Goal: Task Accomplishment & Management: Manage account settings

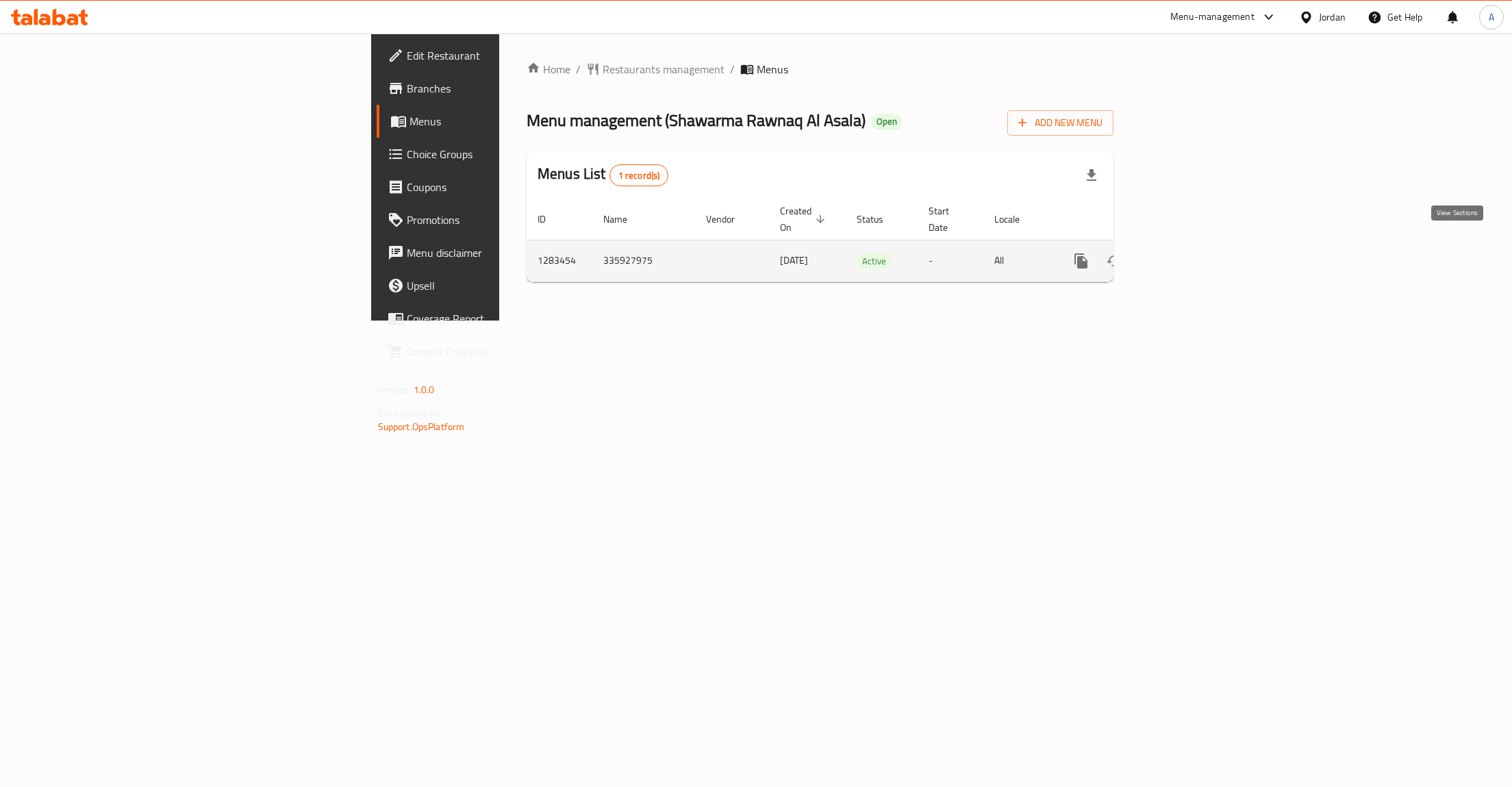
click at [1188, 253] on icon "enhanced table" at bounding box center [1180, 261] width 17 height 17
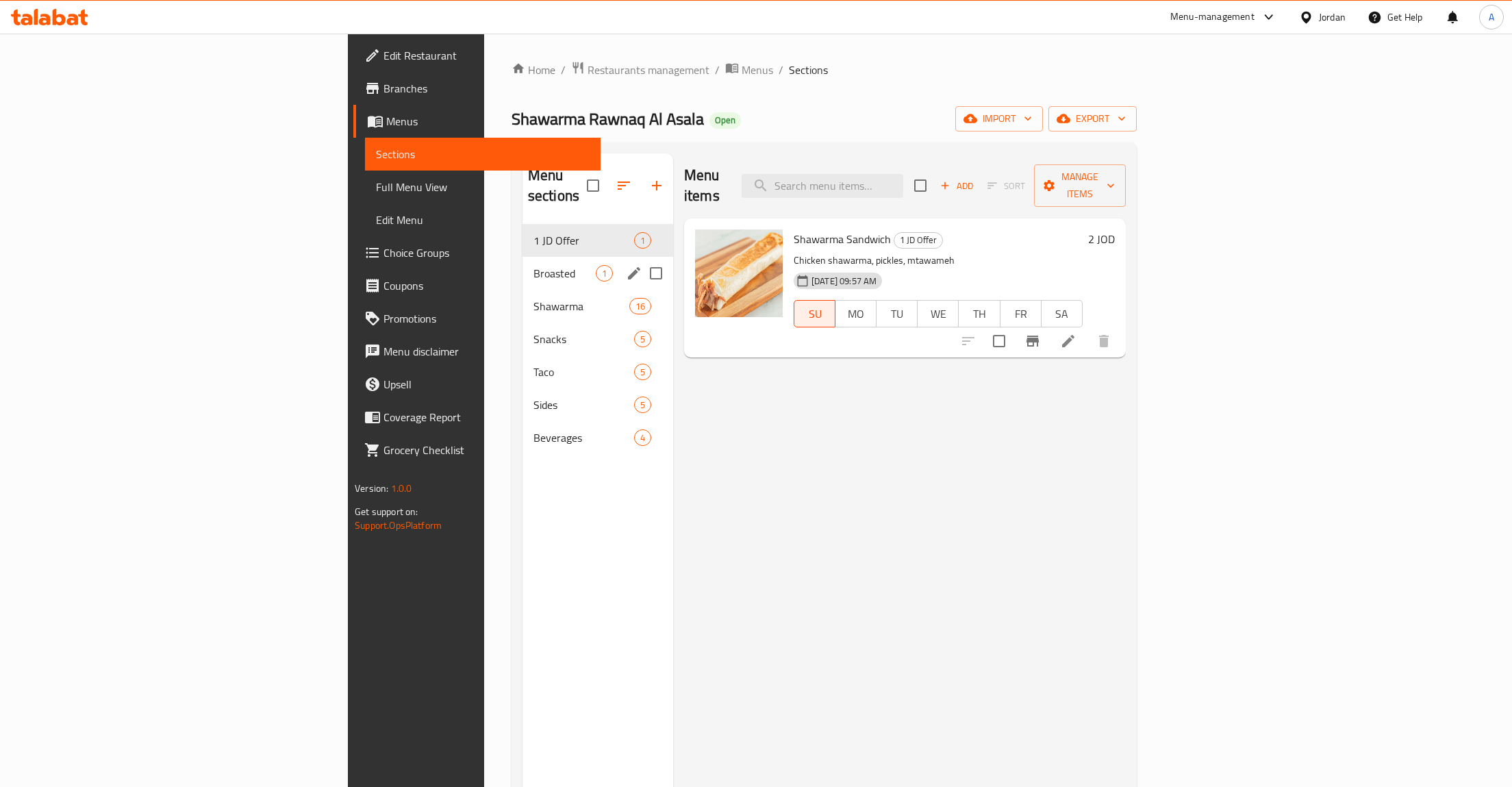
click at [522, 257] on div "Broasted 1" at bounding box center [597, 274] width 151 height 33
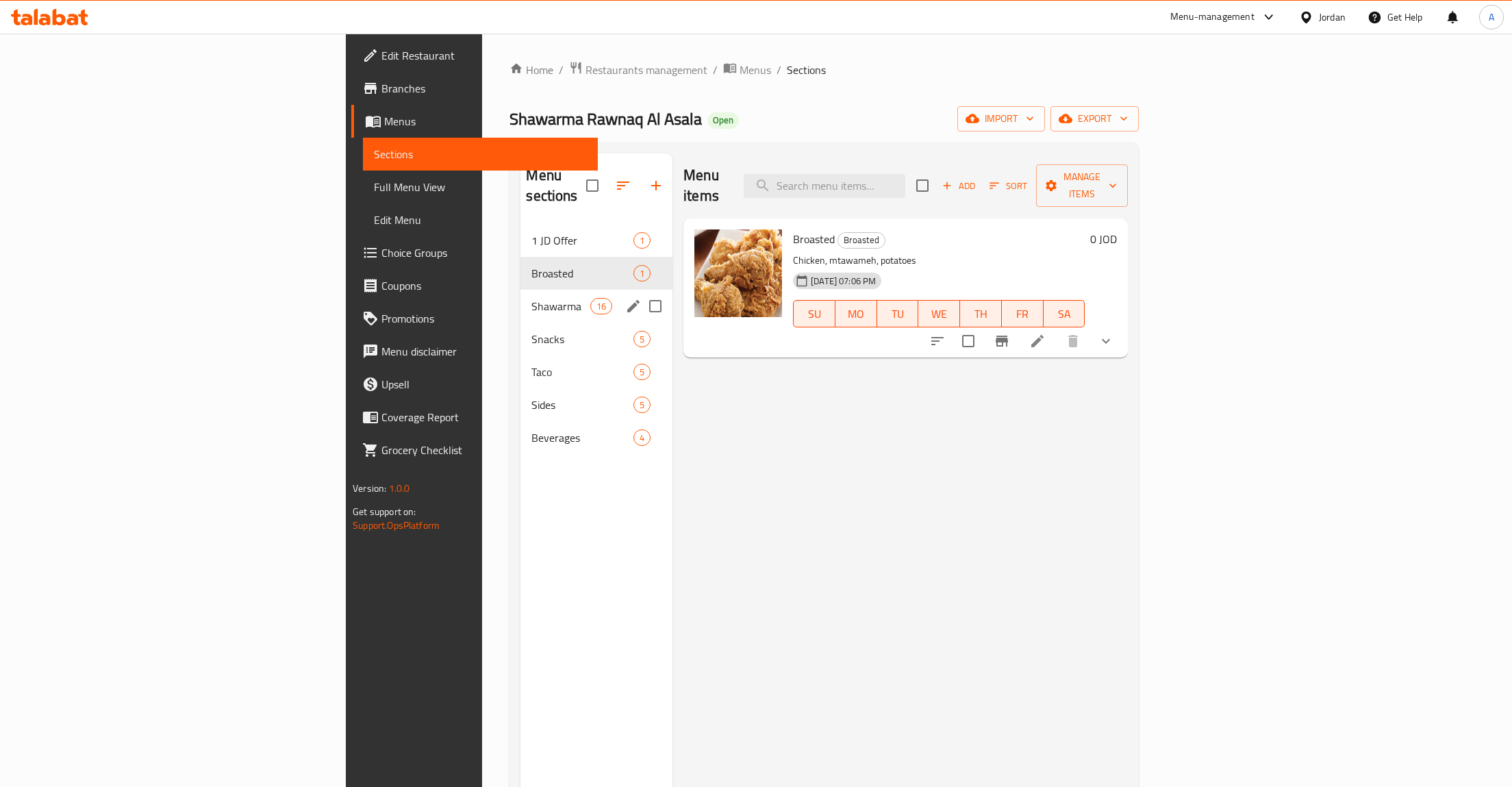
click at [520, 289] on div "Shawarma 16" at bounding box center [596, 306] width 152 height 33
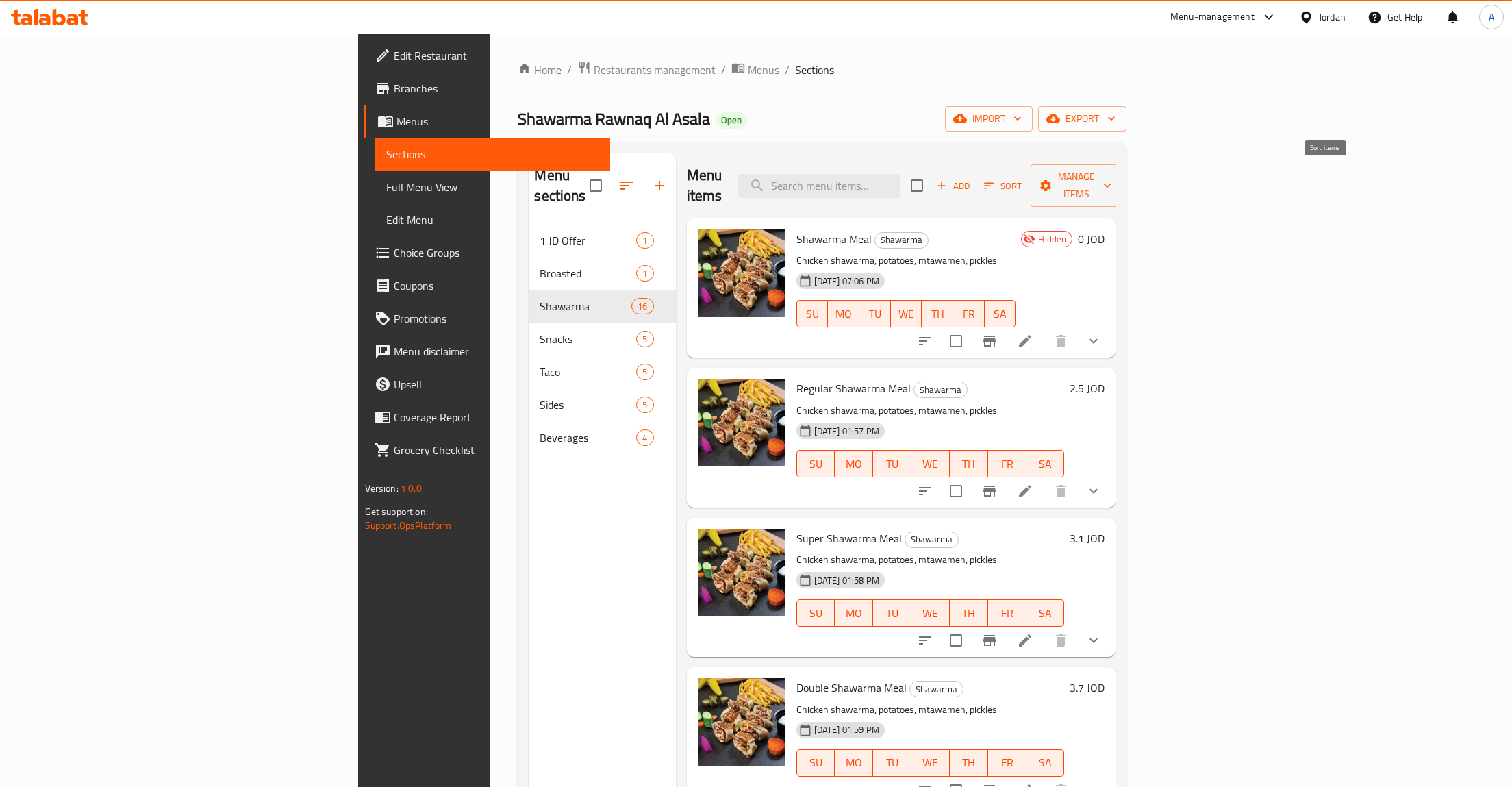
click at [1022, 182] on span "Sort" at bounding box center [1003, 185] width 38 height 16
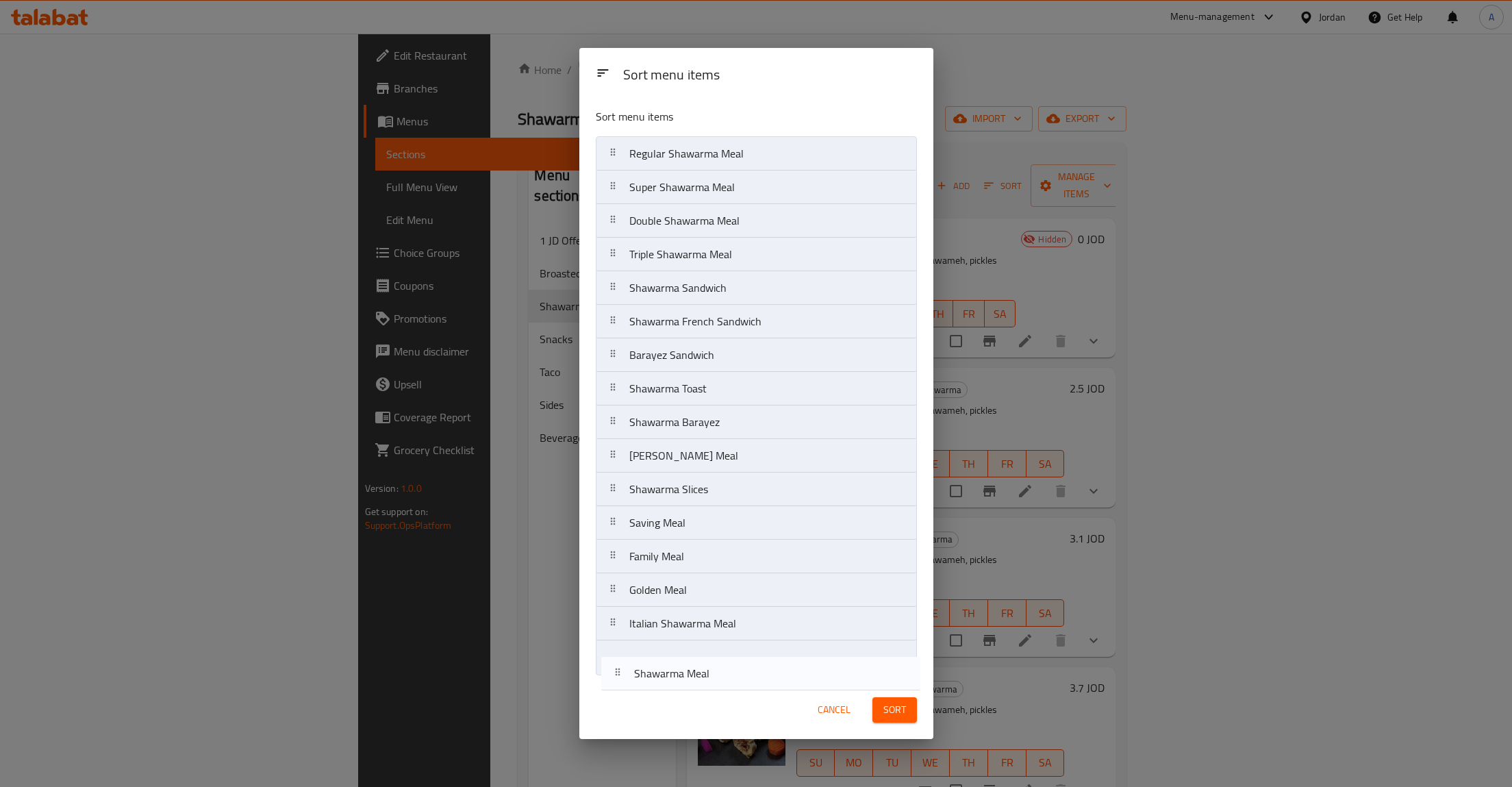
drag, startPoint x: 615, startPoint y: 152, endPoint x: 620, endPoint y: 677, distance: 525.0
click at [620, 677] on div "Sort menu items Shawarma Meal Regular Shawarma Meal Super Shawarma Meal Double …" at bounding box center [757, 389] width 354 height 583
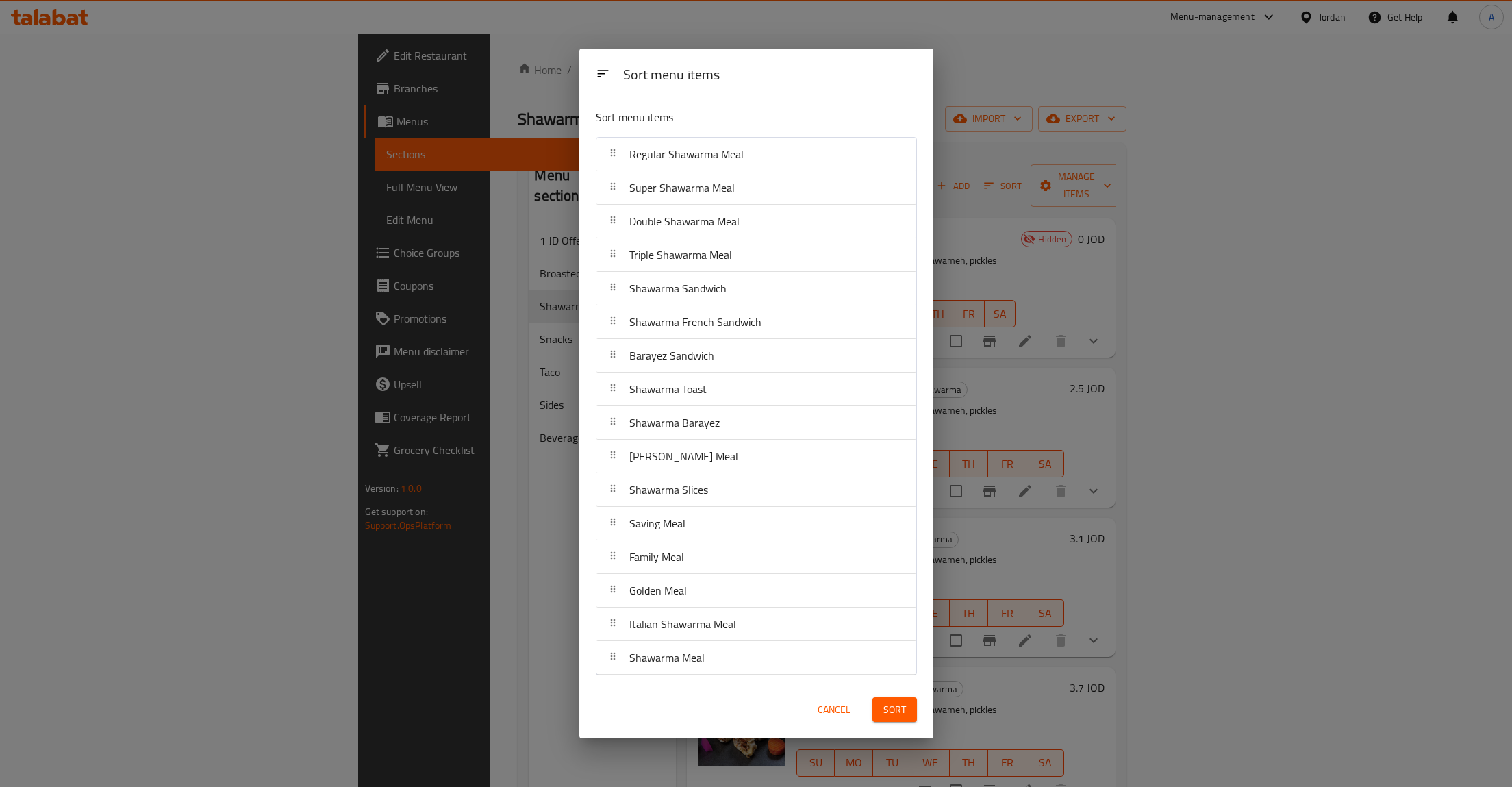
click at [897, 708] on span "Sort" at bounding box center [895, 710] width 23 height 17
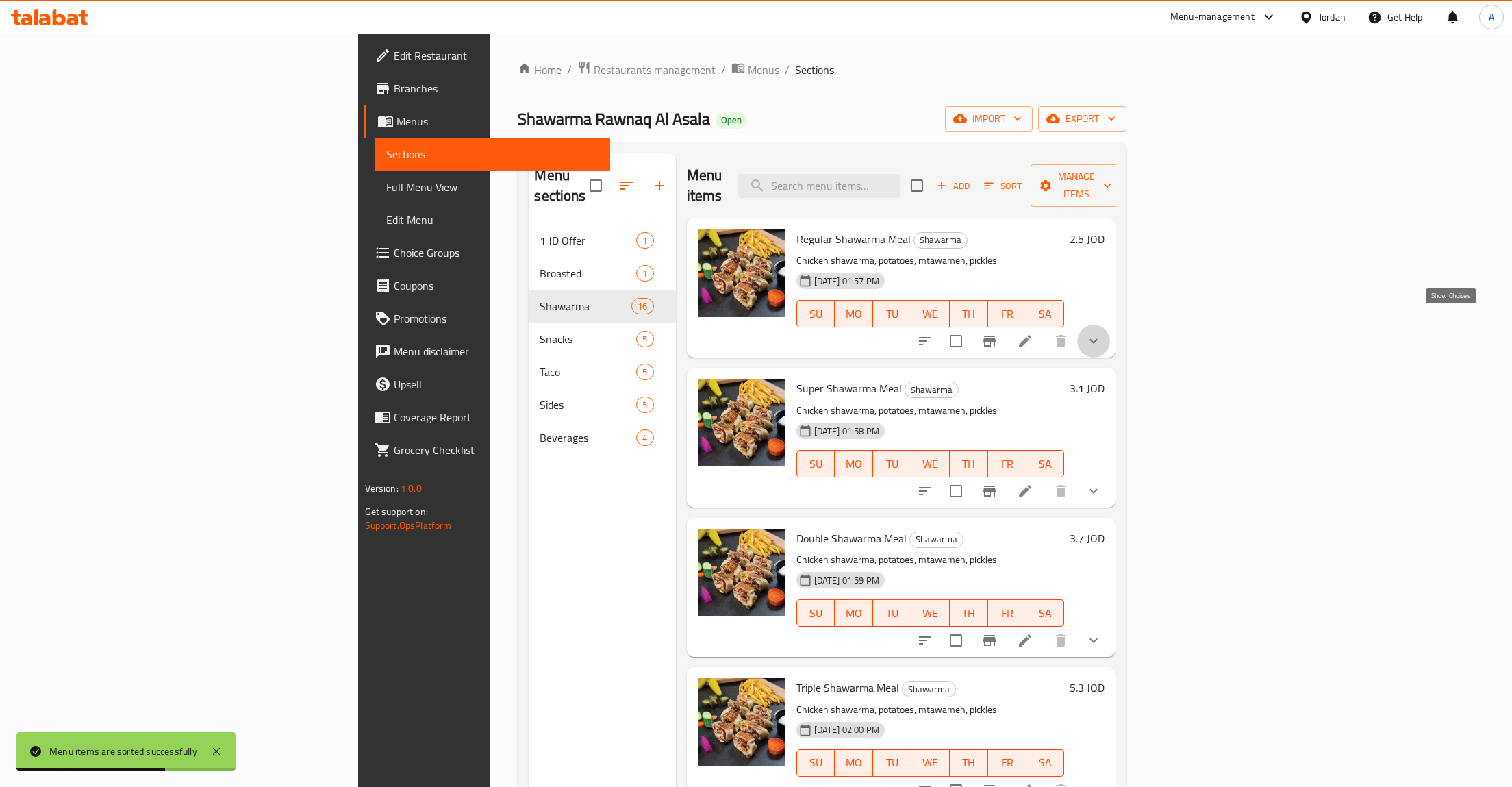
click at [1102, 333] on icon "show more" at bounding box center [1094, 341] width 17 height 17
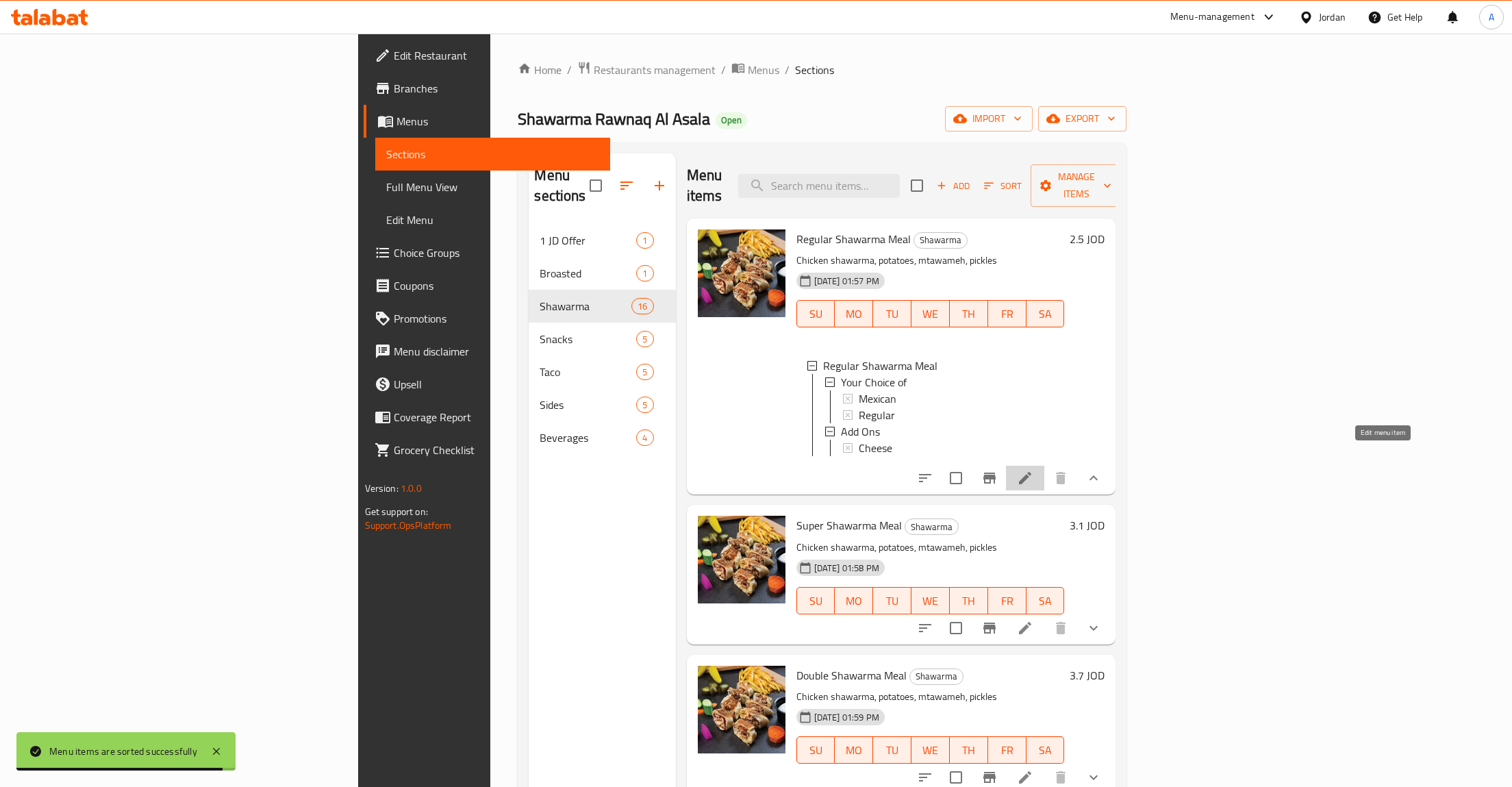
click at [1034, 470] on icon at bounding box center [1025, 478] width 17 height 17
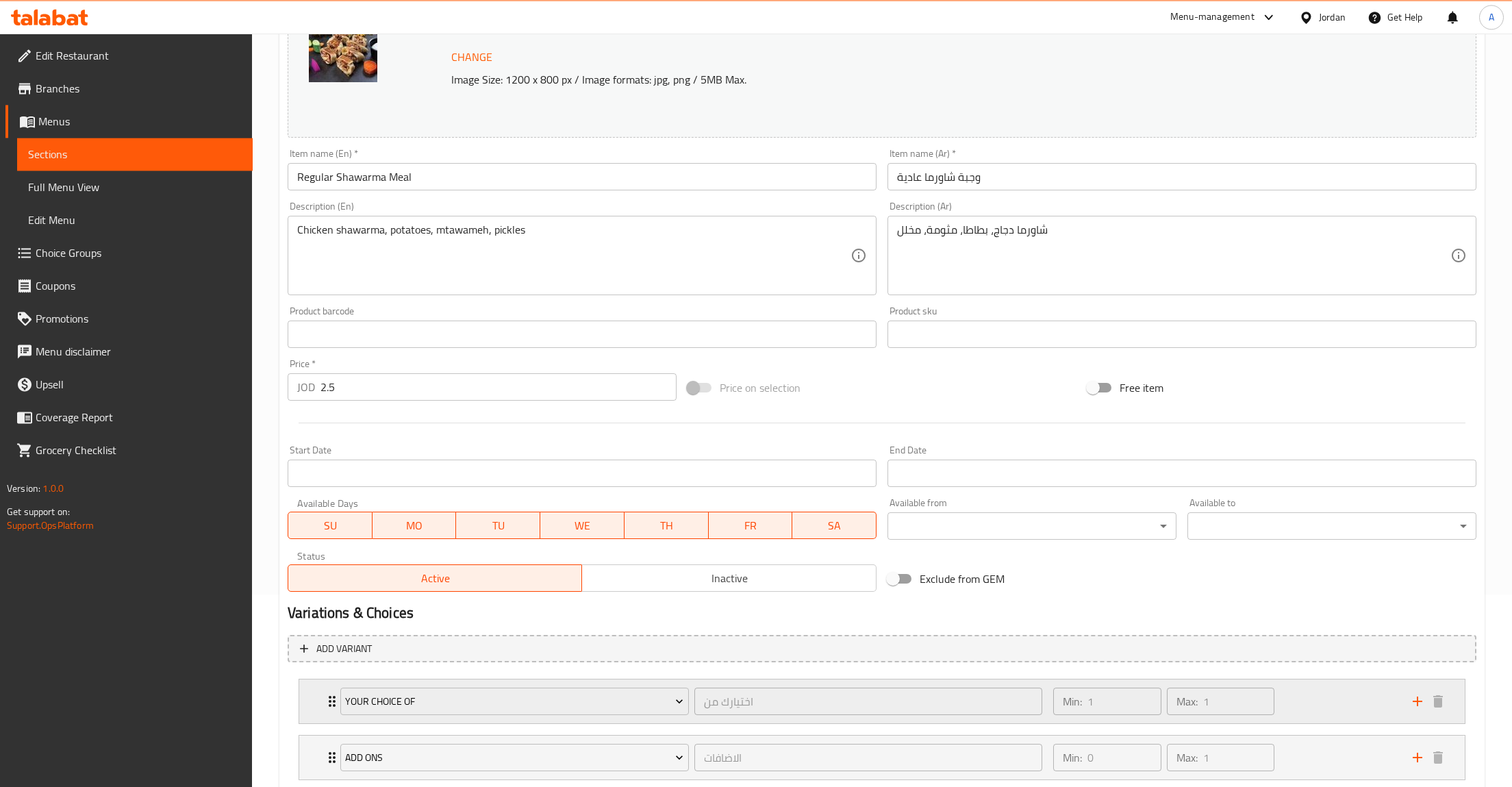
scroll to position [279, 0]
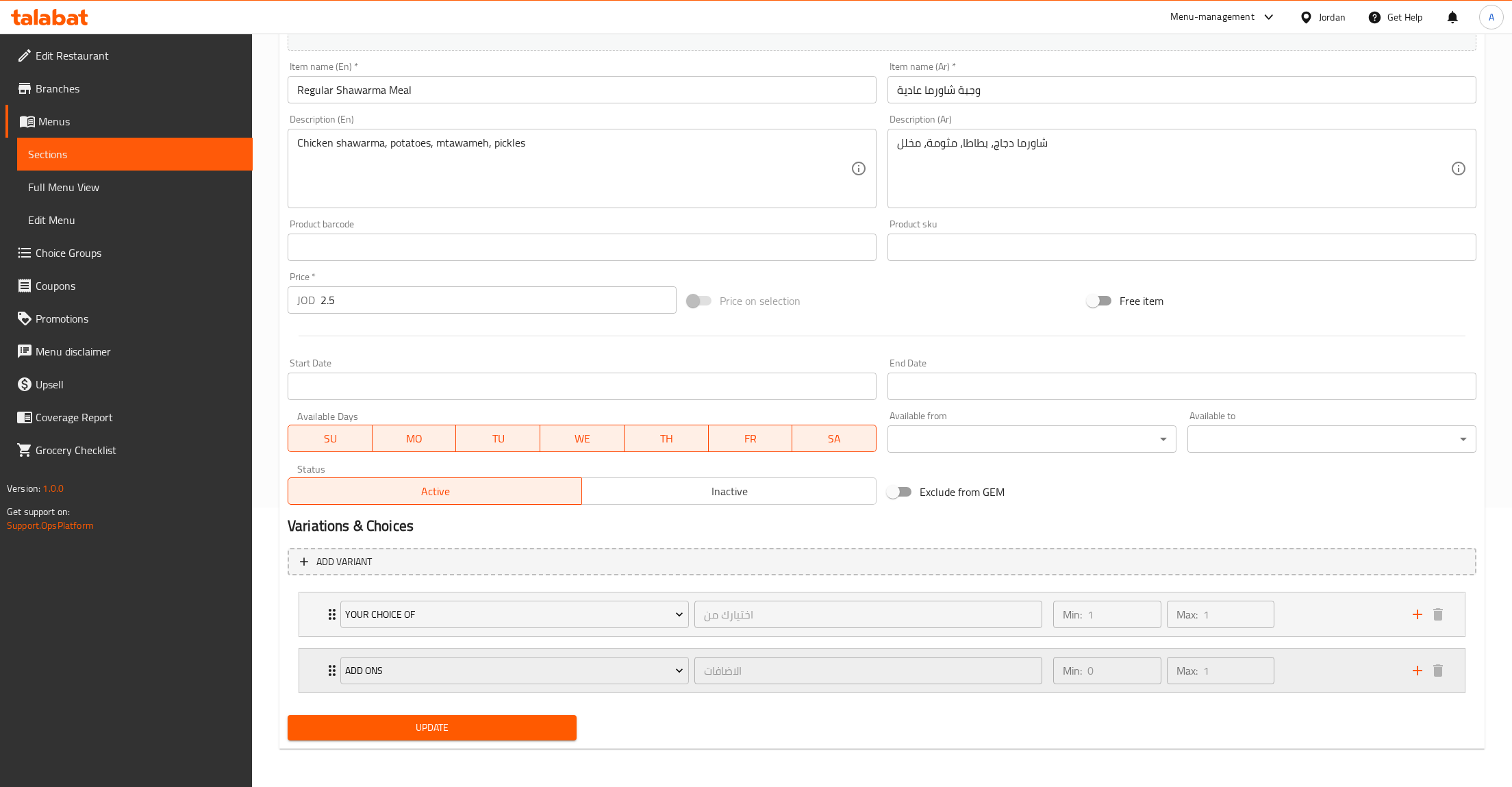
click at [1298, 667] on div "Min: 0 ​ Max: 1 ​" at bounding box center [1225, 671] width 360 height 44
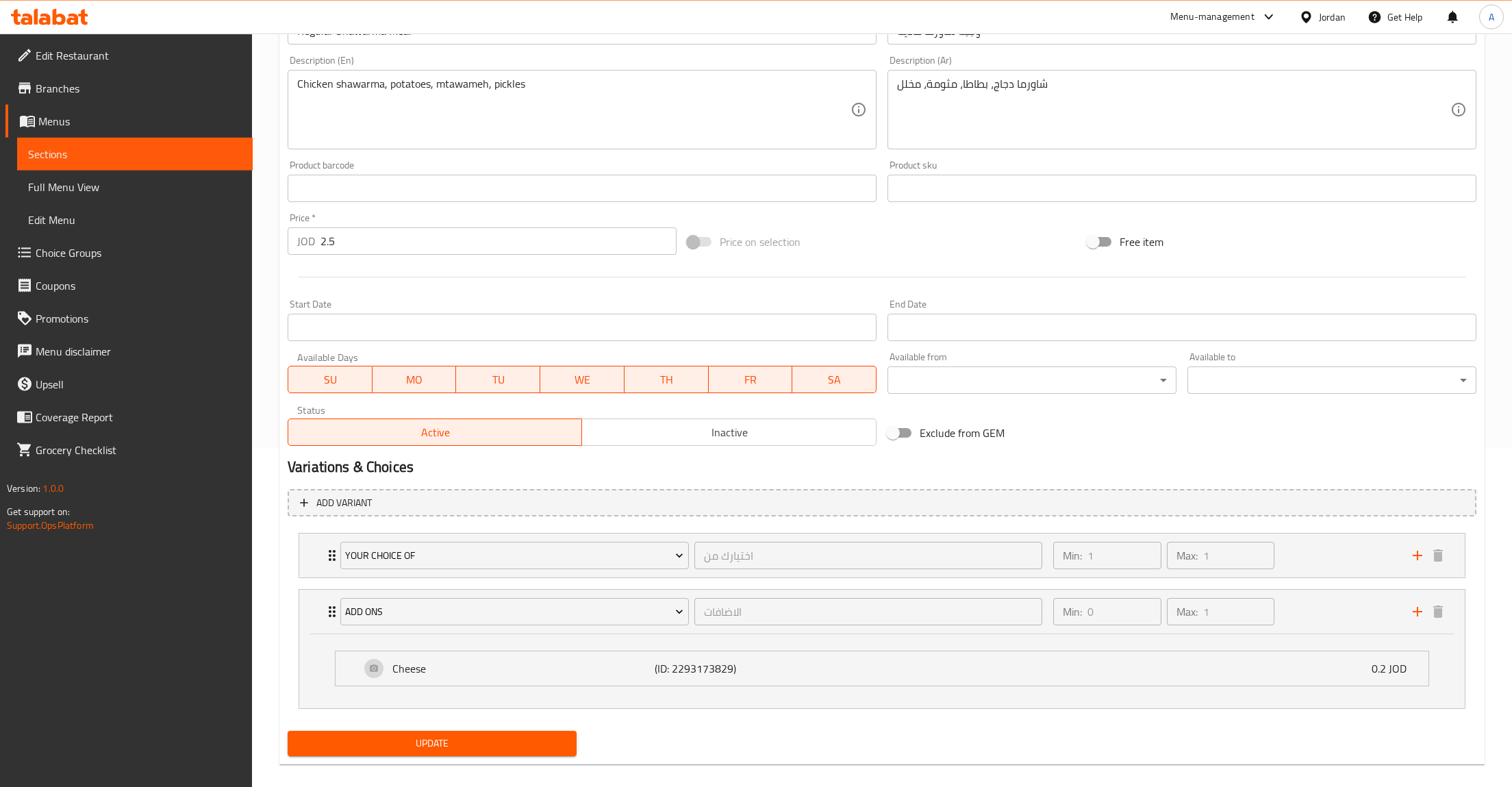
scroll to position [354, 0]
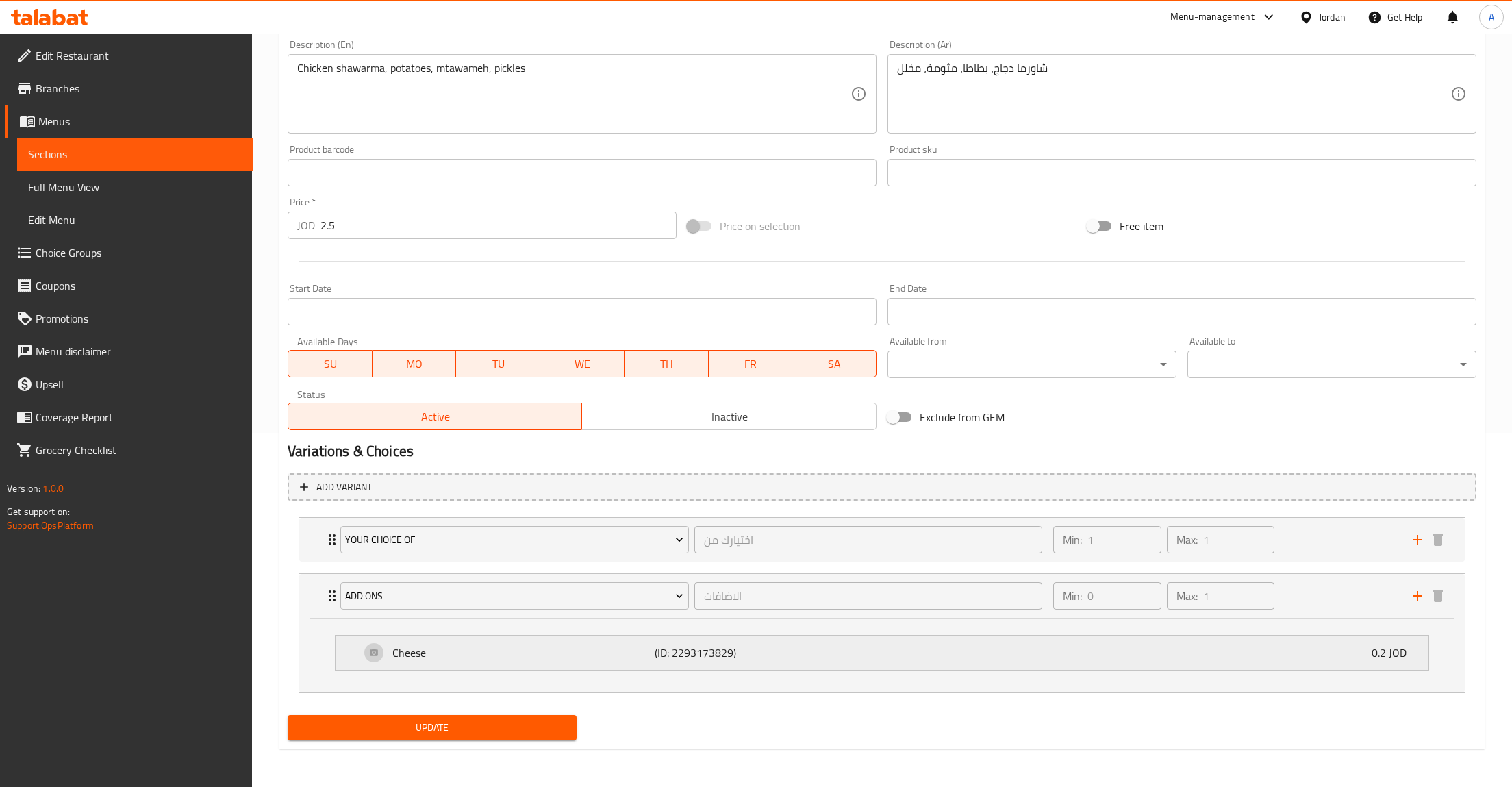
click at [1271, 667] on div "Cheese (ID: 2293173829) 0.2 JOD" at bounding box center [886, 653] width 1052 height 34
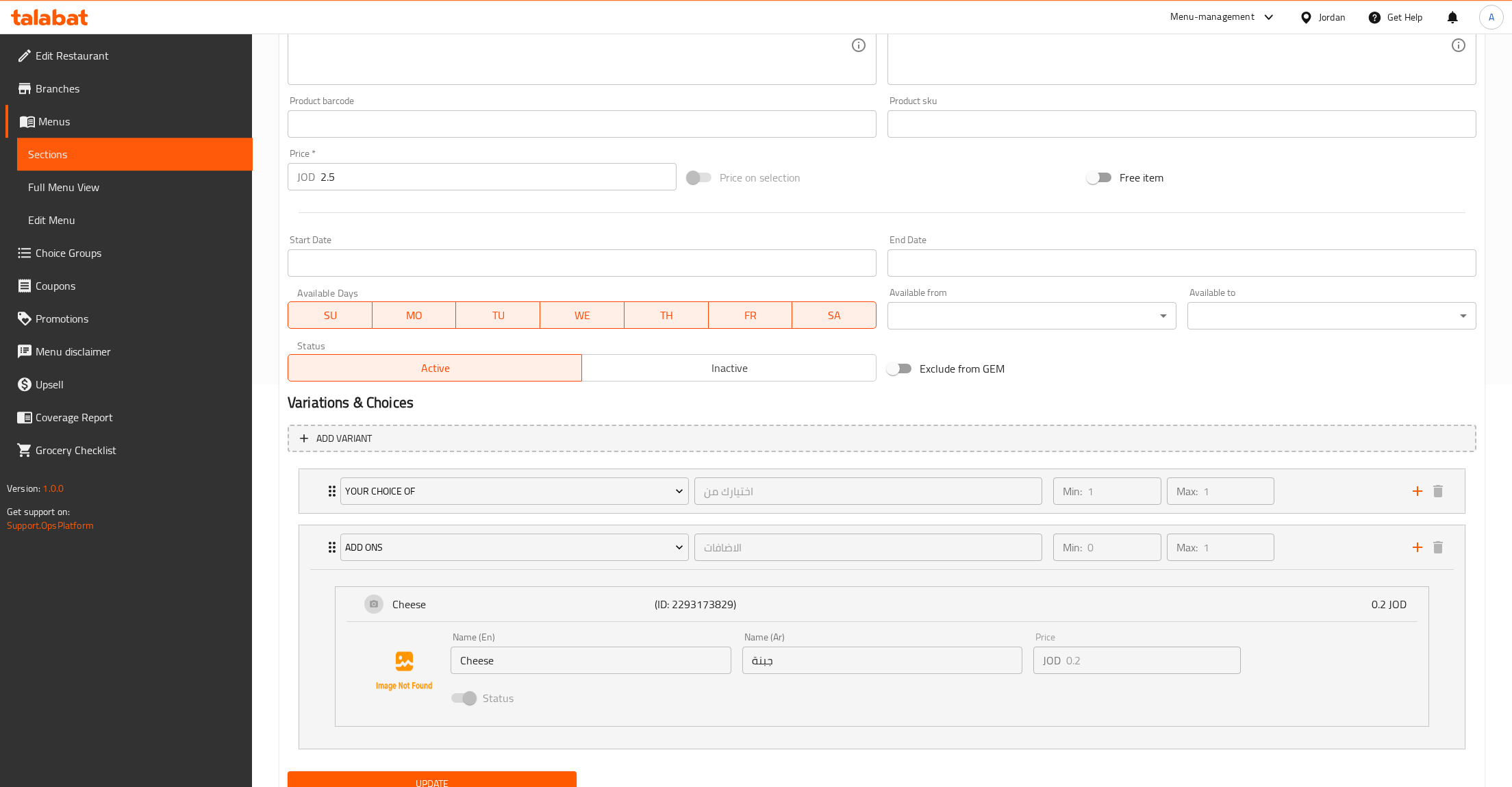
scroll to position [459, 0]
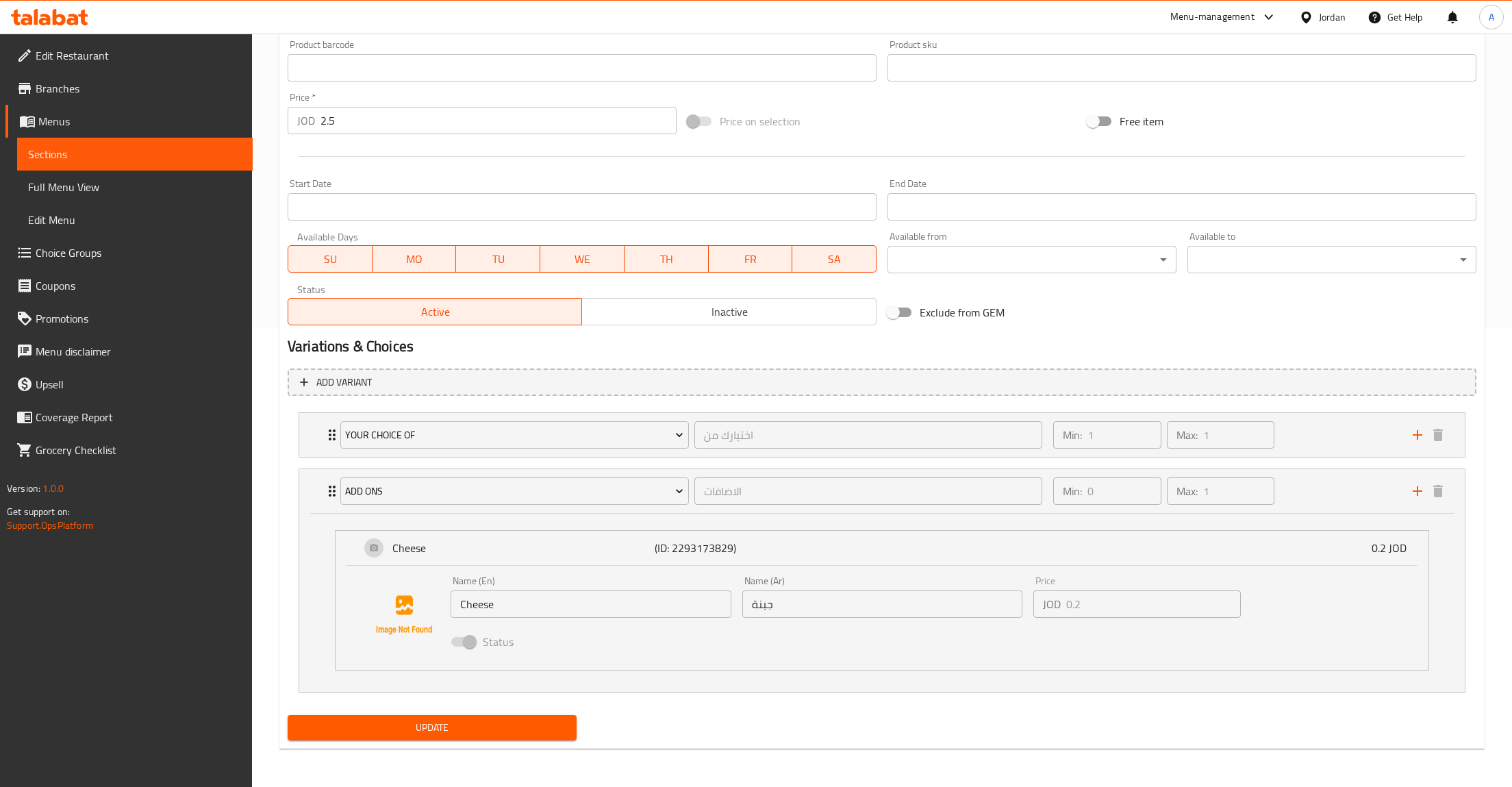
click at [1006, 611] on input "جبنة" at bounding box center [882, 604] width 280 height 28
click at [1346, 542] on div "Cheese (ID: 2293173829) 0.2 JOD" at bounding box center [886, 548] width 1052 height 34
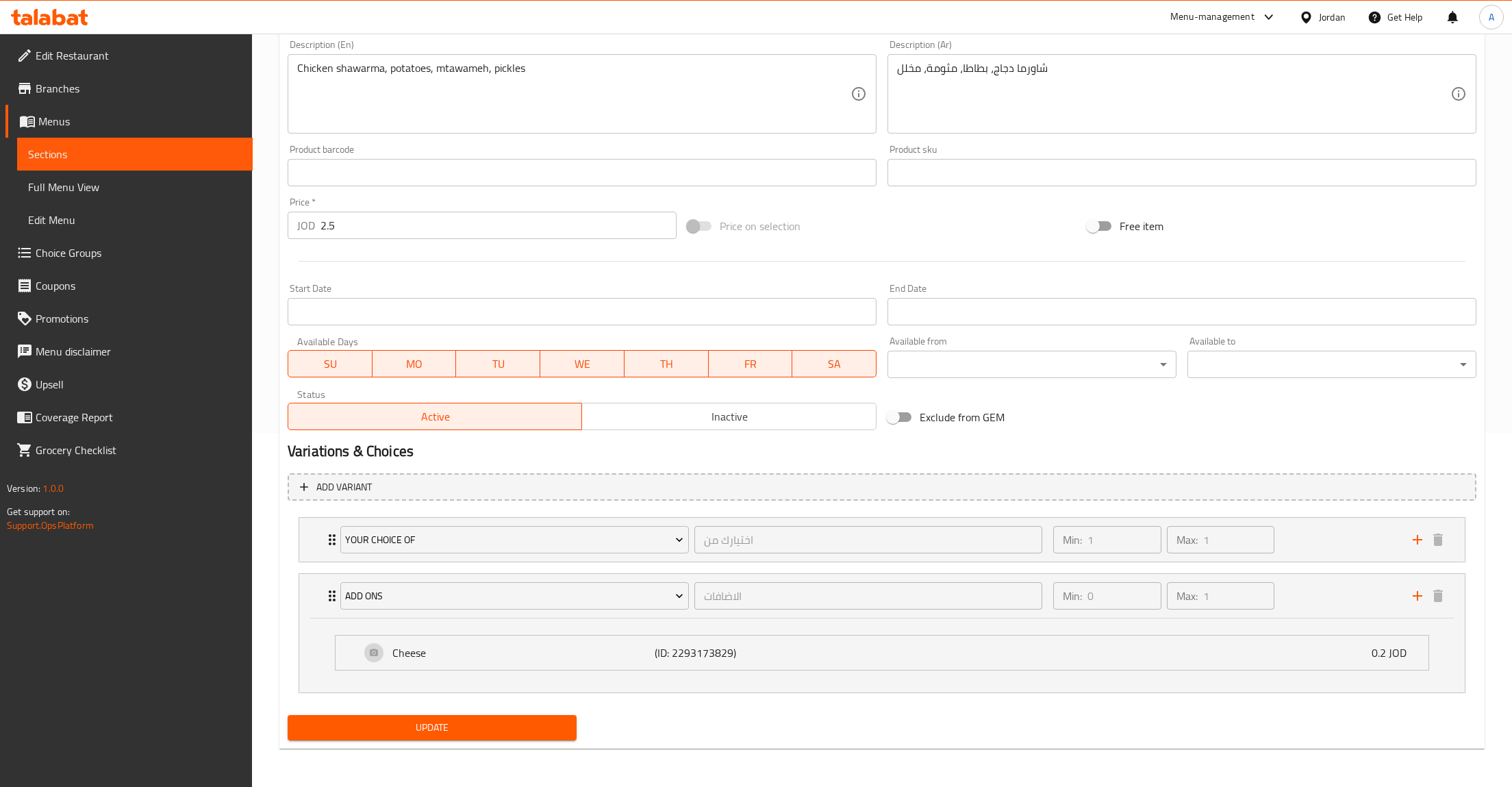
scroll to position [354, 0]
click at [940, 653] on div "Cheese (ID: 2293173829) 0.2 JOD" at bounding box center [886, 653] width 1052 height 34
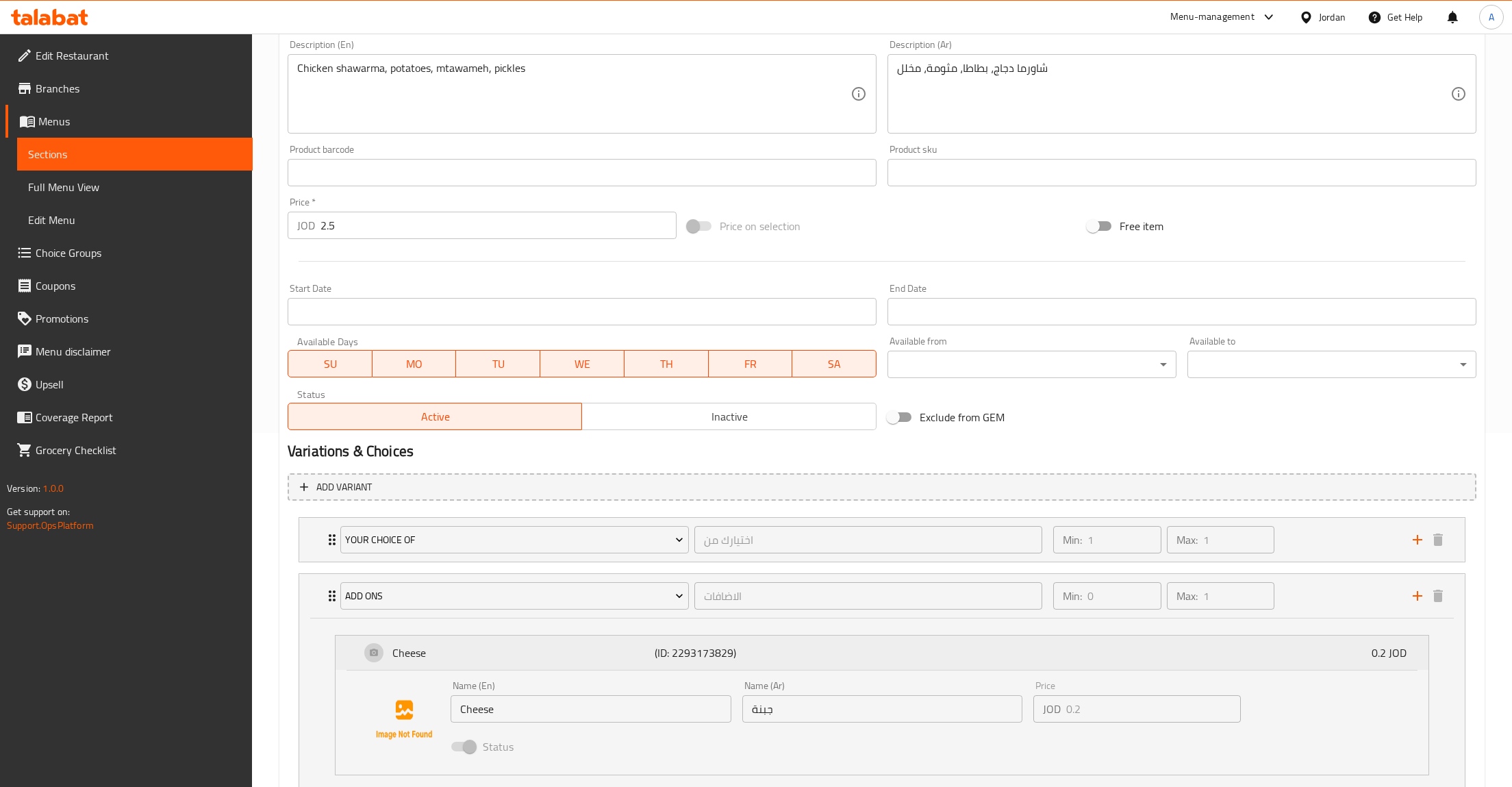
click at [1372, 655] on p "0.2 JOD" at bounding box center [1395, 653] width 46 height 17
click at [1371, 646] on div "Cheese (ID: 2293173829) 0.2 JOD" at bounding box center [886, 653] width 1052 height 34
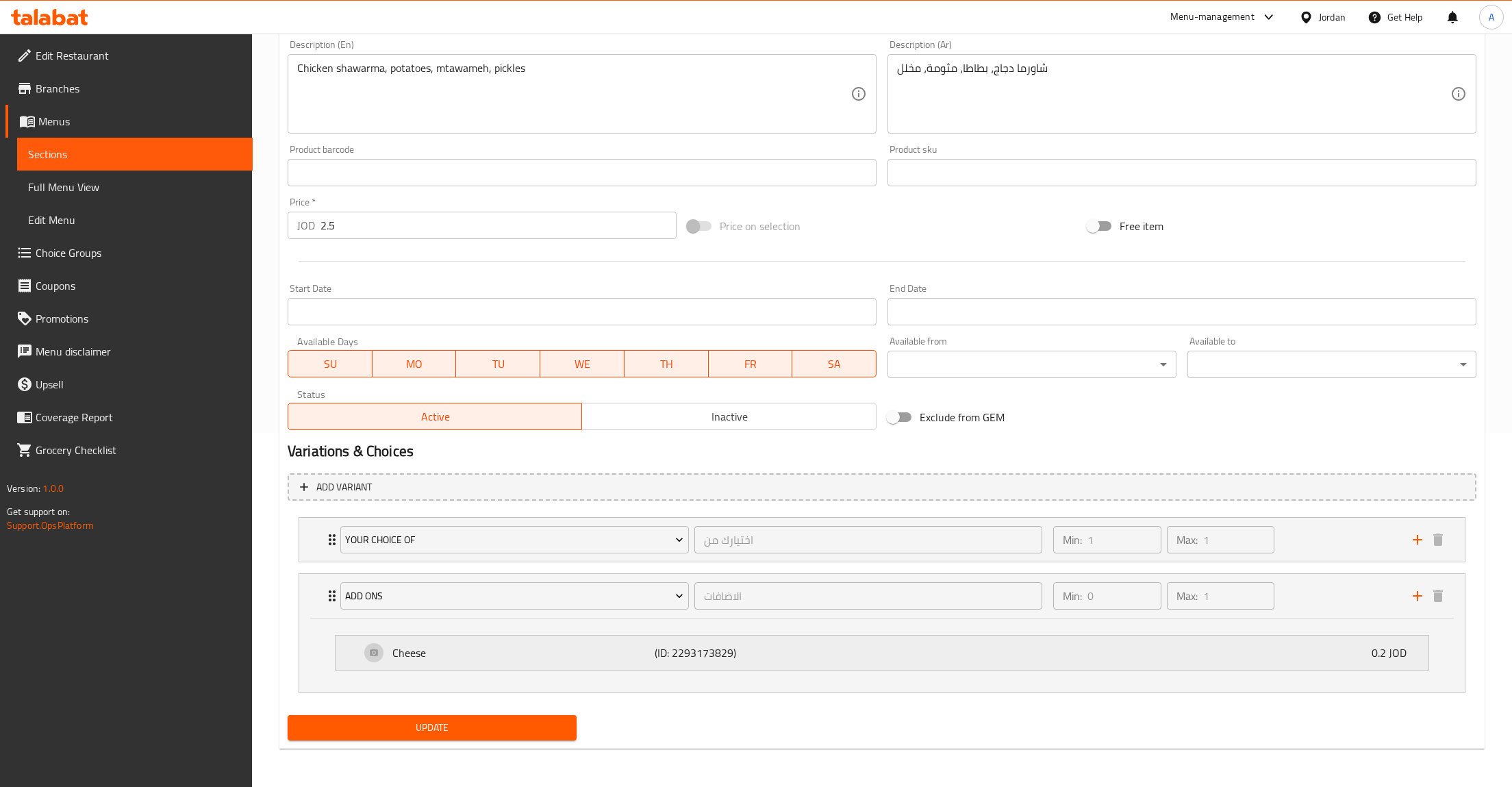
click at [1378, 651] on div "Your Choice of اختيارك من ​ Min: 1 ​ Max: 1 ​ Mexican (ID: 2293173706) 0 JOD Na…" at bounding box center [881, 604] width 1189 height 187
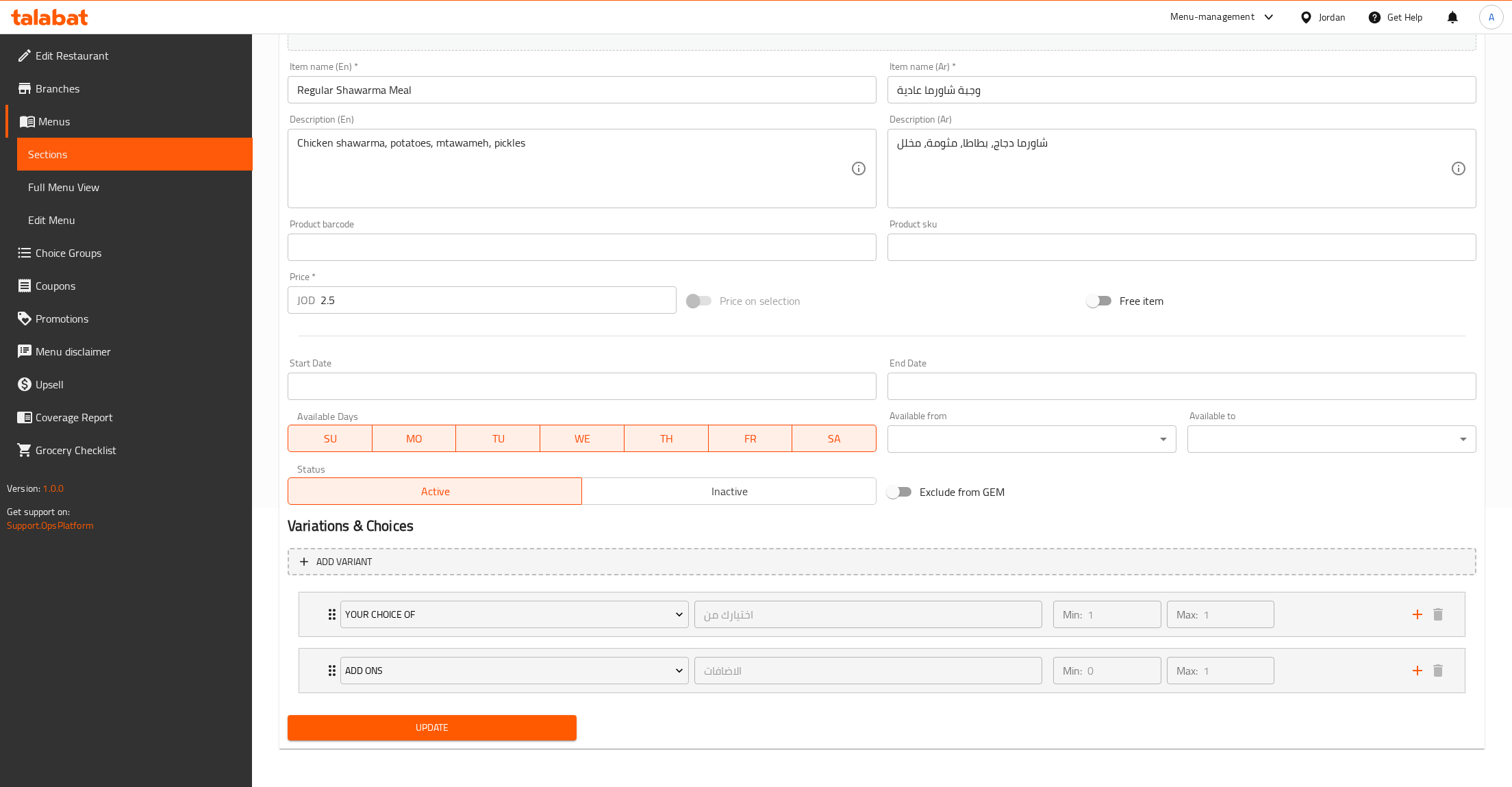
scroll to position [279, 0]
click at [1318, 671] on div "Min: 0 ​ Max: 1 ​" at bounding box center [1225, 671] width 360 height 44
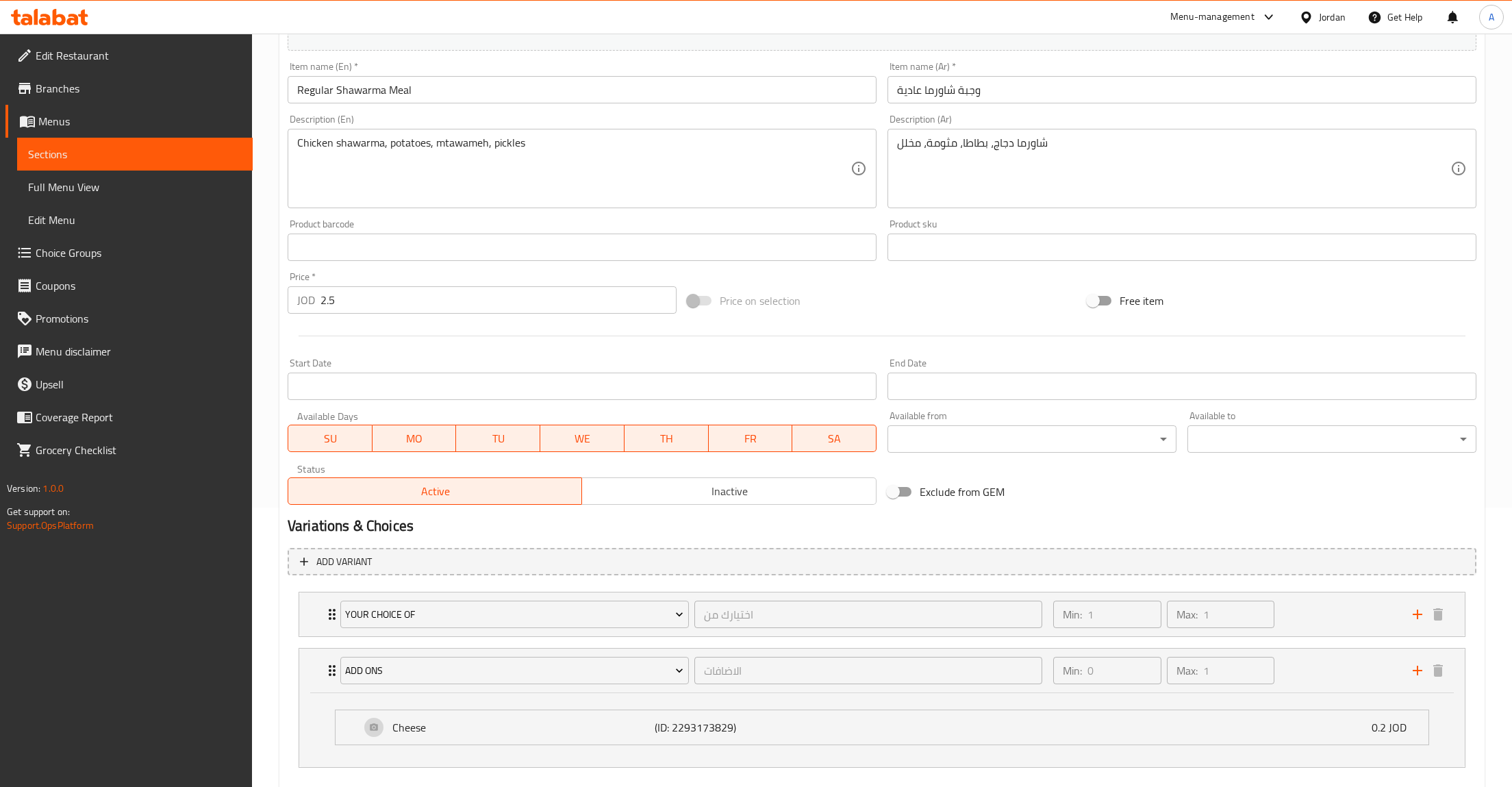
scroll to position [354, 0]
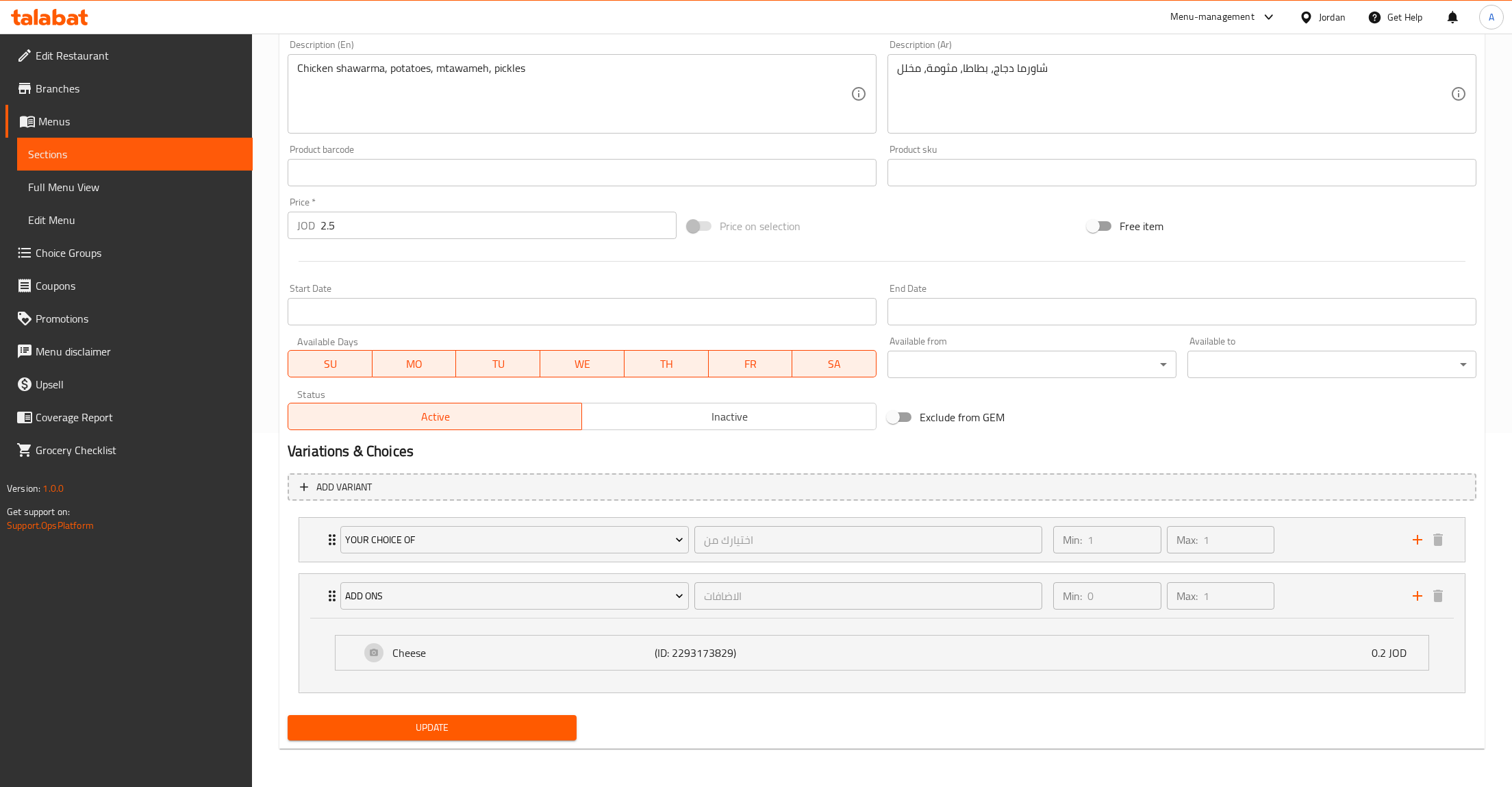
click at [1143, 673] on li "Cheese (ID: 2293173829) 0.2 JOD Name (En) Cheese Name (En) Name (Ar) جبنة Name …" at bounding box center [882, 653] width 1116 height 47
click at [839, 646] on div "Cheese (ID: 2293173829) 0.2 JOD" at bounding box center [886, 653] width 1052 height 34
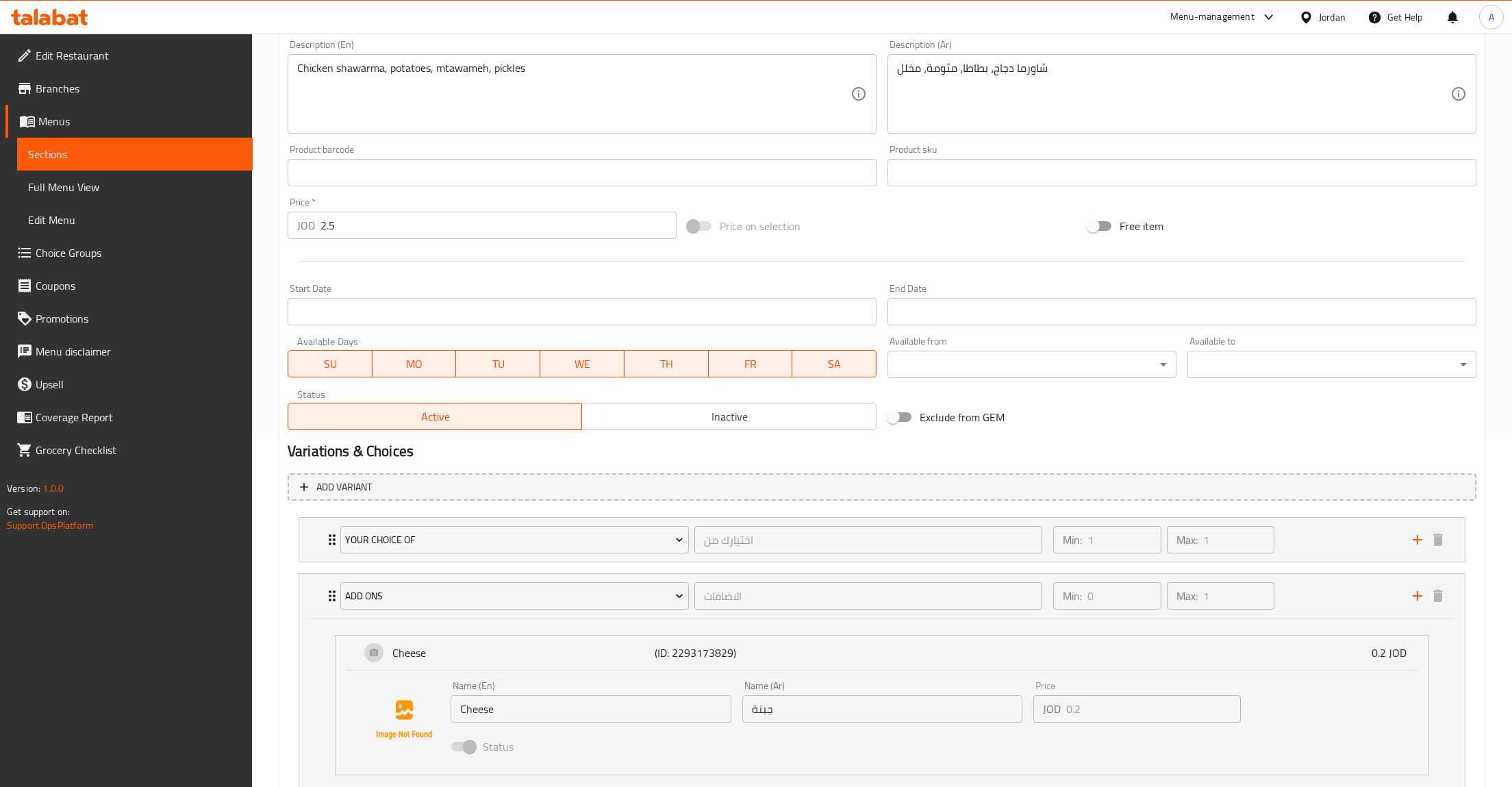
scroll to position [459, 0]
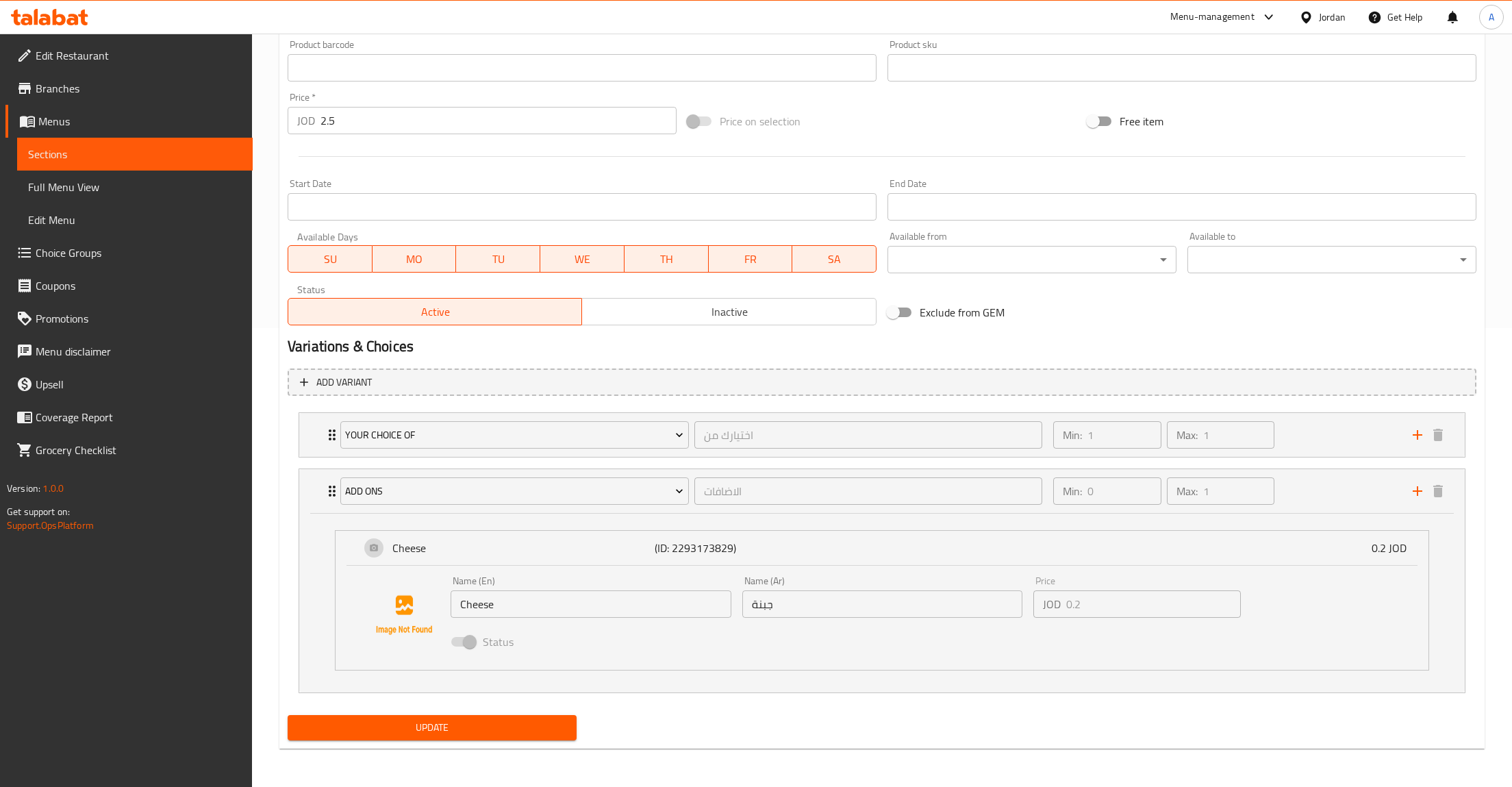
click at [823, 615] on input "جبنة" at bounding box center [882, 604] width 280 height 28
click at [1422, 489] on icon "add" at bounding box center [1418, 491] width 17 height 17
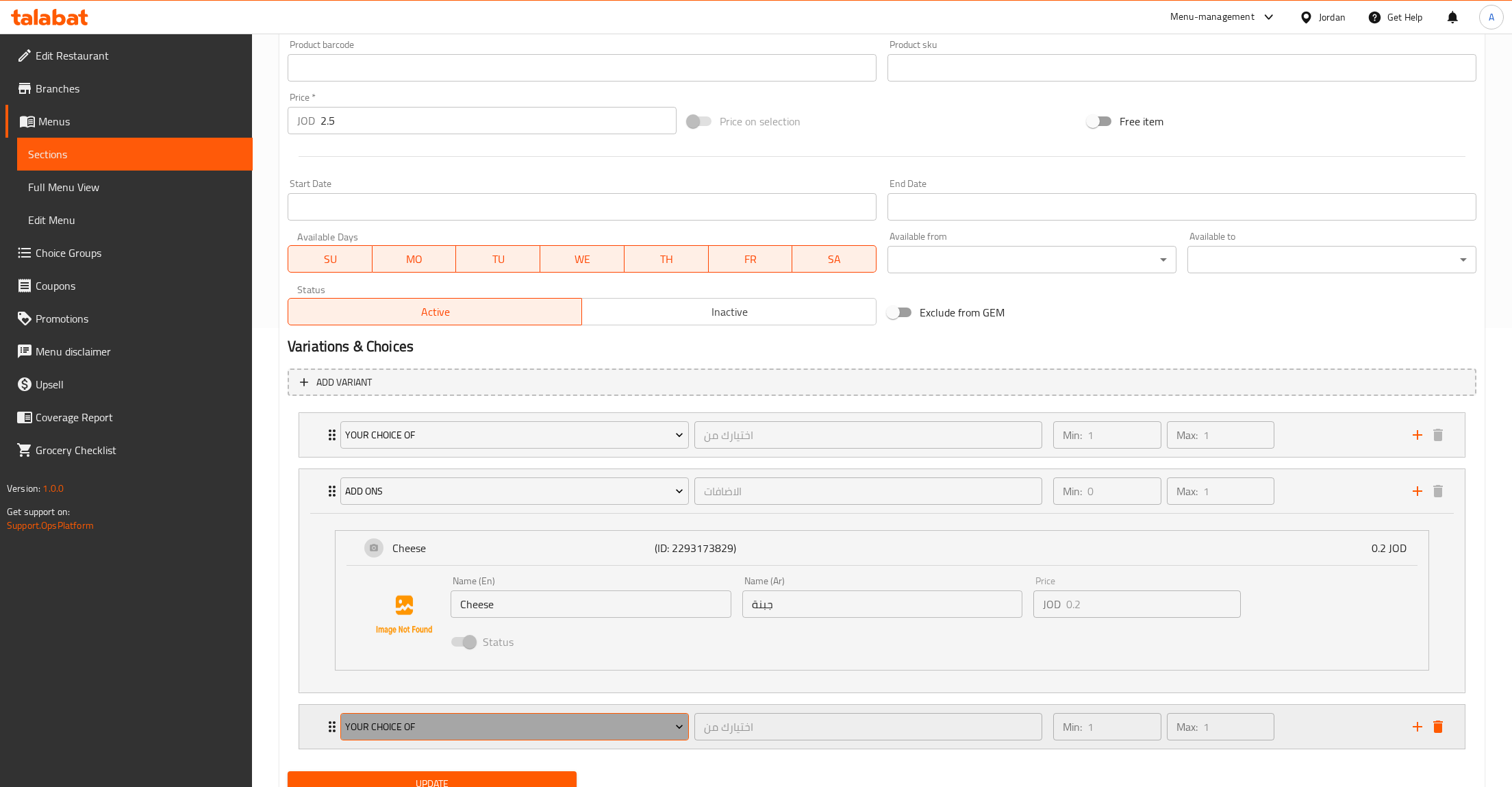
click at [518, 726] on span "Your Choice of" at bounding box center [514, 726] width 338 height 17
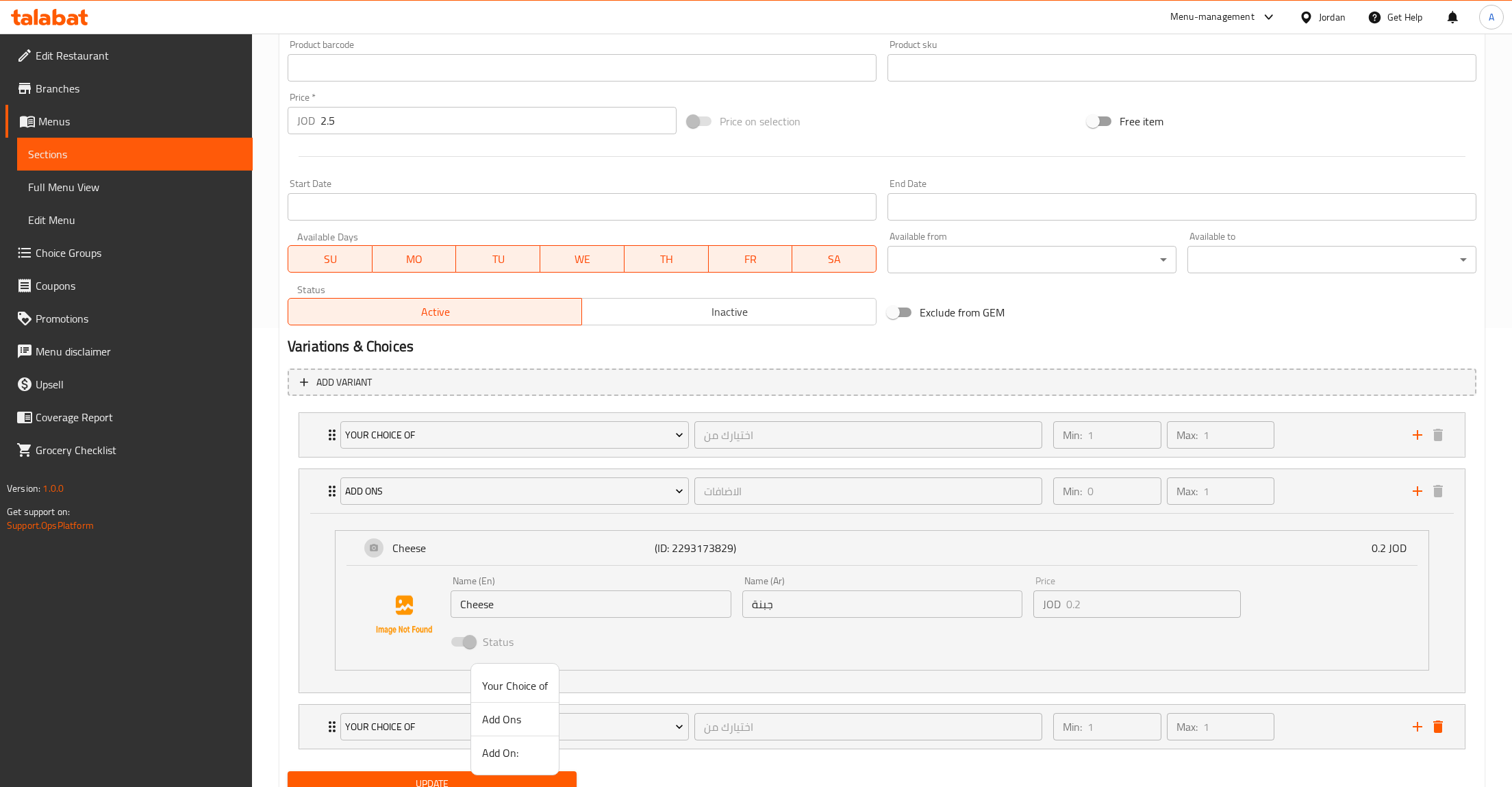
click at [506, 689] on span "Your Choice of" at bounding box center [515, 686] width 65 height 17
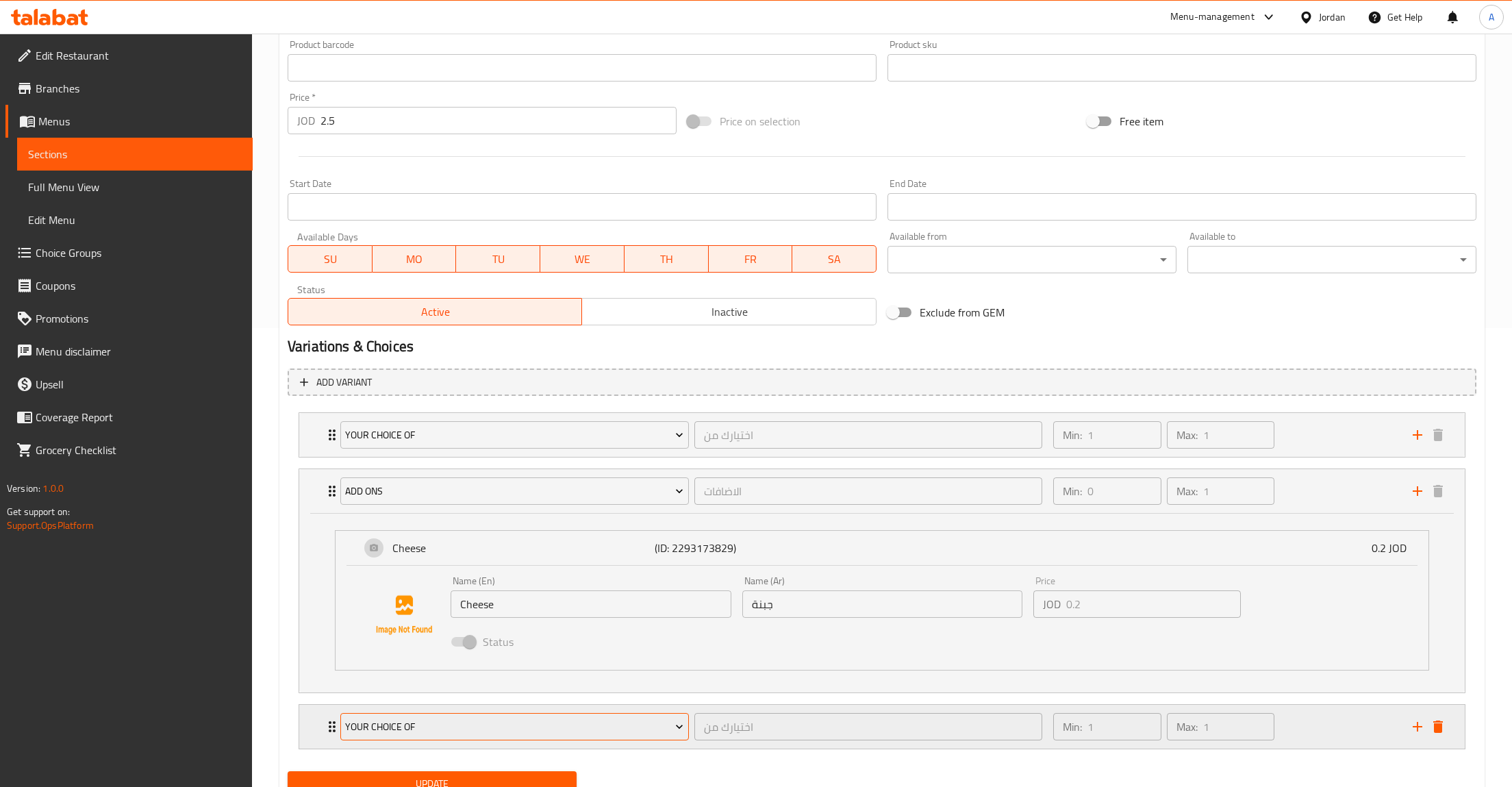
click at [447, 721] on span "Your Choice of" at bounding box center [514, 726] width 338 height 17
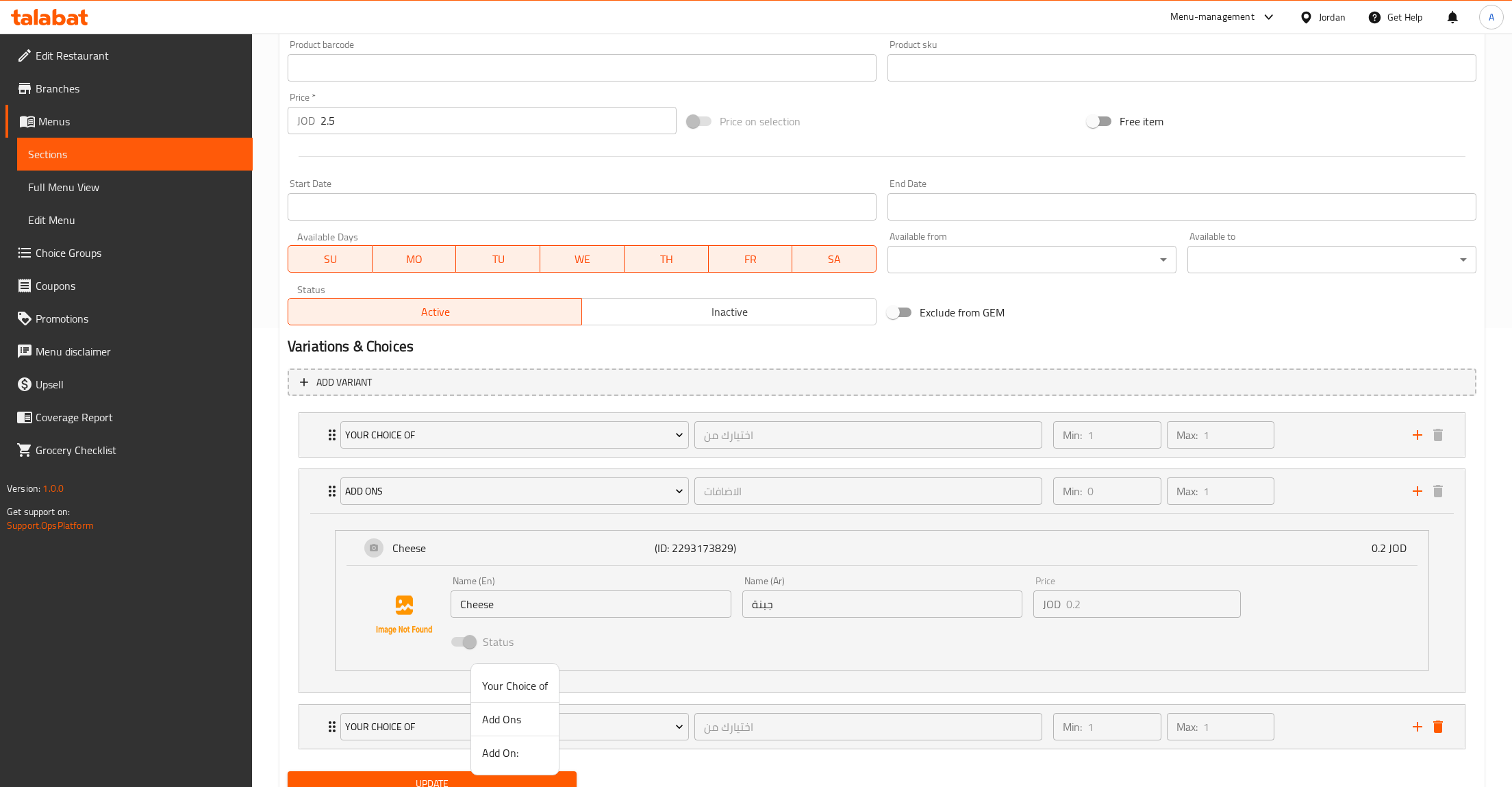
click at [519, 722] on span "Add Ons" at bounding box center [515, 719] width 65 height 17
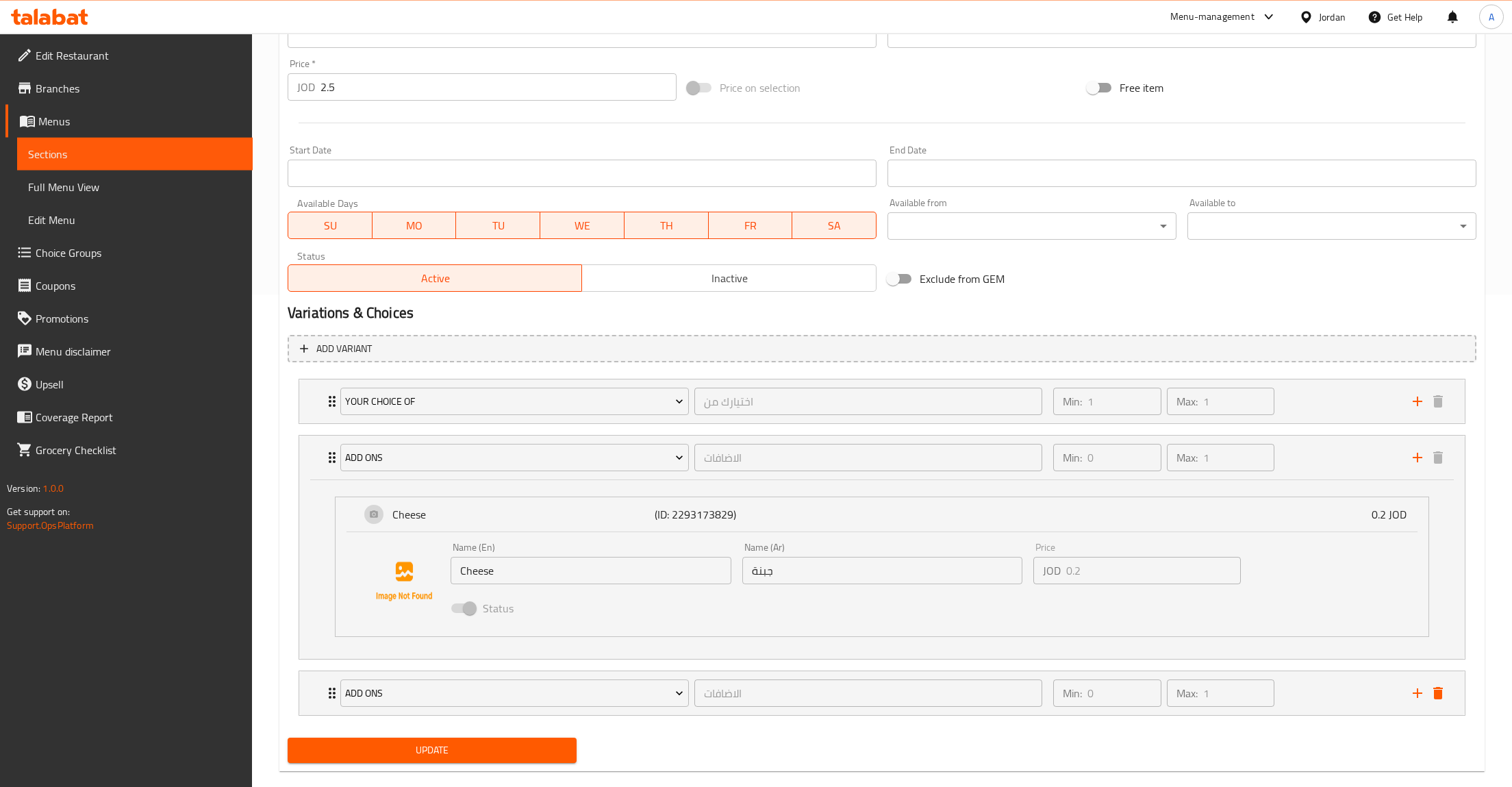
scroll to position [515, 0]
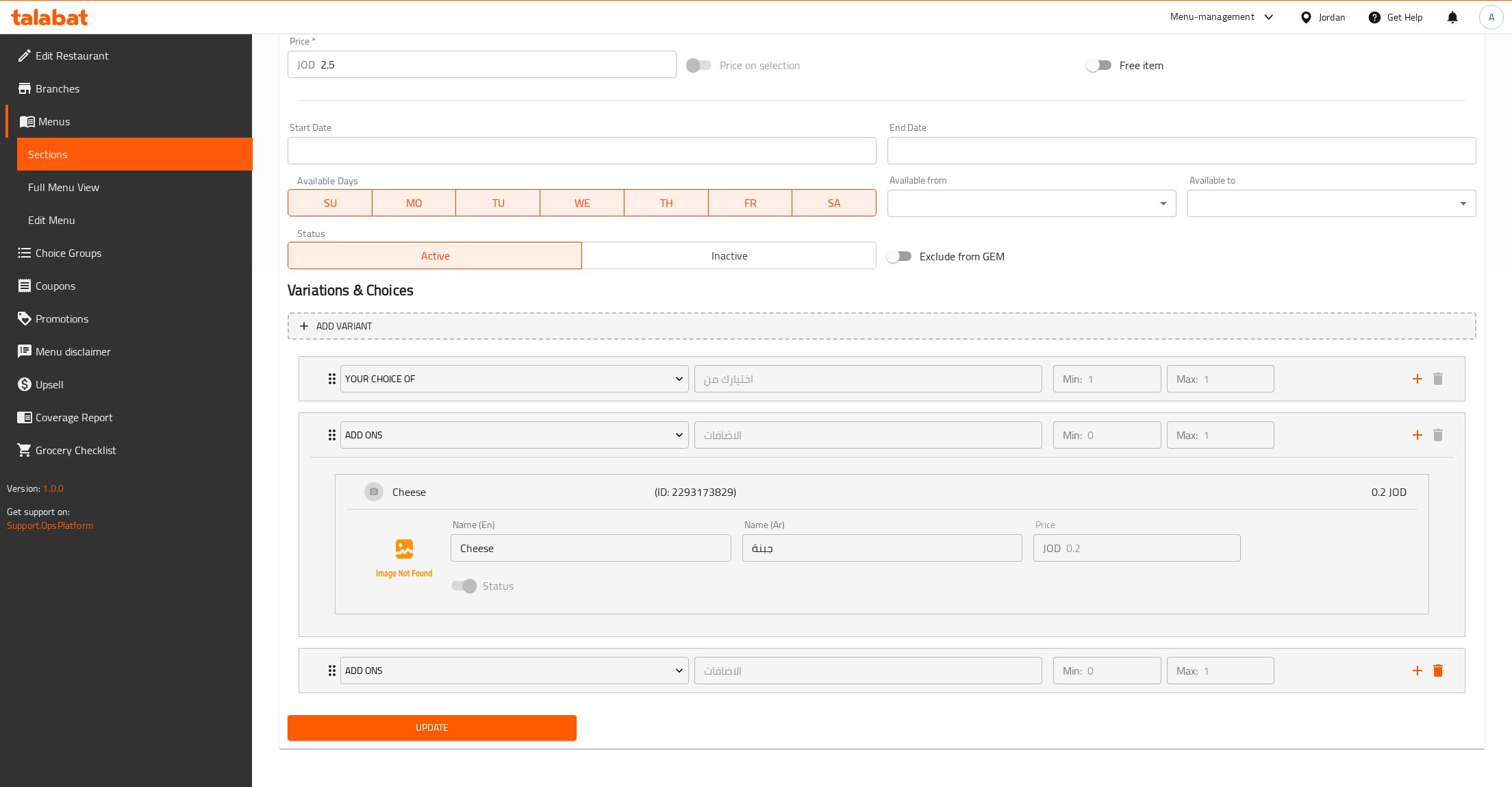
drag, startPoint x: 1109, startPoint y: 653, endPoint x: 1114, endPoint y: 647, distance: 7.8
click at [1109, 655] on div "Min: 0 ​ Max: 1 ​" at bounding box center [1163, 671] width 232 height 39
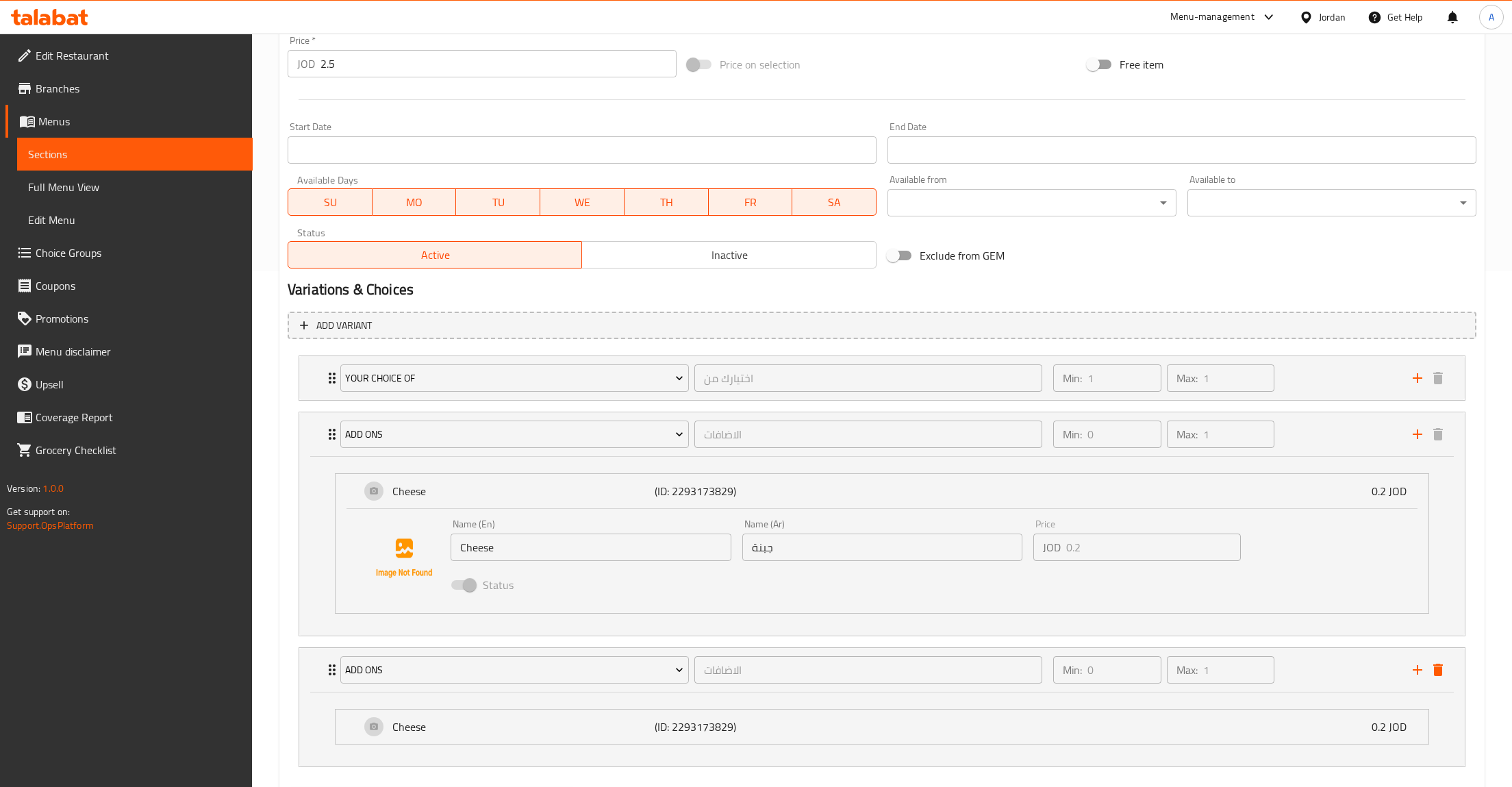
scroll to position [591, 0]
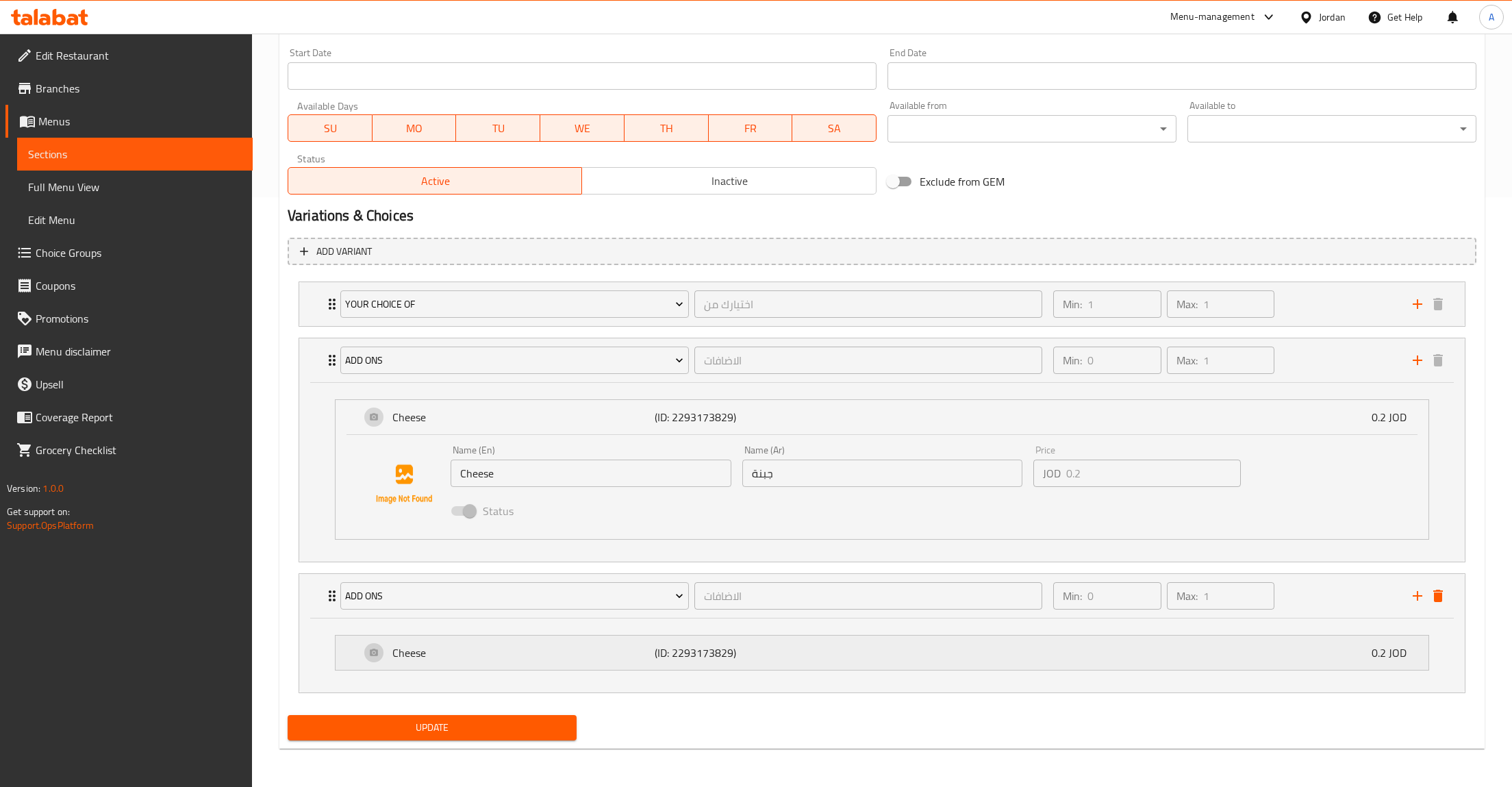
click at [1349, 656] on div "Cheese (ID: 2293173829) 0.2 JOD" at bounding box center [886, 653] width 1052 height 34
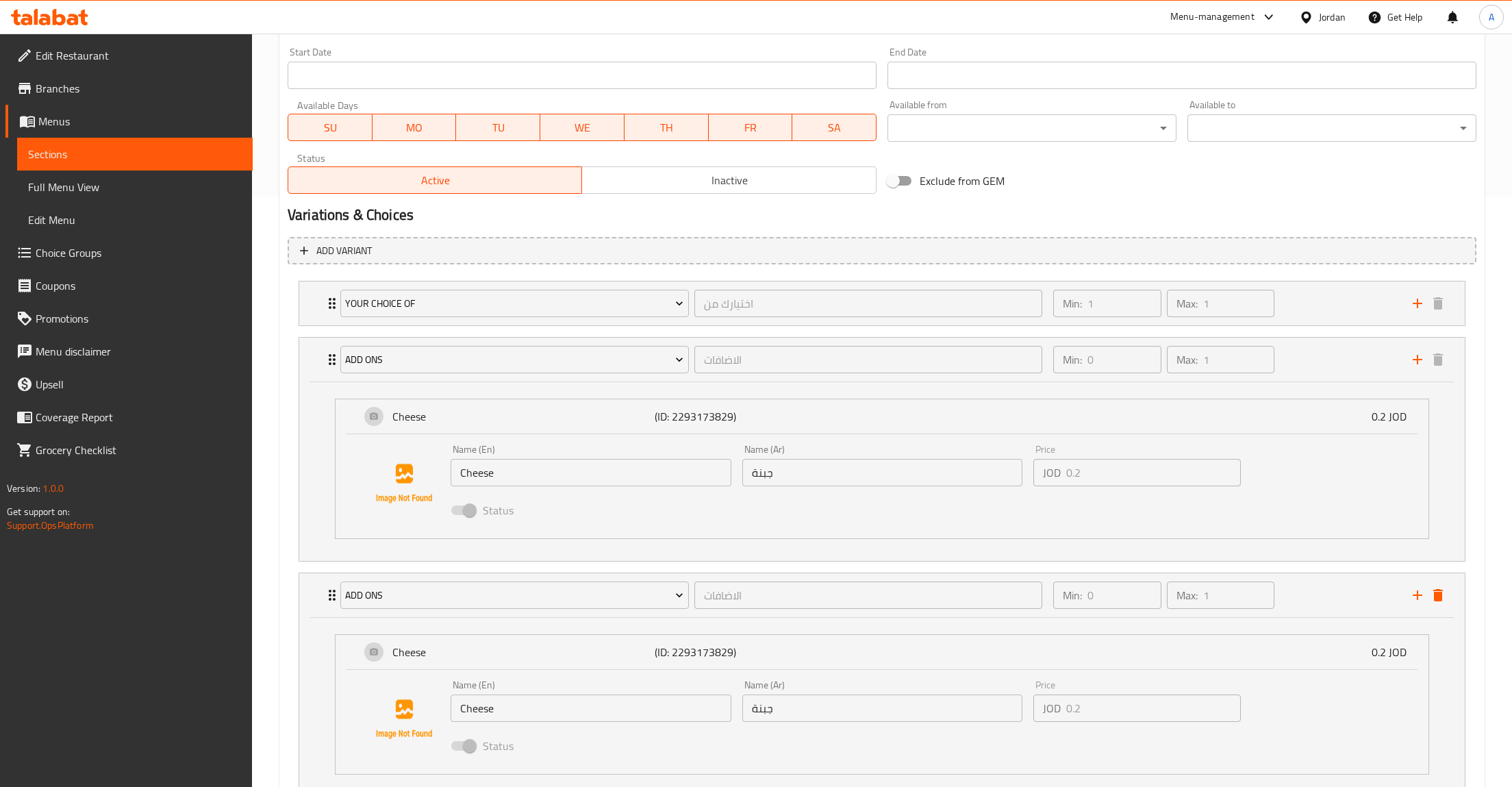
click at [1120, 726] on div "Your Choice of اختيارك من ​ Min: 1 ​ Max: 1 ​ Mexican (ID: 2293173706) 0 JOD Na…" at bounding box center [881, 538] width 1189 height 527
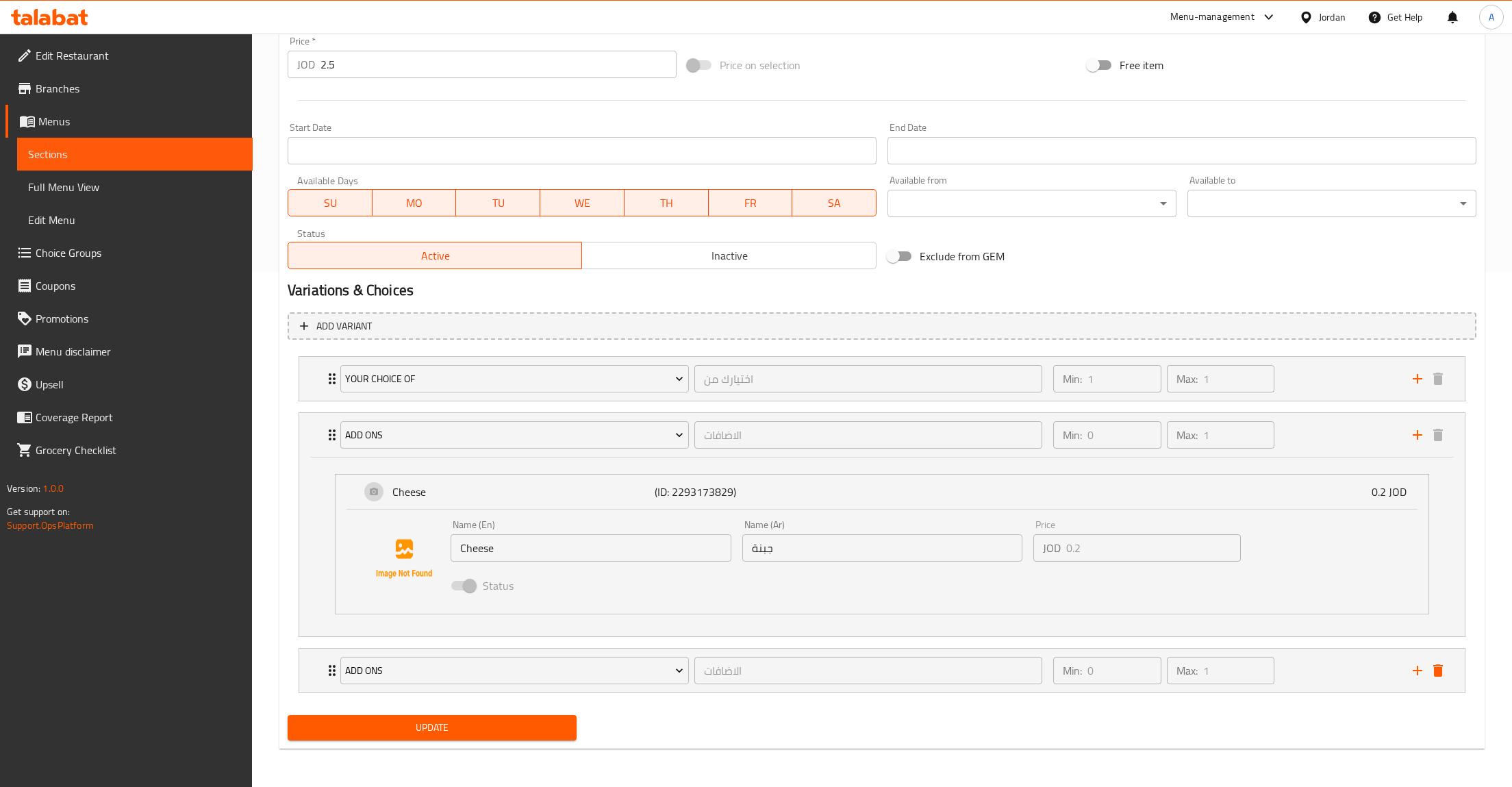
scroll to position [515, 0]
click at [1093, 703] on nav "Your Choice of اختيارك من ​ Min: 1 ​ Max: 1 ​ Mexican (ID: 2293173706) 0 JOD Na…" at bounding box center [881, 524] width 1189 height 359
click at [1438, 671] on icon "delete" at bounding box center [1438, 671] width 10 height 12
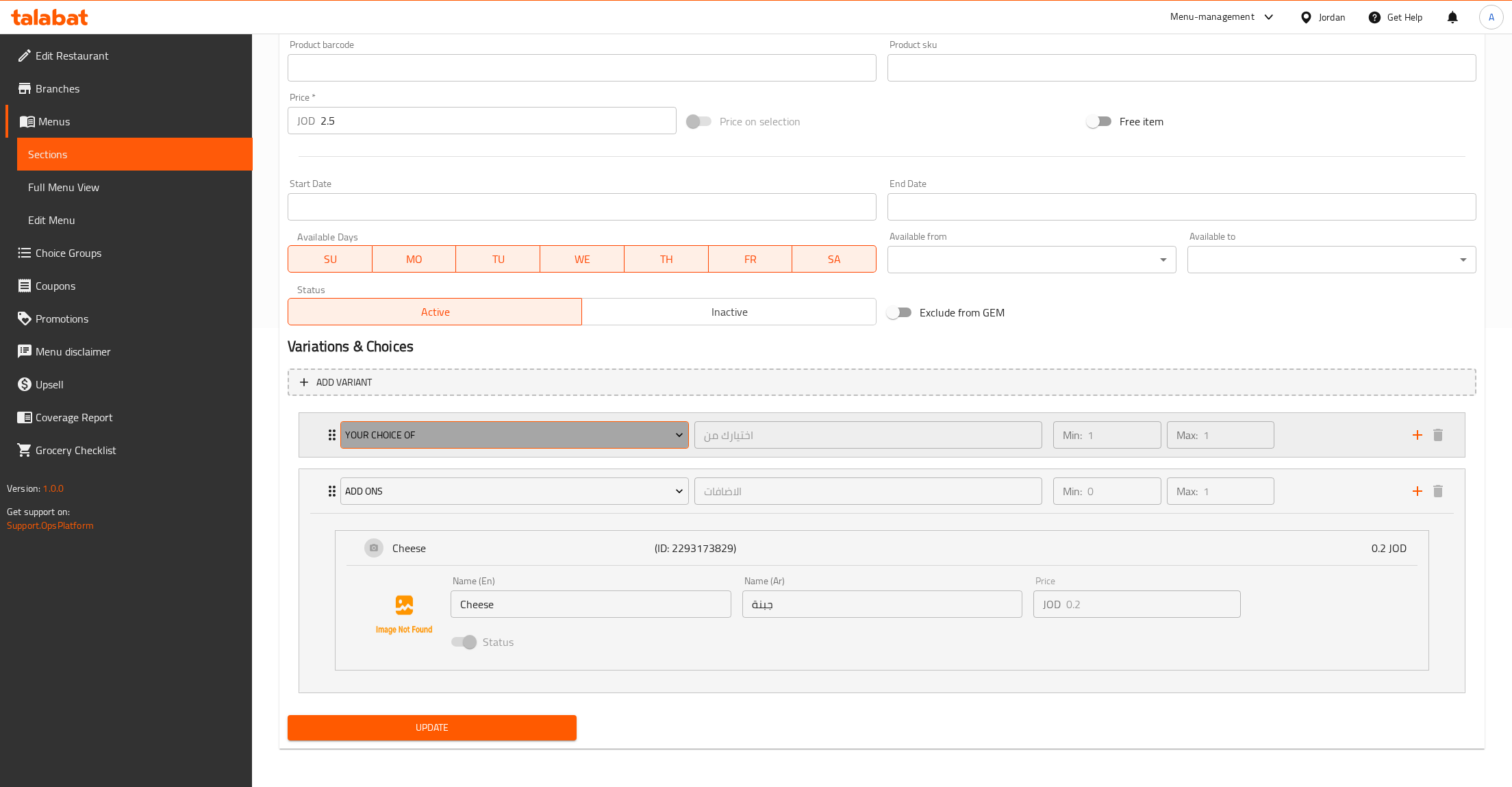
click at [403, 433] on span "Your Choice of" at bounding box center [514, 435] width 338 height 17
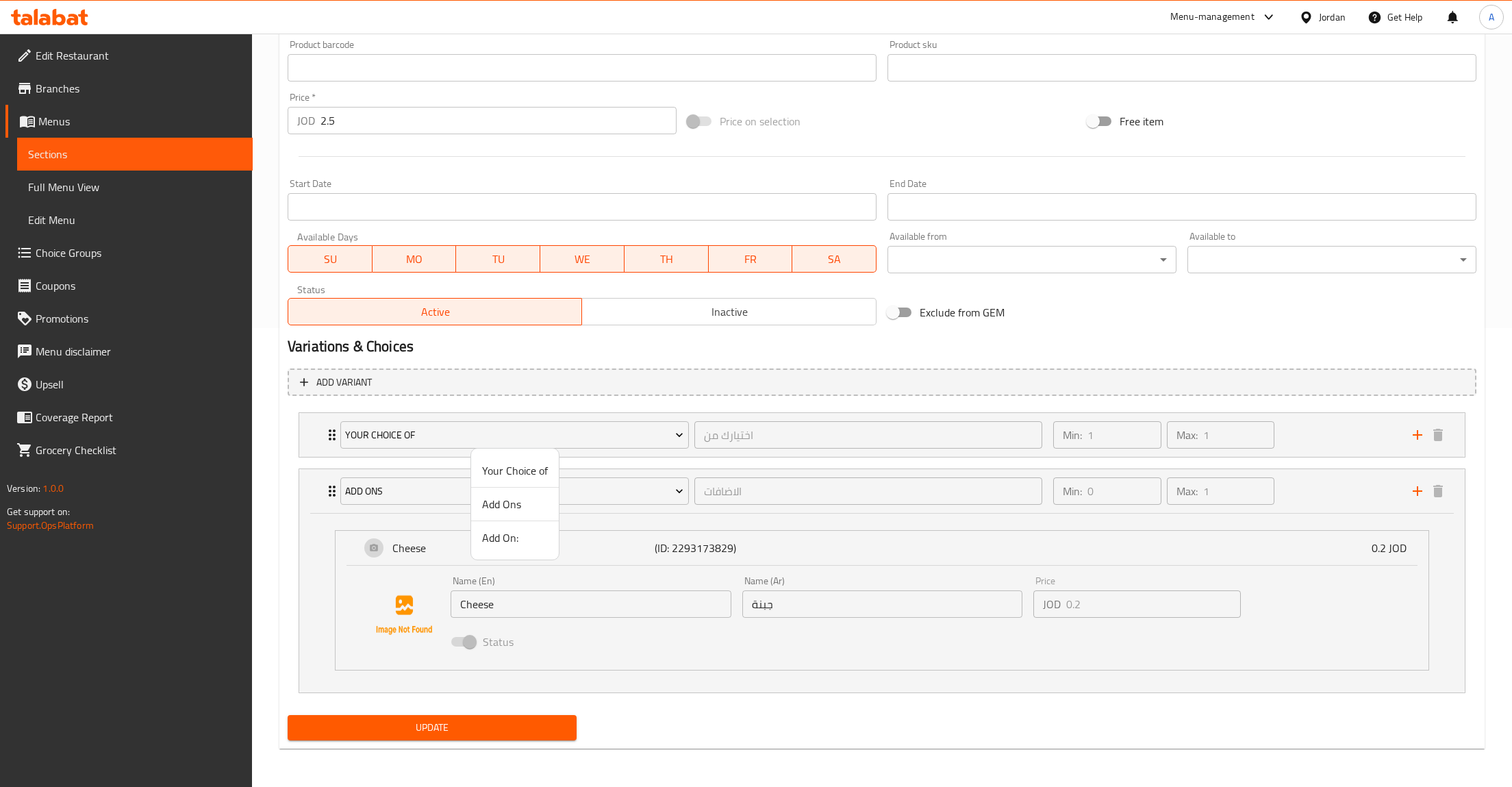
click at [821, 427] on div at bounding box center [756, 394] width 1512 height 787
drag, startPoint x: 285, startPoint y: 443, endPoint x: 303, endPoint y: 444, distance: 18.0
click at [285, 444] on div "Add variant Your Choice of اختيارك من ​ Min: 1 ​ Max: 1 ​ Mexican (ID: 22931737…" at bounding box center [881, 537] width 1200 height 347
click at [305, 442] on div "Your Choice of اختيارك من ​ Min: 1 ​ Max: 1 ​" at bounding box center [881, 435] width 1165 height 44
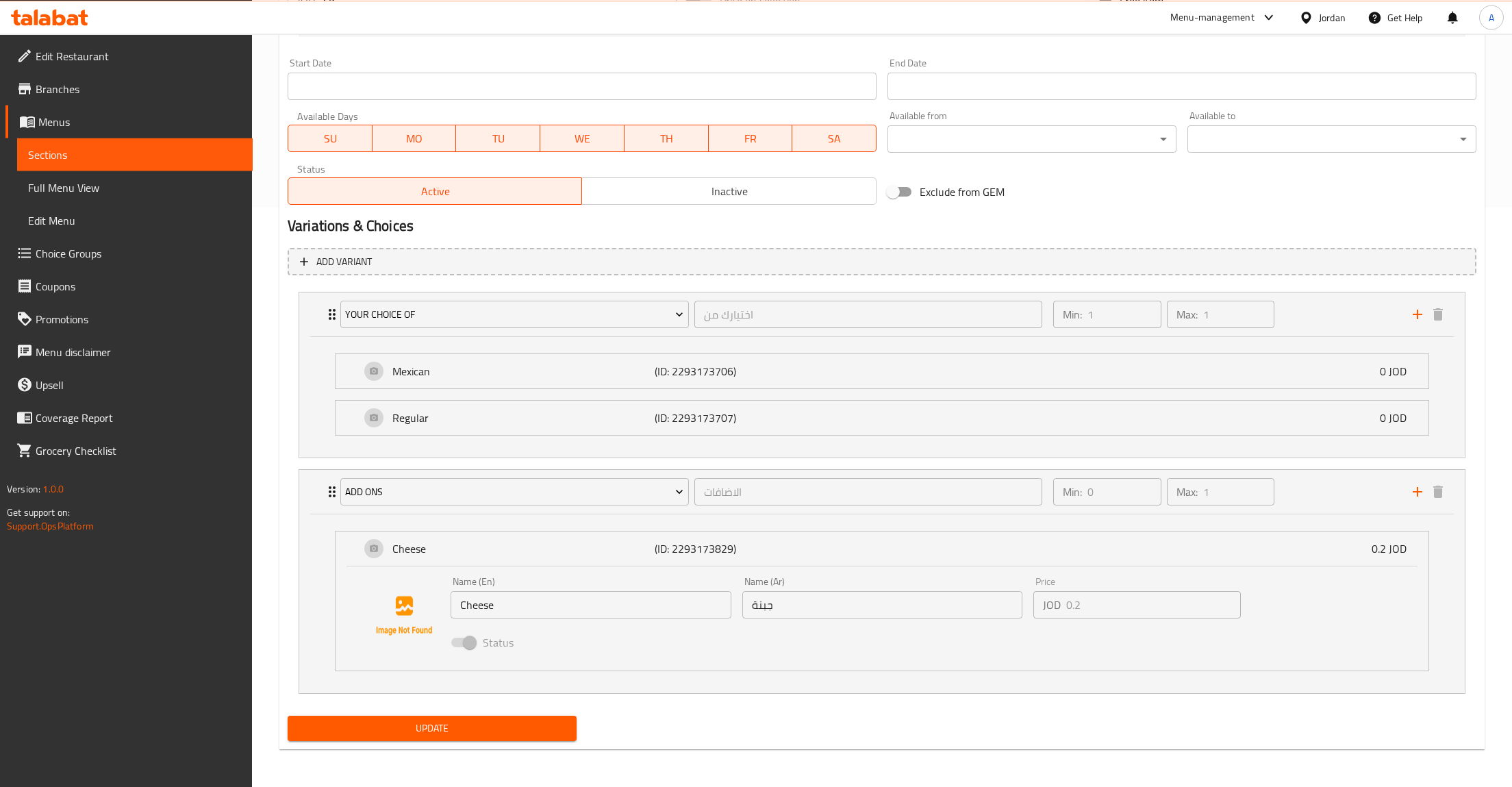
scroll to position [581, 0]
click at [607, 354] on div "Mexican (ID: 2293173706) 0 JOD" at bounding box center [886, 371] width 1052 height 34
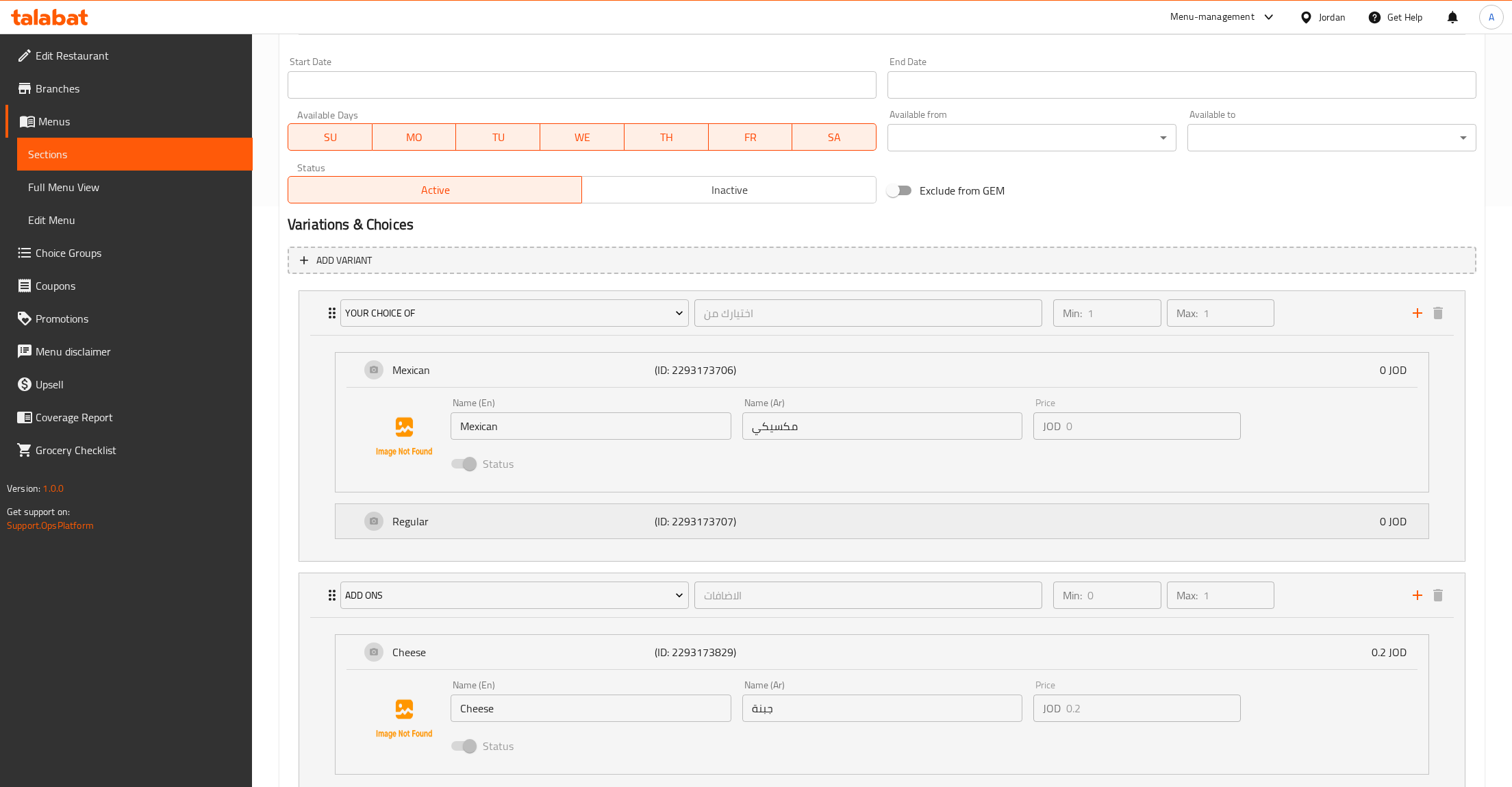
click at [408, 514] on p "Regular" at bounding box center [523, 521] width 263 height 17
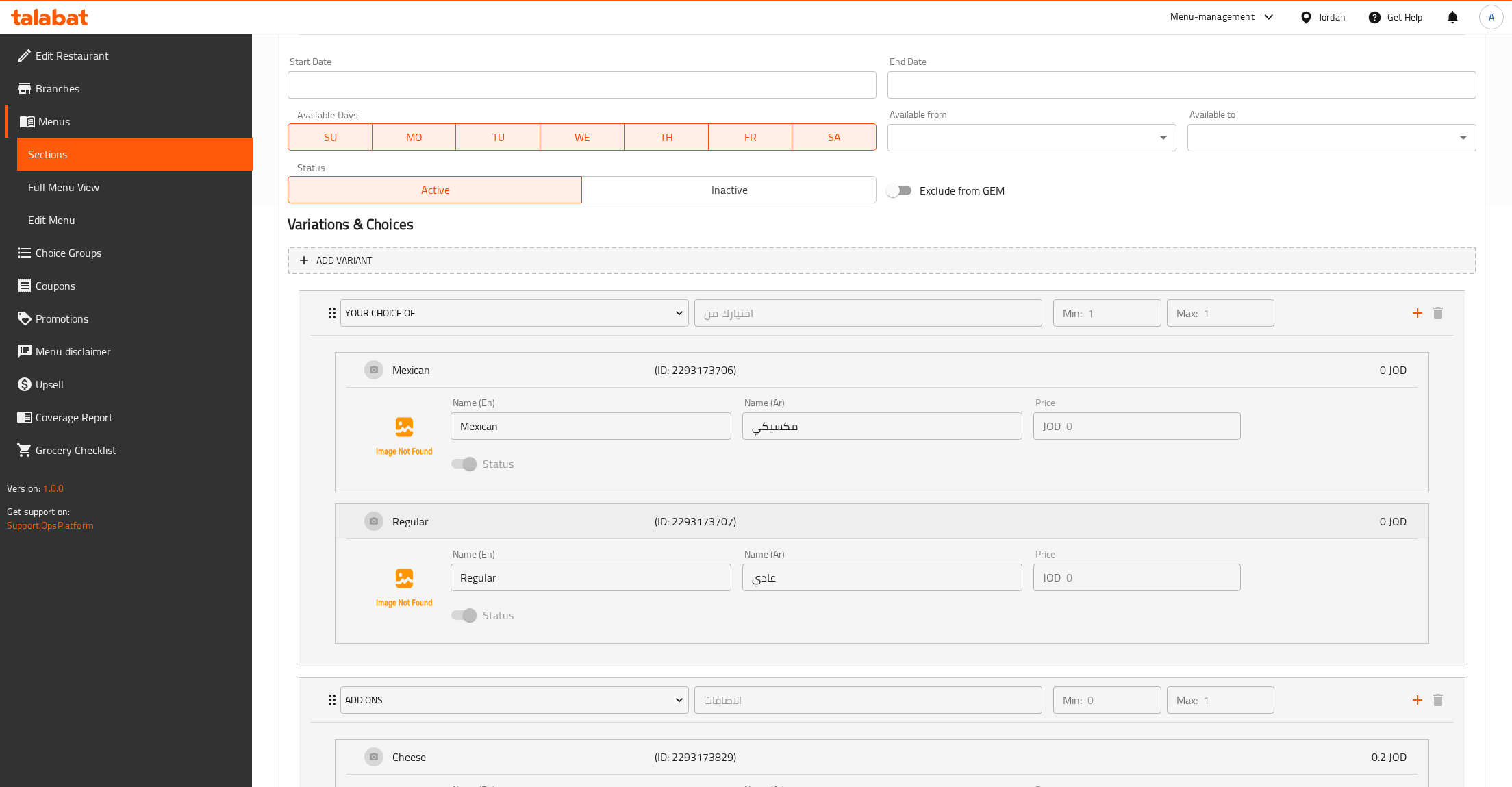
click at [430, 523] on p "Regular" at bounding box center [523, 521] width 263 height 17
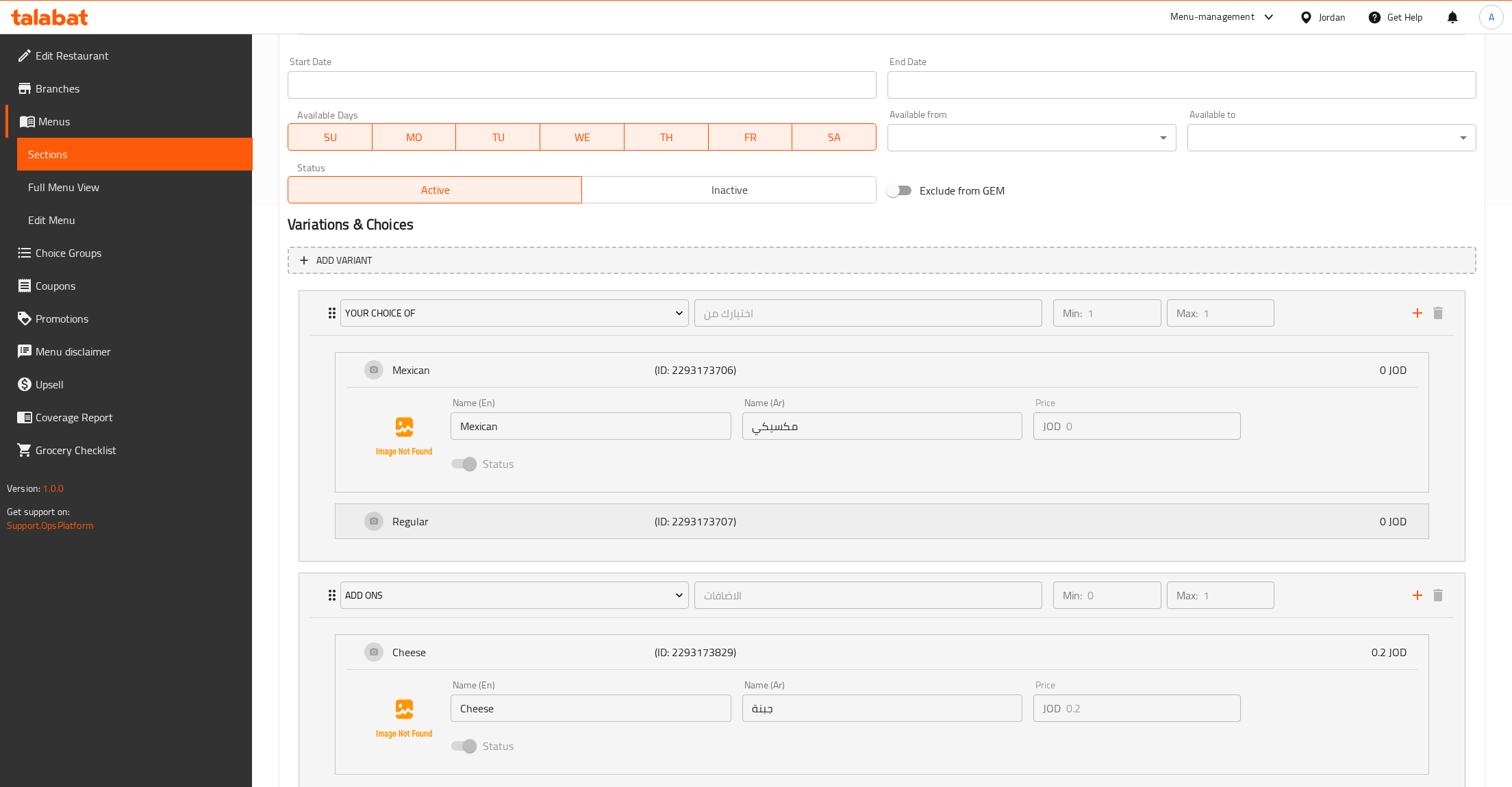
drag, startPoint x: 489, startPoint y: 531, endPoint x: 496, endPoint y: 542, distance: 13.0
click at [489, 532] on div "Regular (ID: 2293173707) 0 JOD" at bounding box center [886, 521] width 1052 height 34
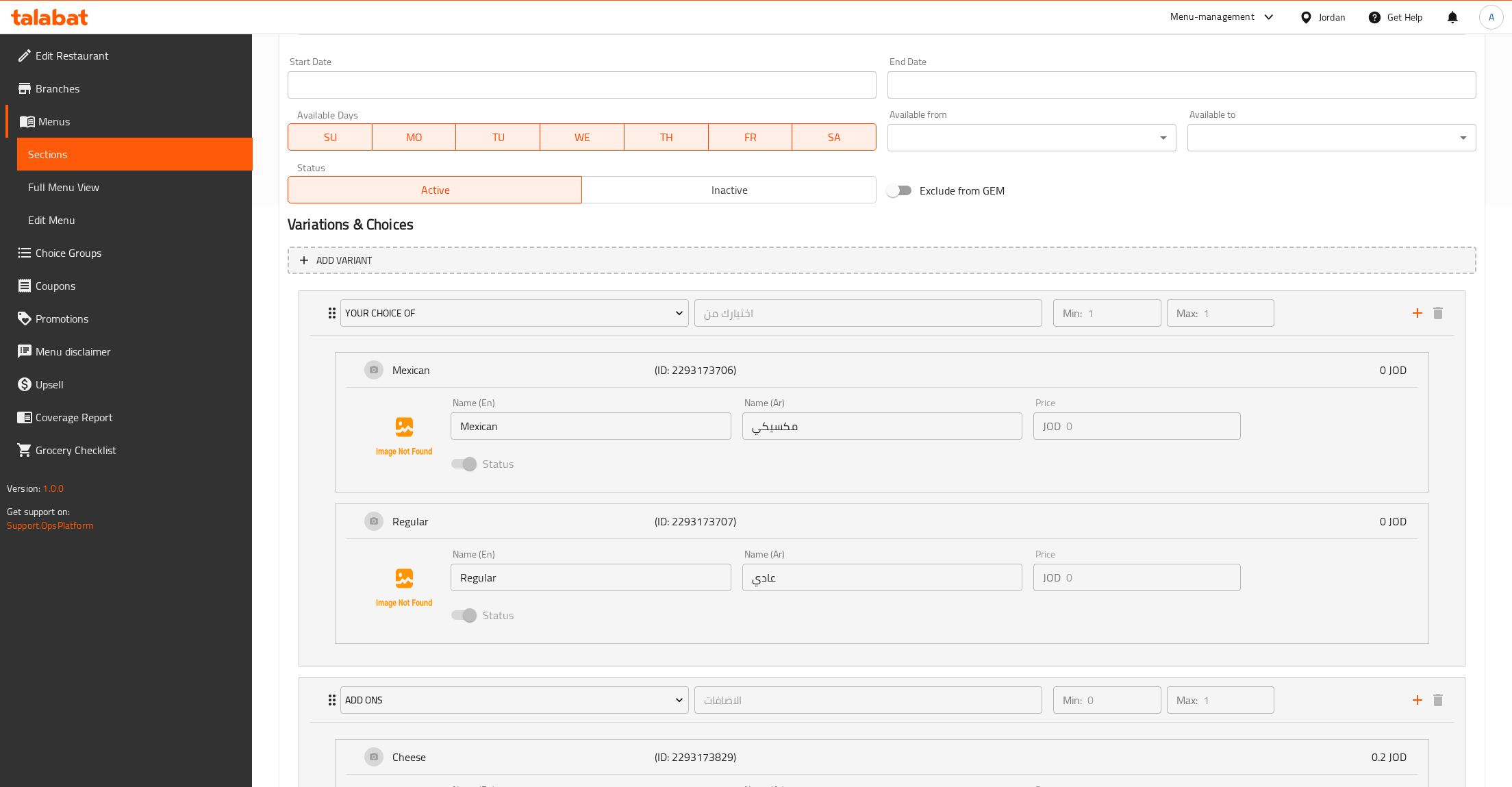
click at [495, 578] on input "Regular" at bounding box center [591, 578] width 280 height 28
click at [72, 139] on link "Sections" at bounding box center [135, 154] width 236 height 33
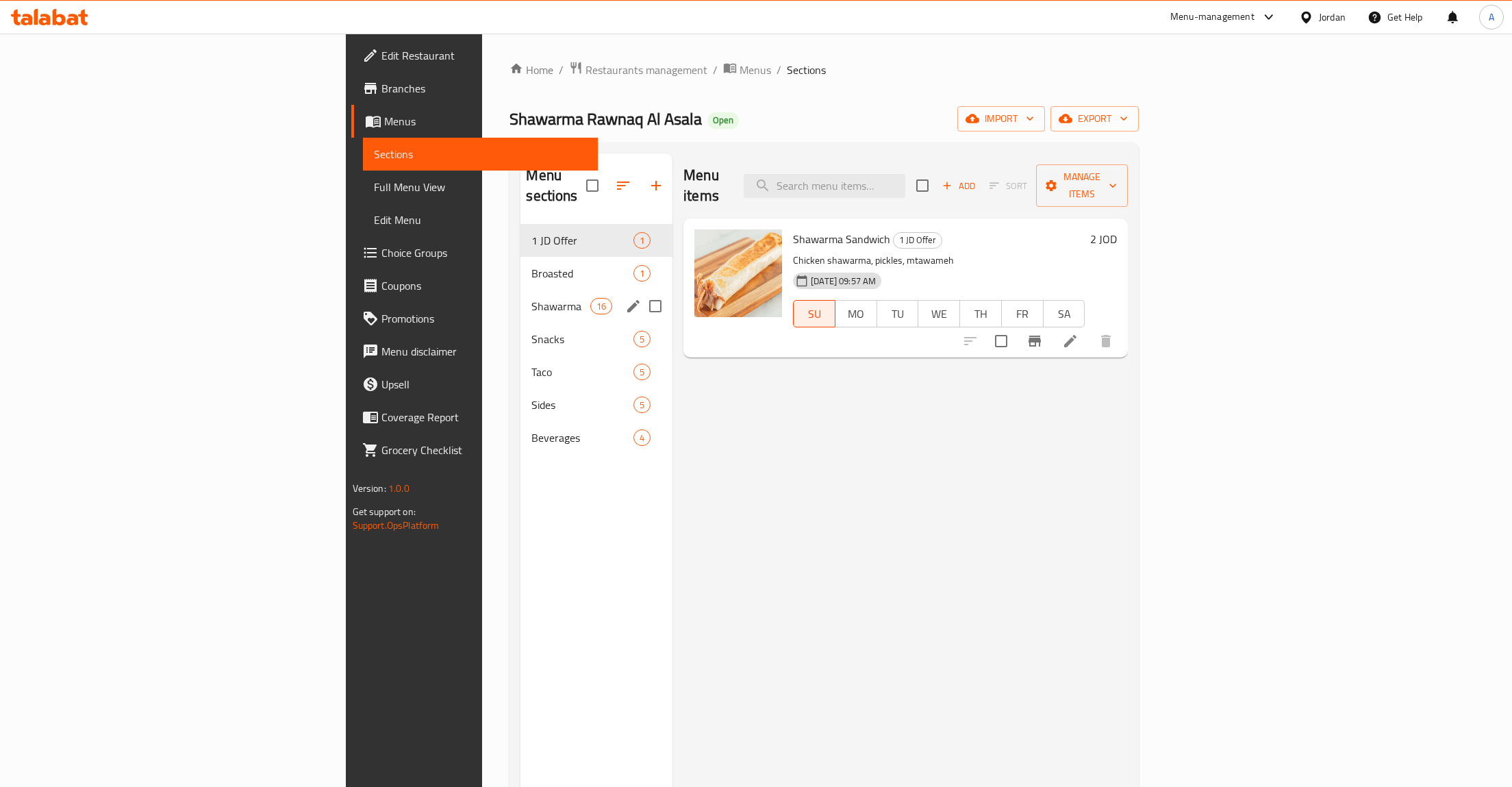
click at [531, 298] on span "Shawarma" at bounding box center [560, 306] width 58 height 17
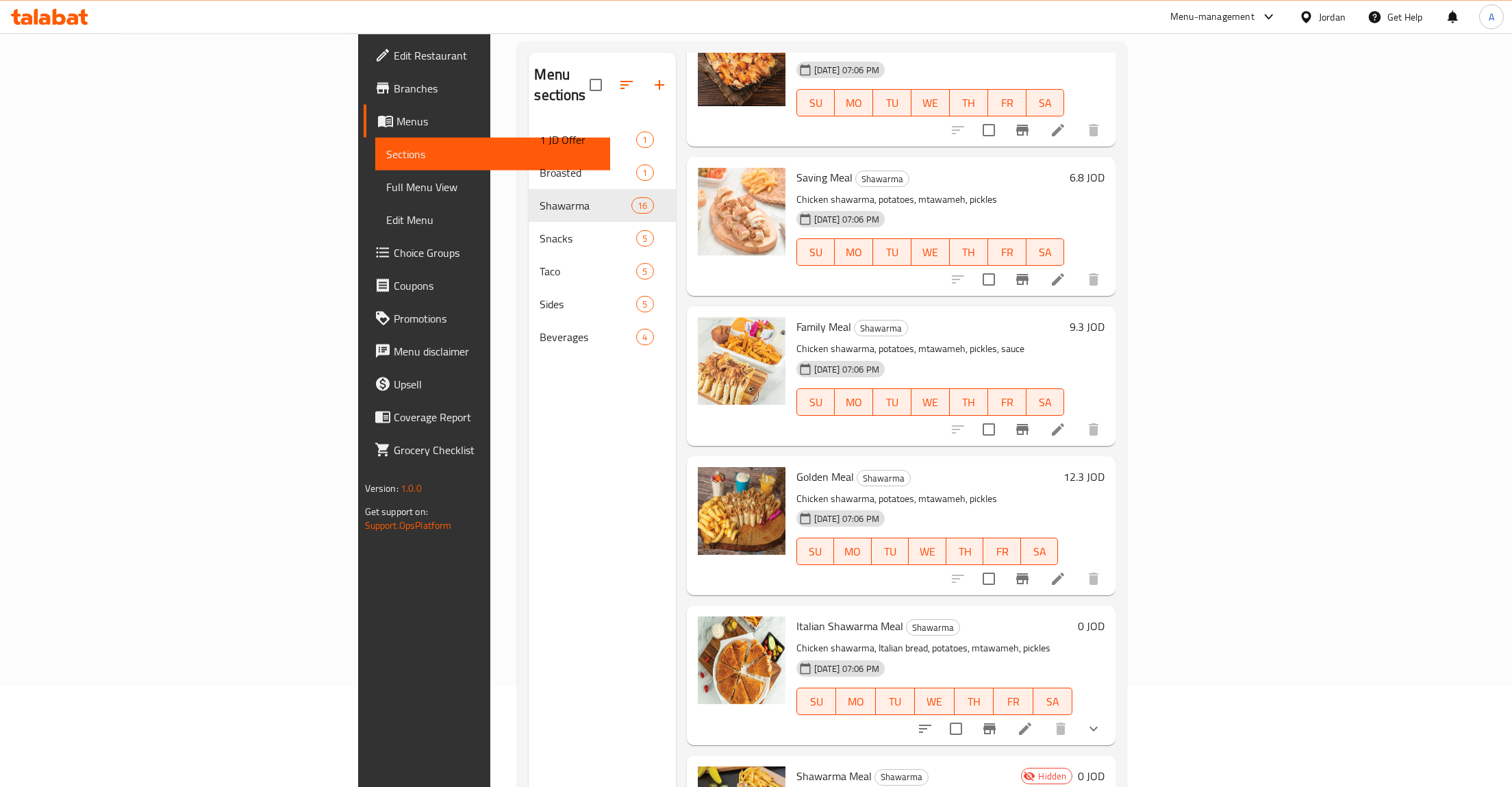
scroll to position [192, 0]
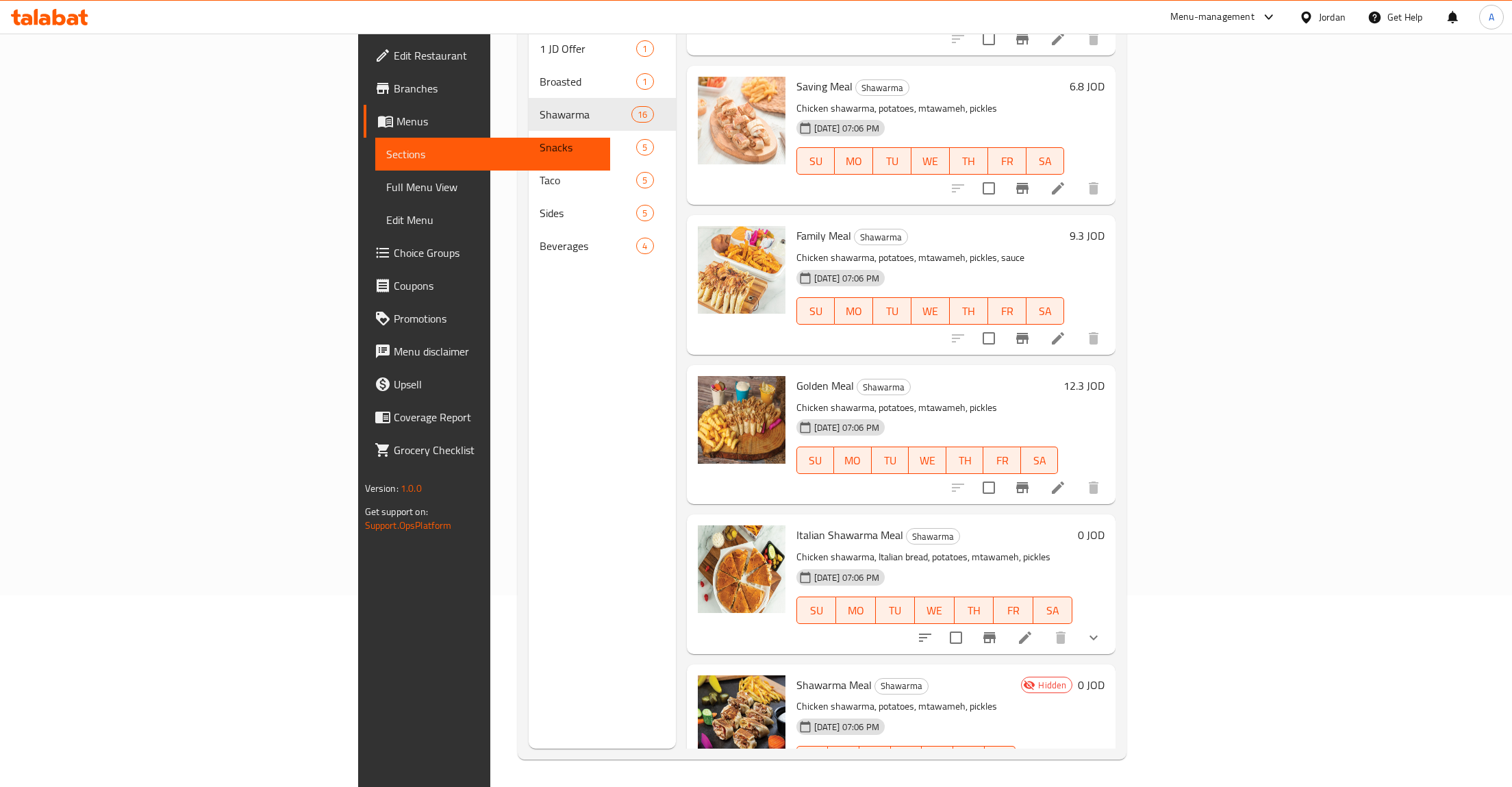
click at [540, 238] on span "Beverages" at bounding box center [588, 246] width 96 height 17
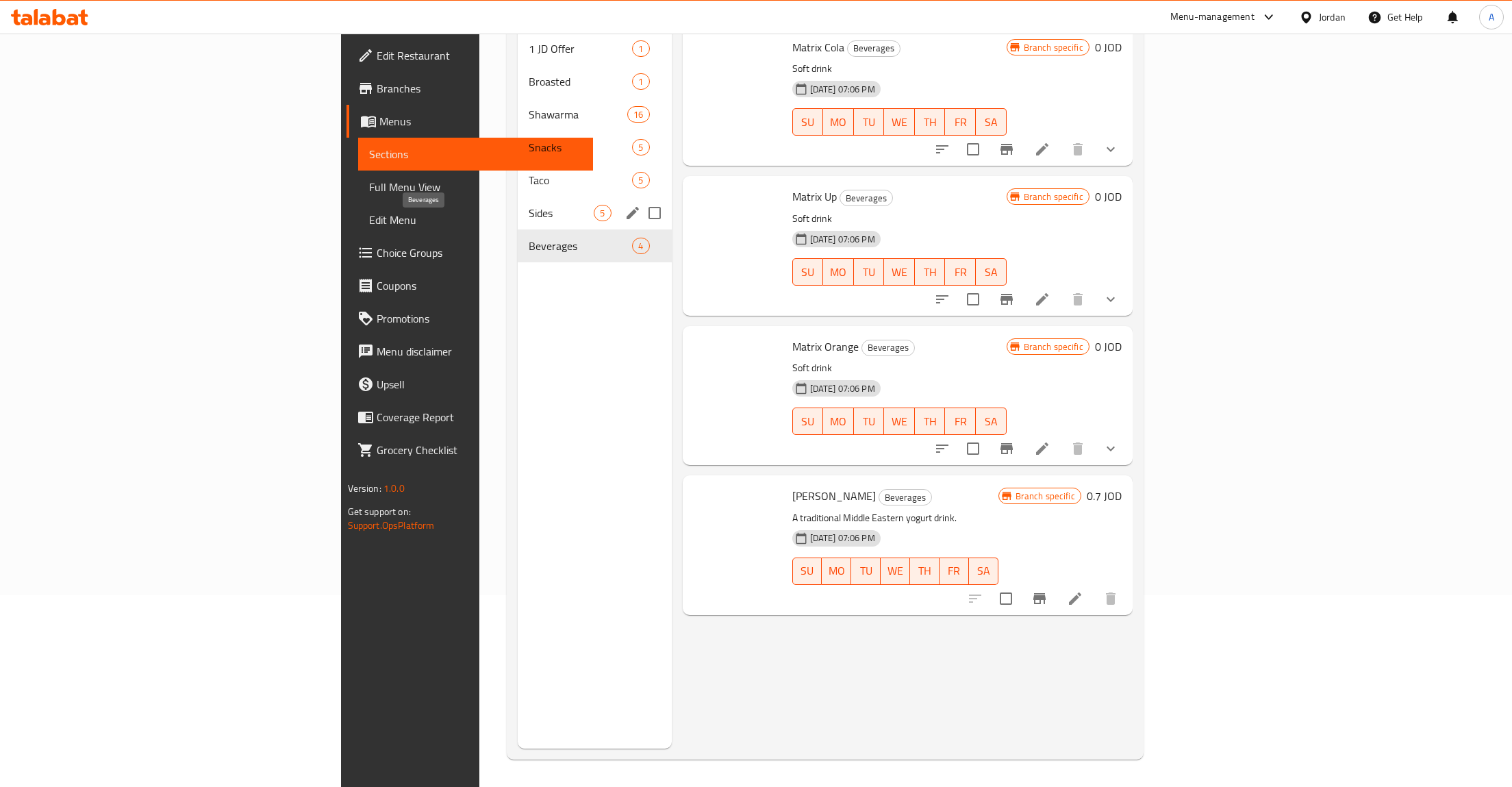
click at [529, 205] on span "Sides" at bounding box center [561, 213] width 65 height 17
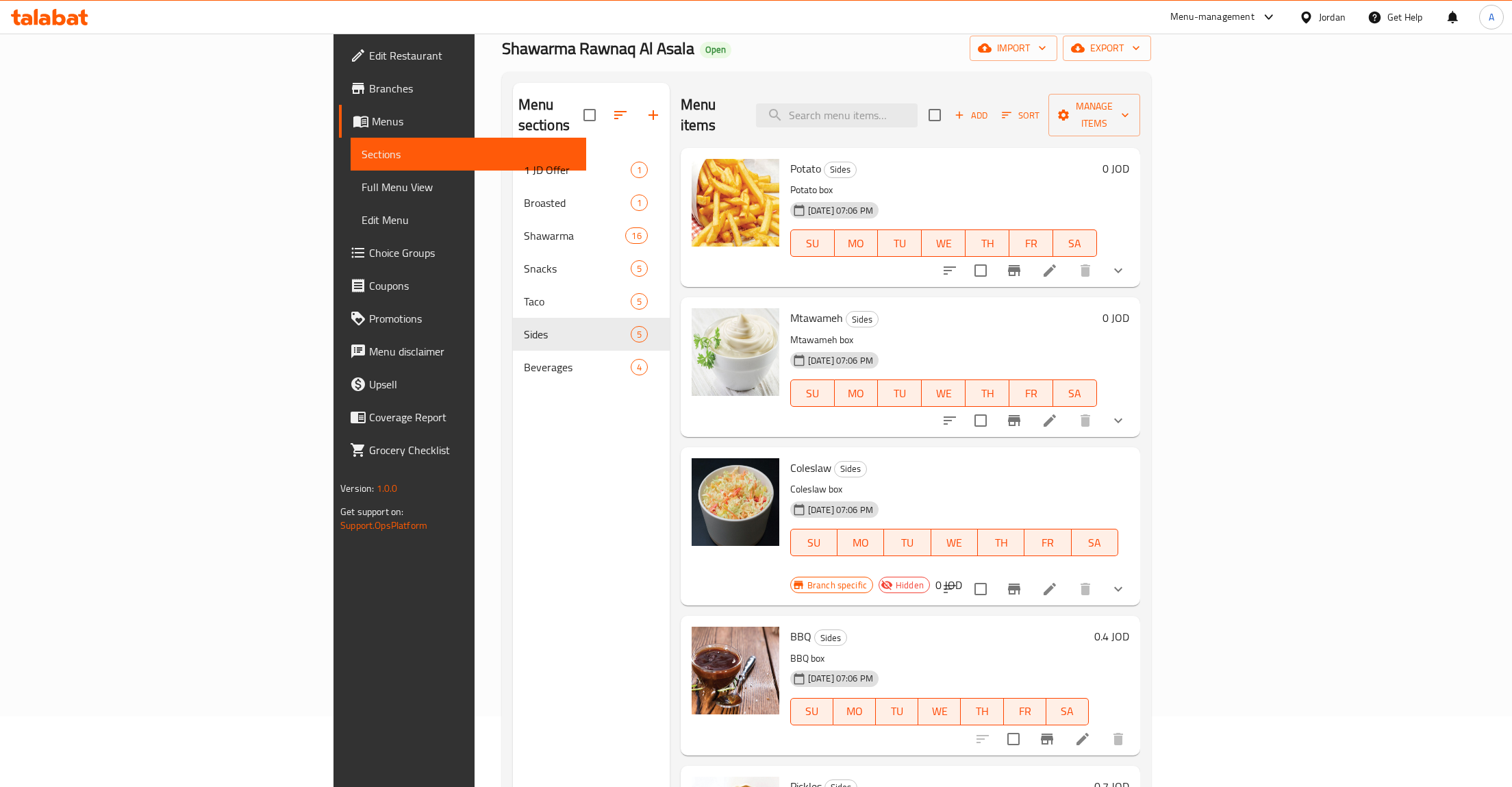
click at [513, 458] on div "Menu sections 1 JD Offer 1 Broasted 1 Shawarma 16 Snacks 5 Taco 5 Sides 5 Bever…" at bounding box center [591, 476] width 157 height 787
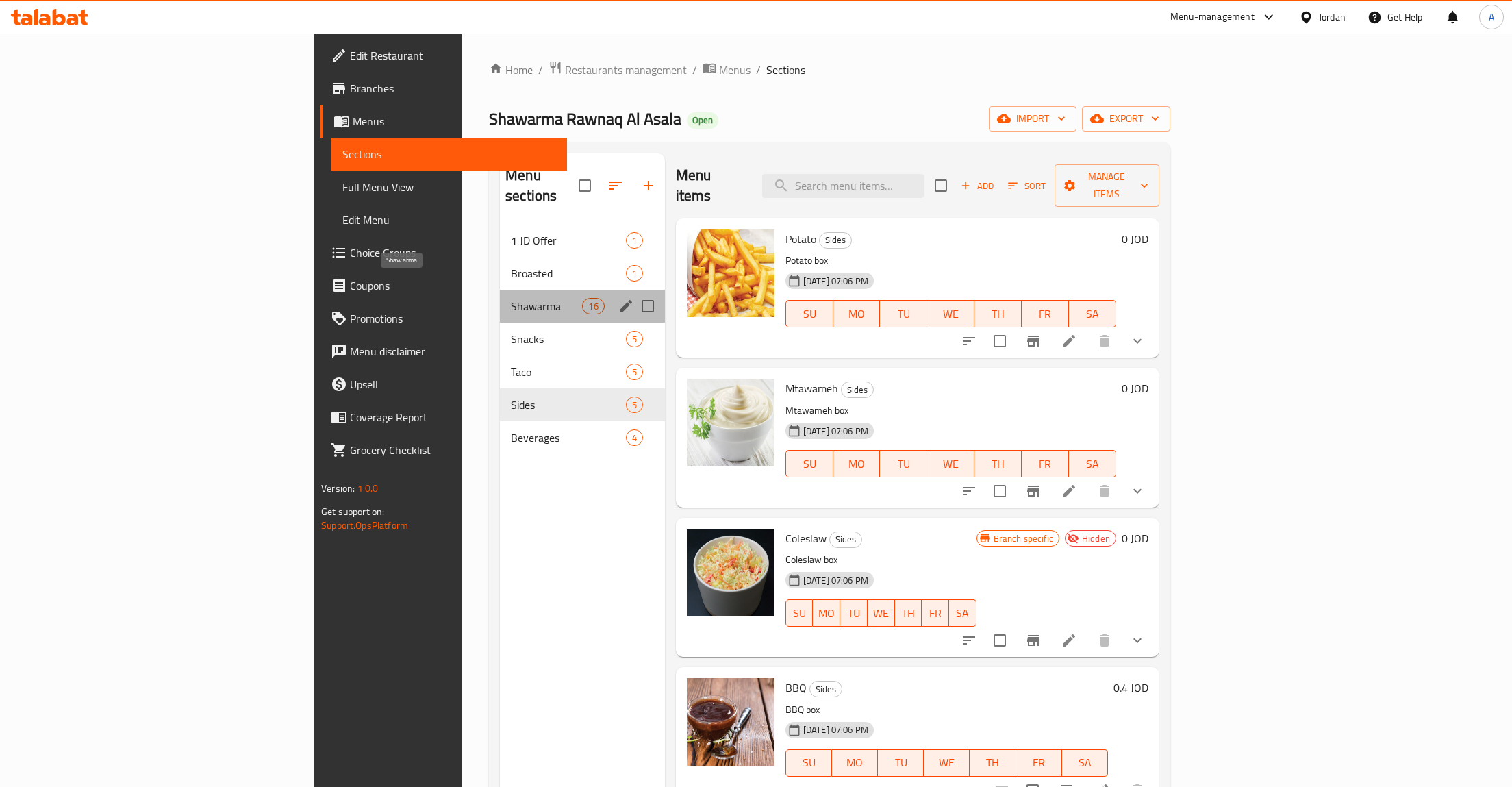
click at [511, 298] on span "Shawarma" at bounding box center [546, 306] width 71 height 17
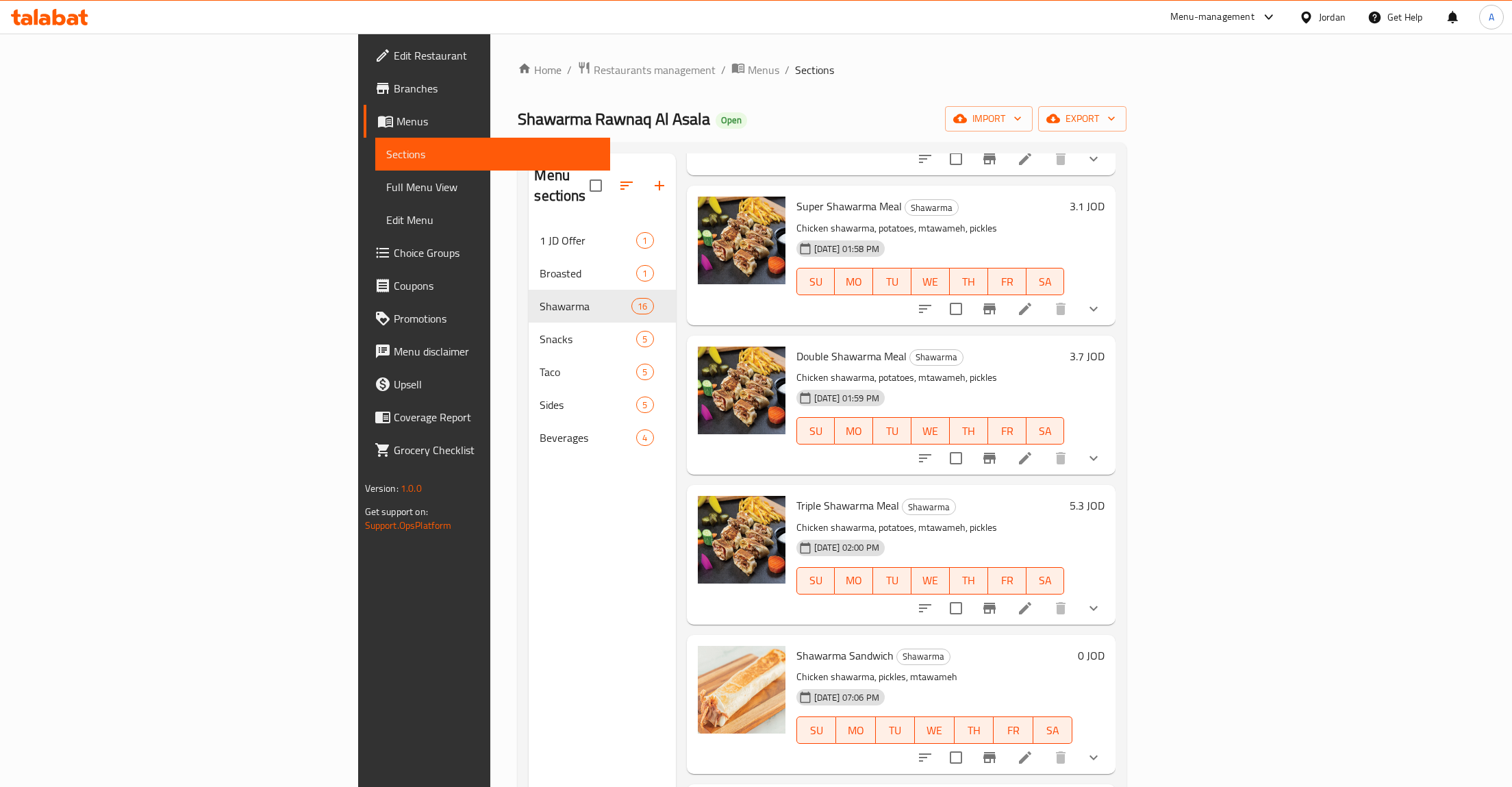
scroll to position [217, 0]
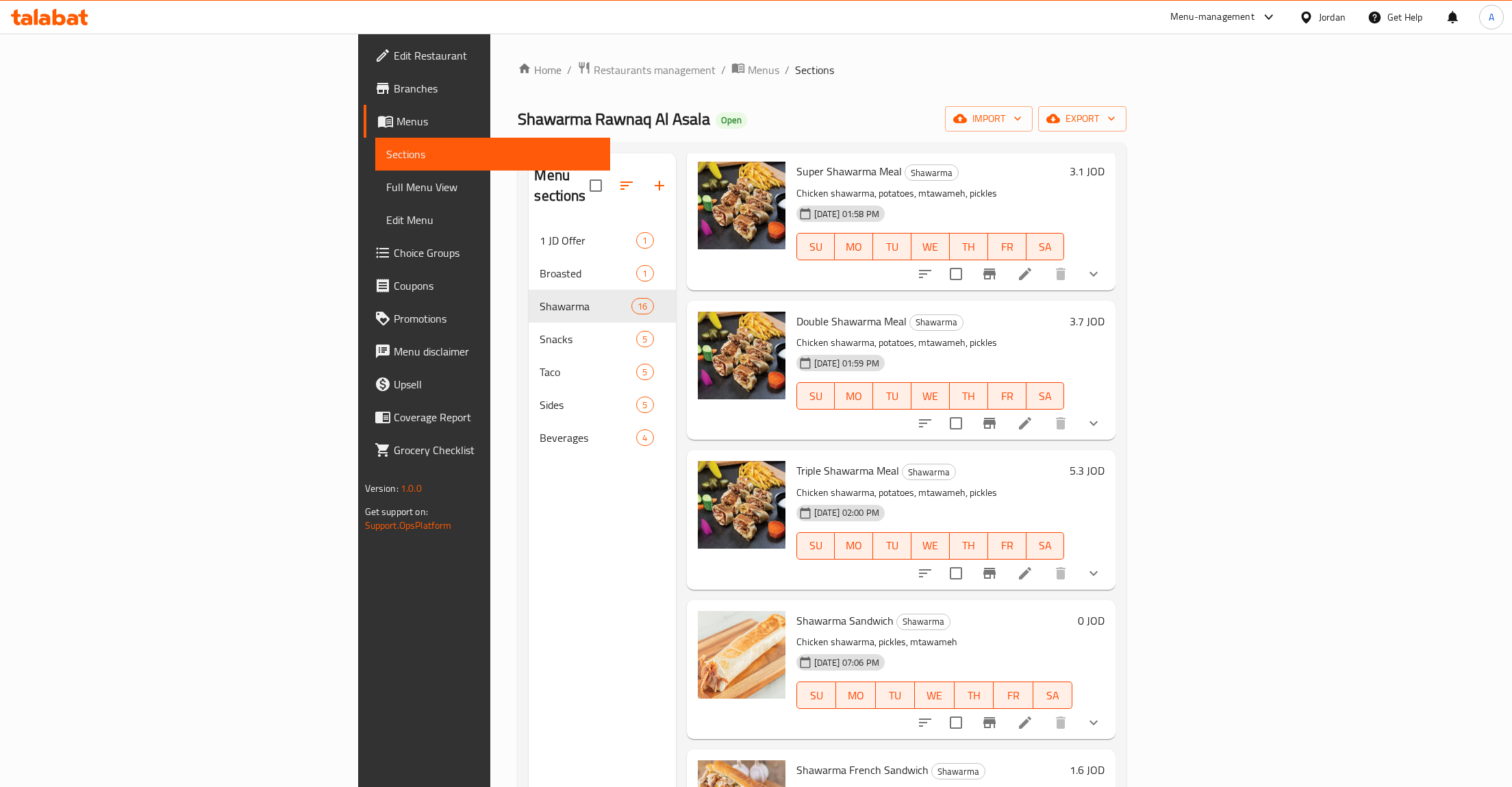
click at [394, 85] on span "Branches" at bounding box center [496, 88] width 206 height 17
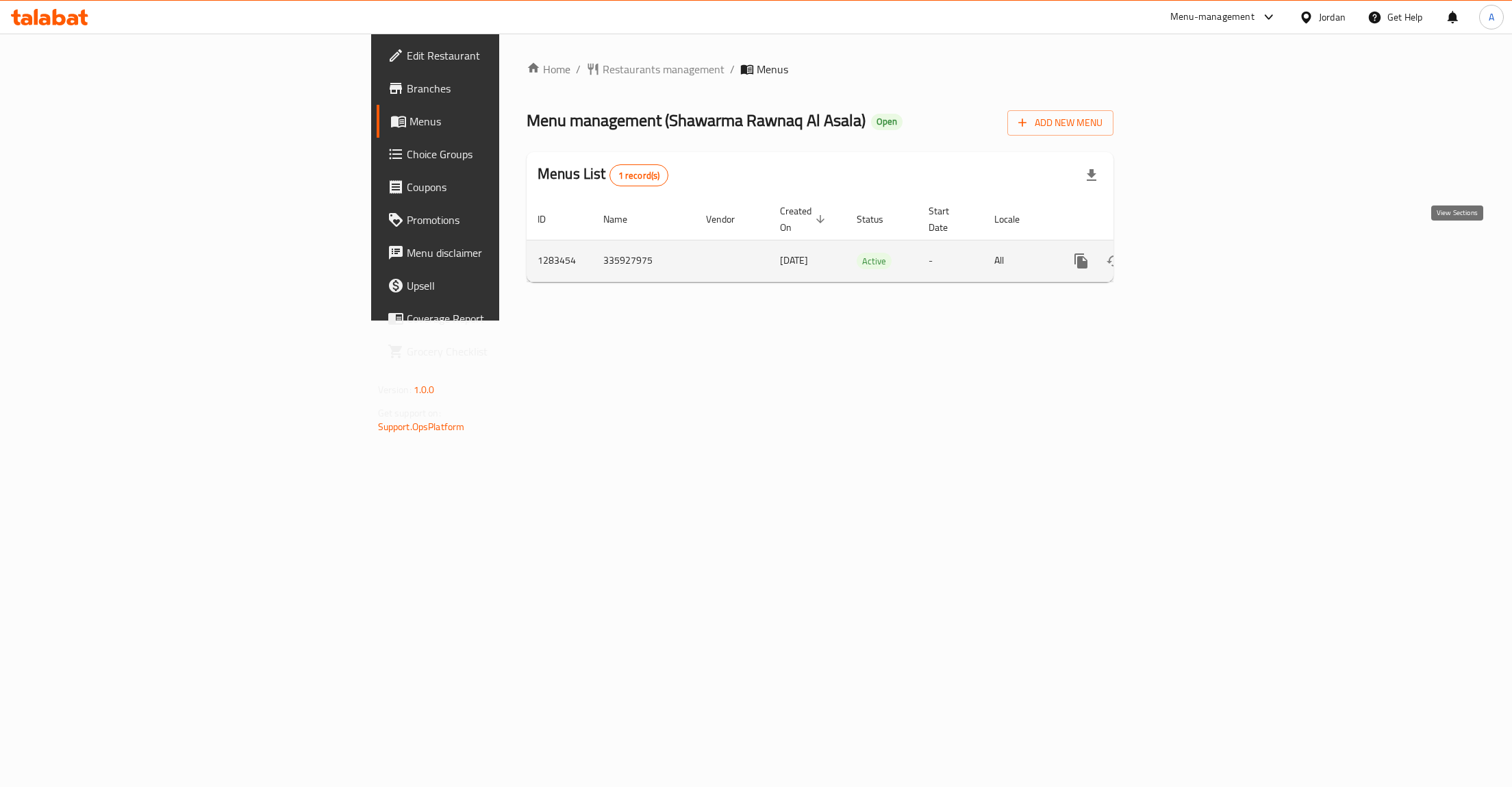
click at [1188, 253] on icon "enhanced table" at bounding box center [1180, 261] width 17 height 17
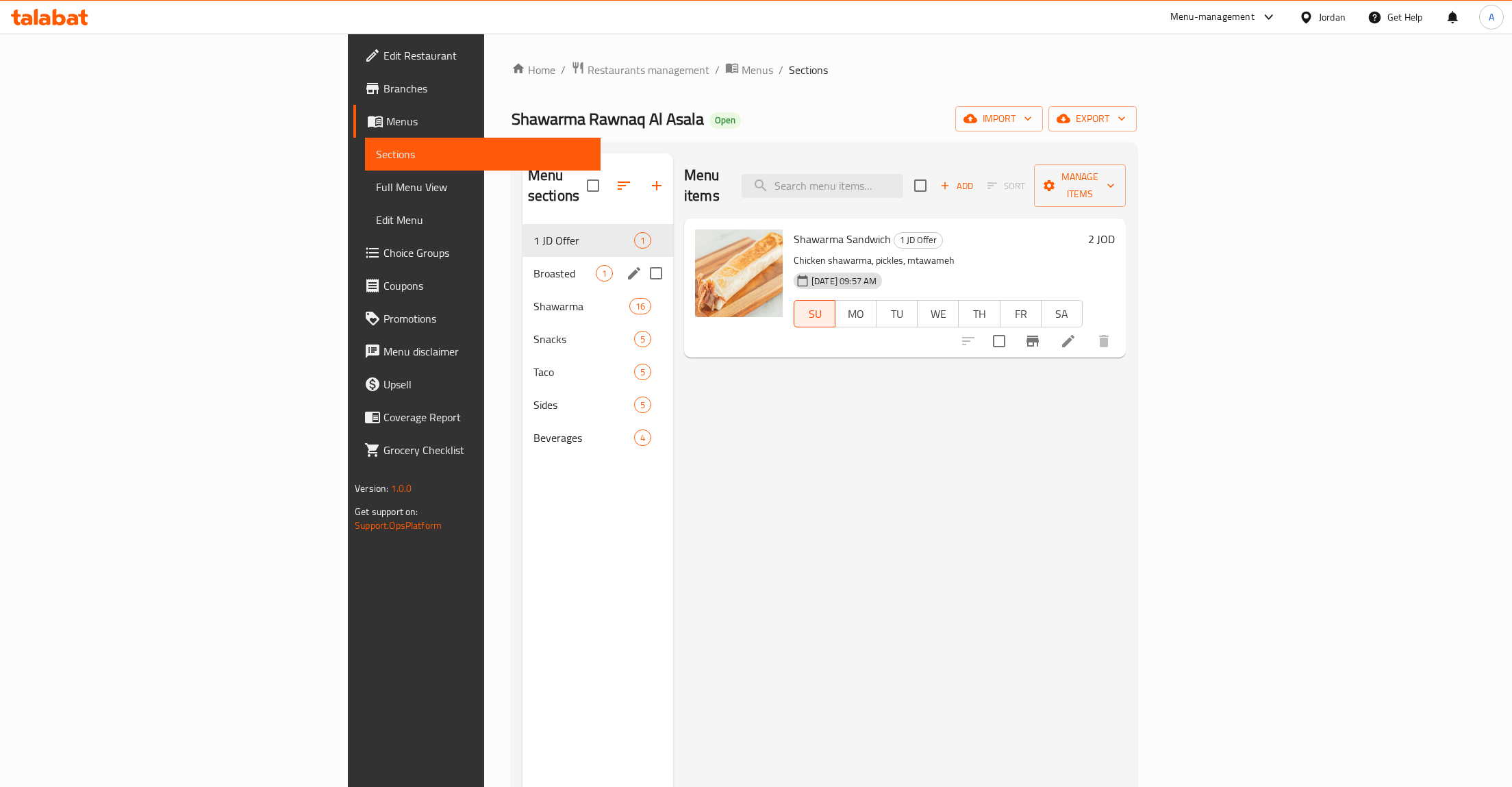
click at [522, 236] on div "1 JD Offer 1" at bounding box center [597, 241] width 151 height 33
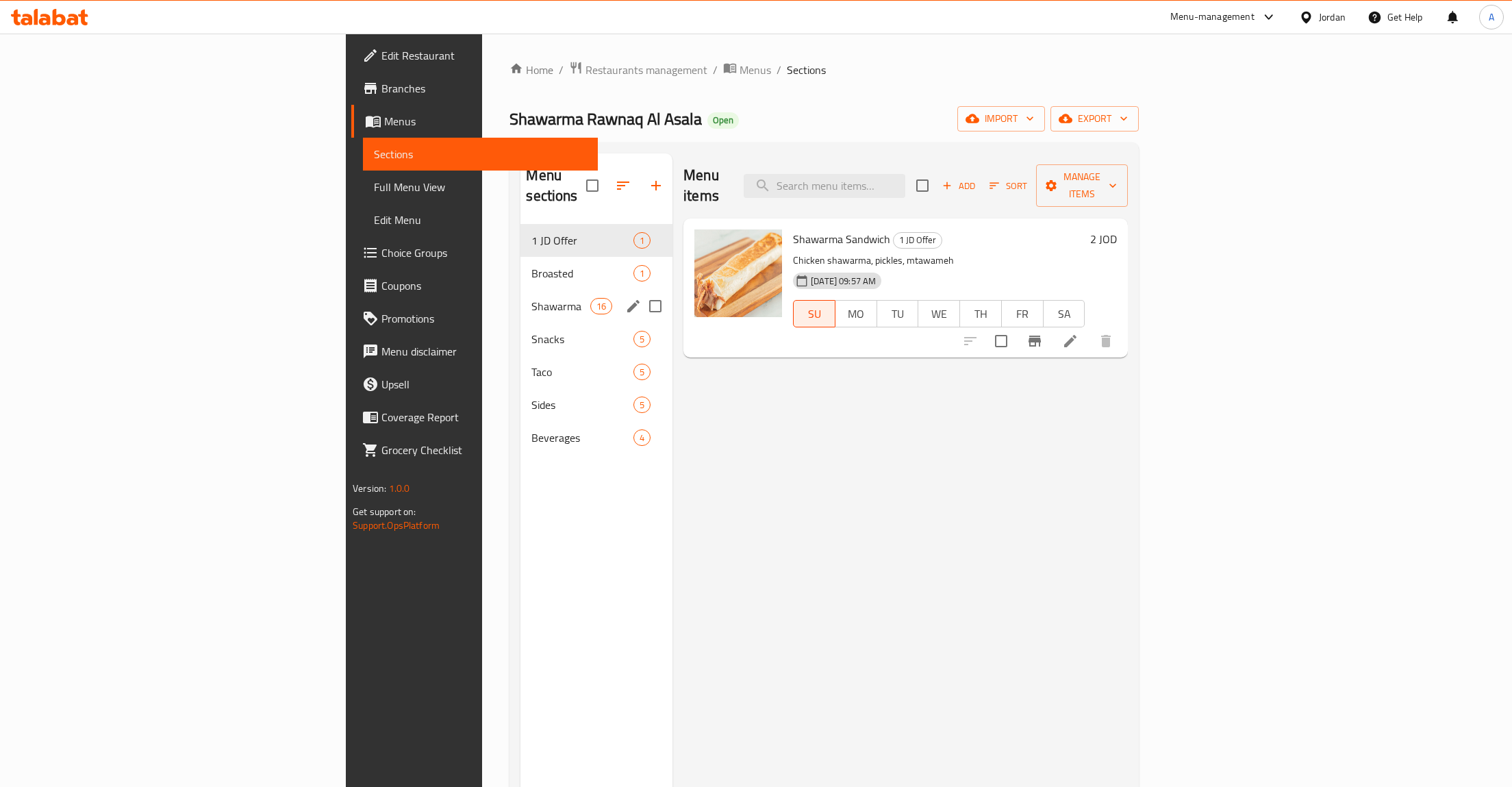
click at [520, 289] on div "Shawarma 16" at bounding box center [596, 306] width 152 height 33
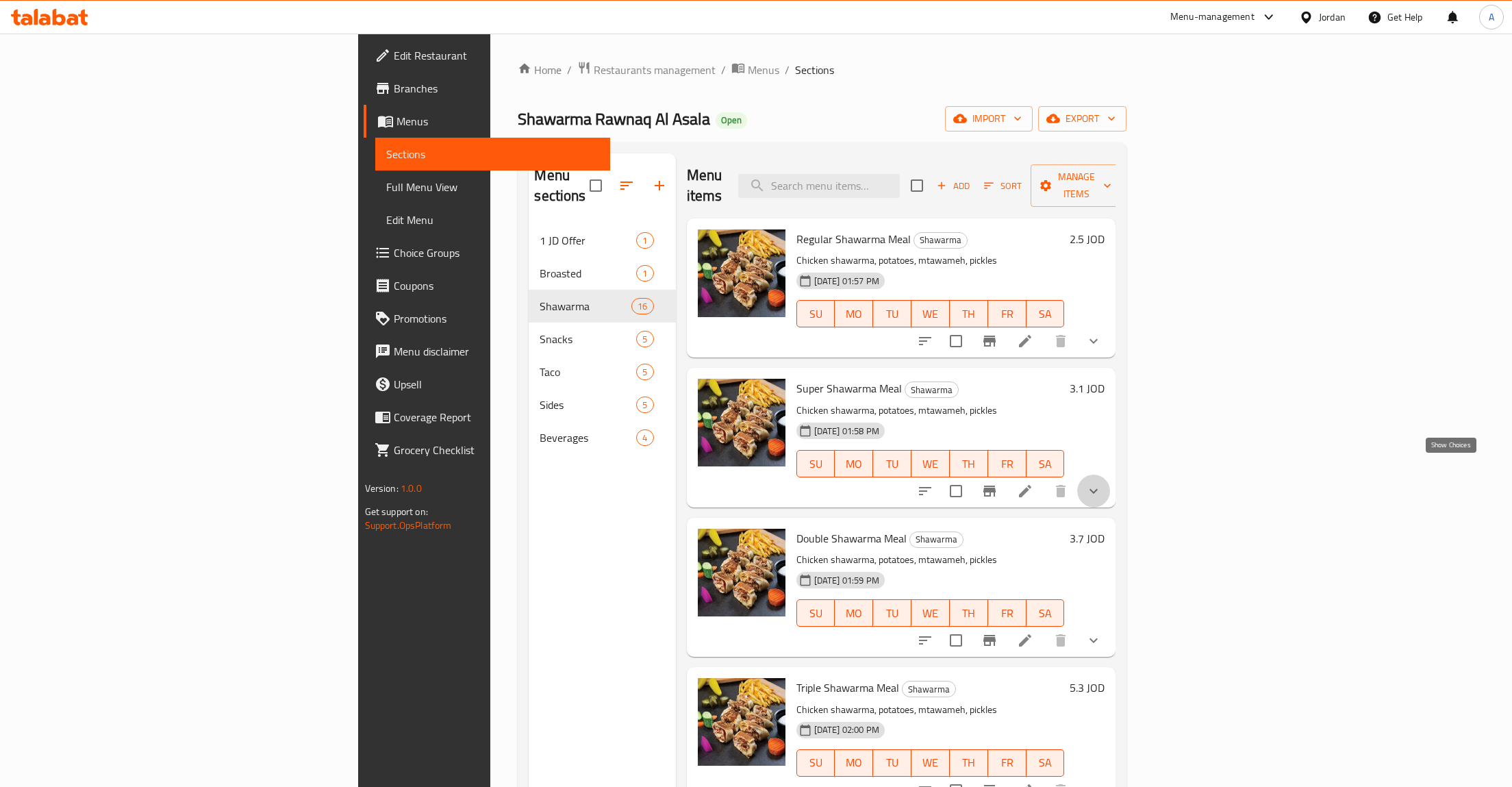
click at [1102, 483] on icon "show more" at bounding box center [1094, 491] width 17 height 17
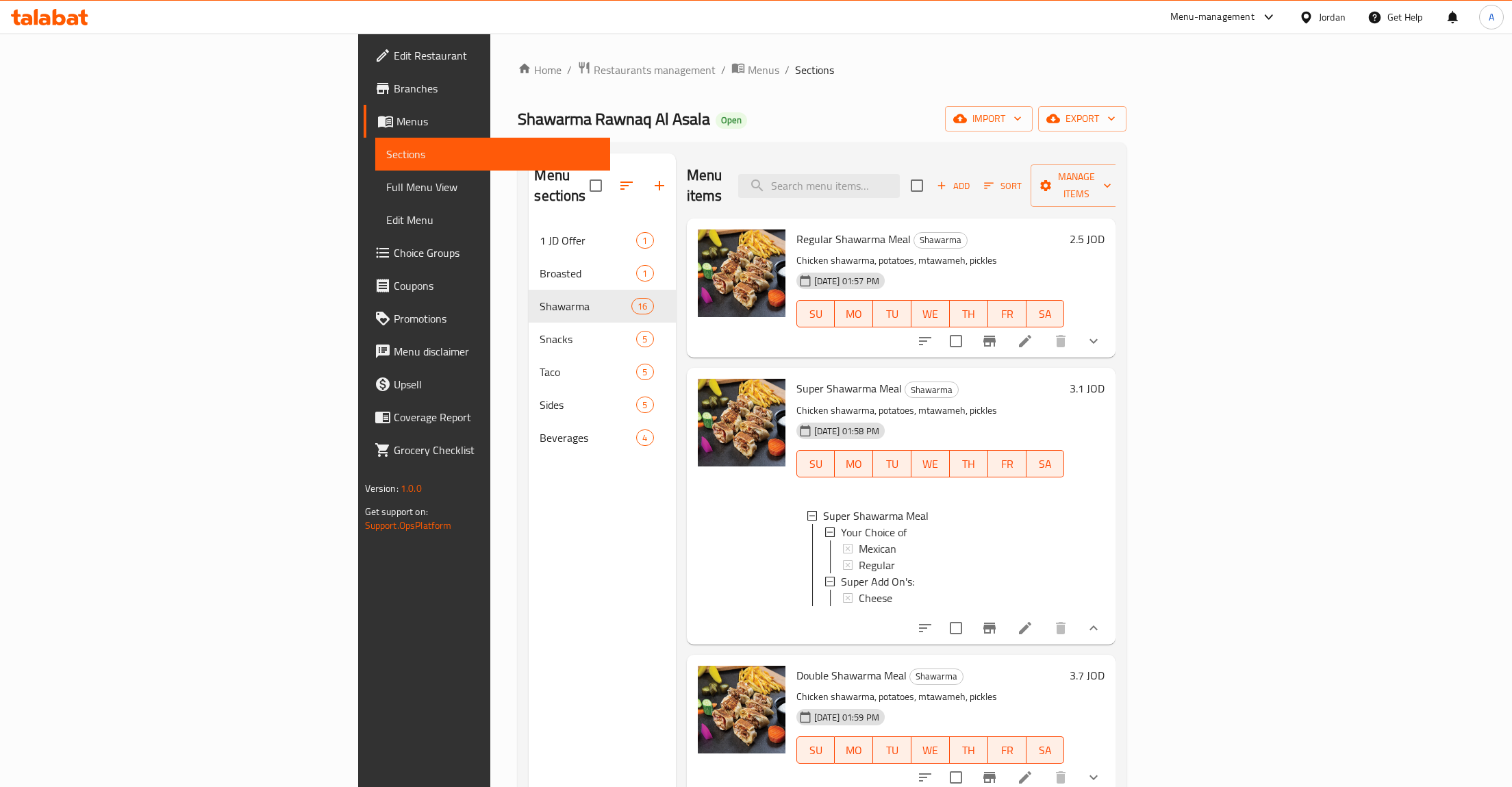
scroll to position [1, 0]
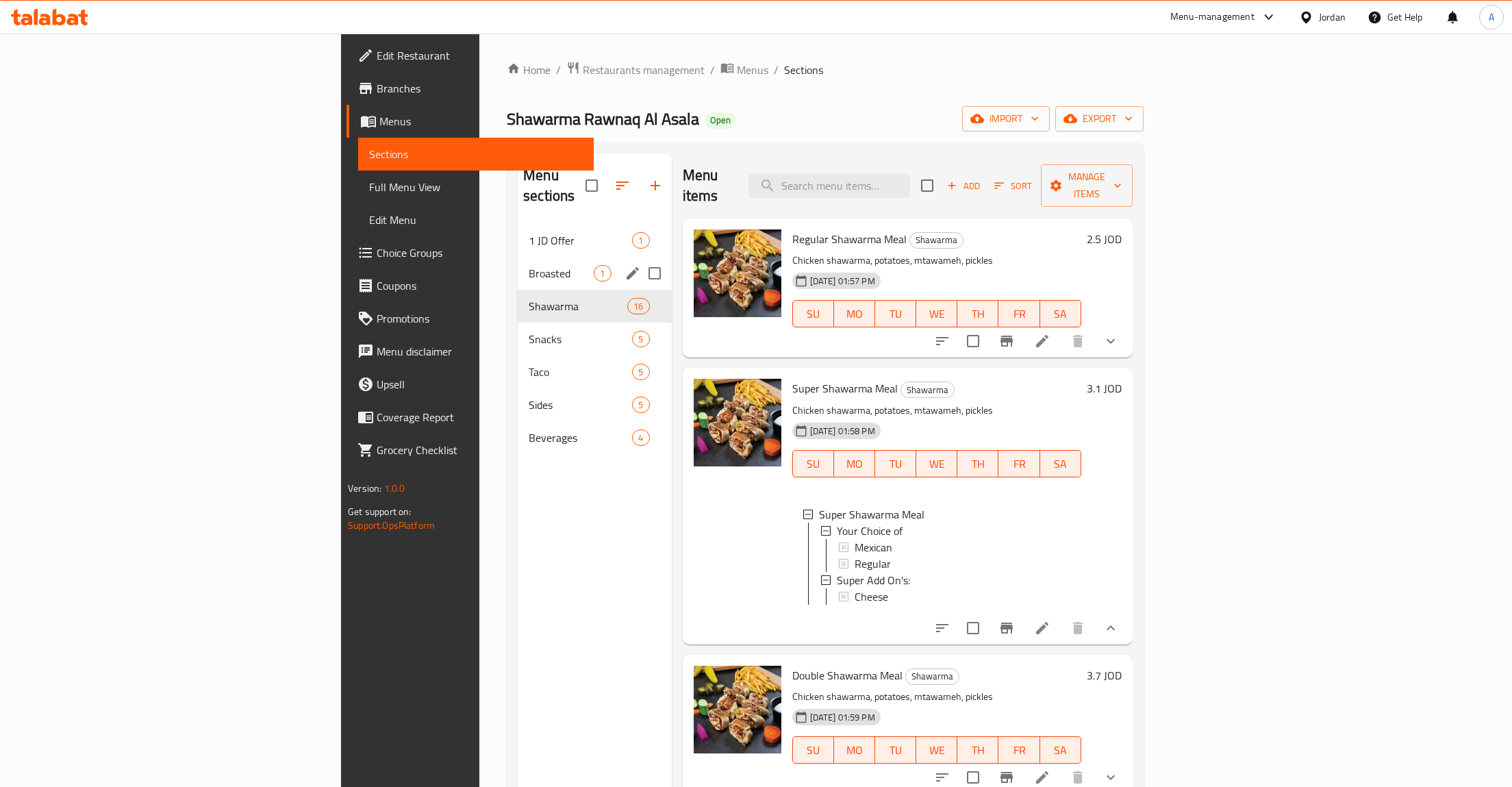
click at [529, 265] on span "Broasted" at bounding box center [561, 274] width 65 height 17
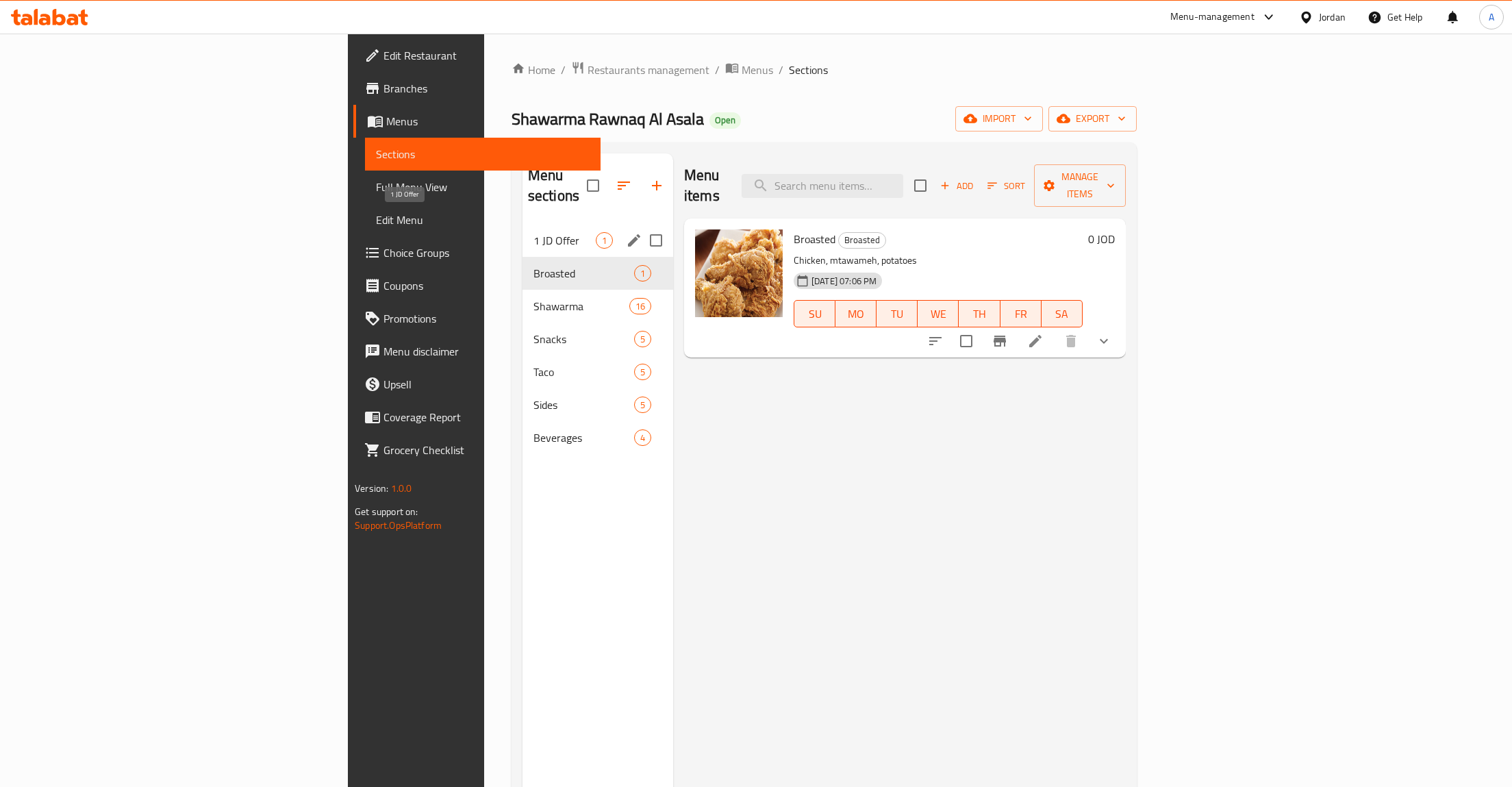
click at [522, 224] on div "1 JD Offer 1" at bounding box center [597, 241] width 151 height 33
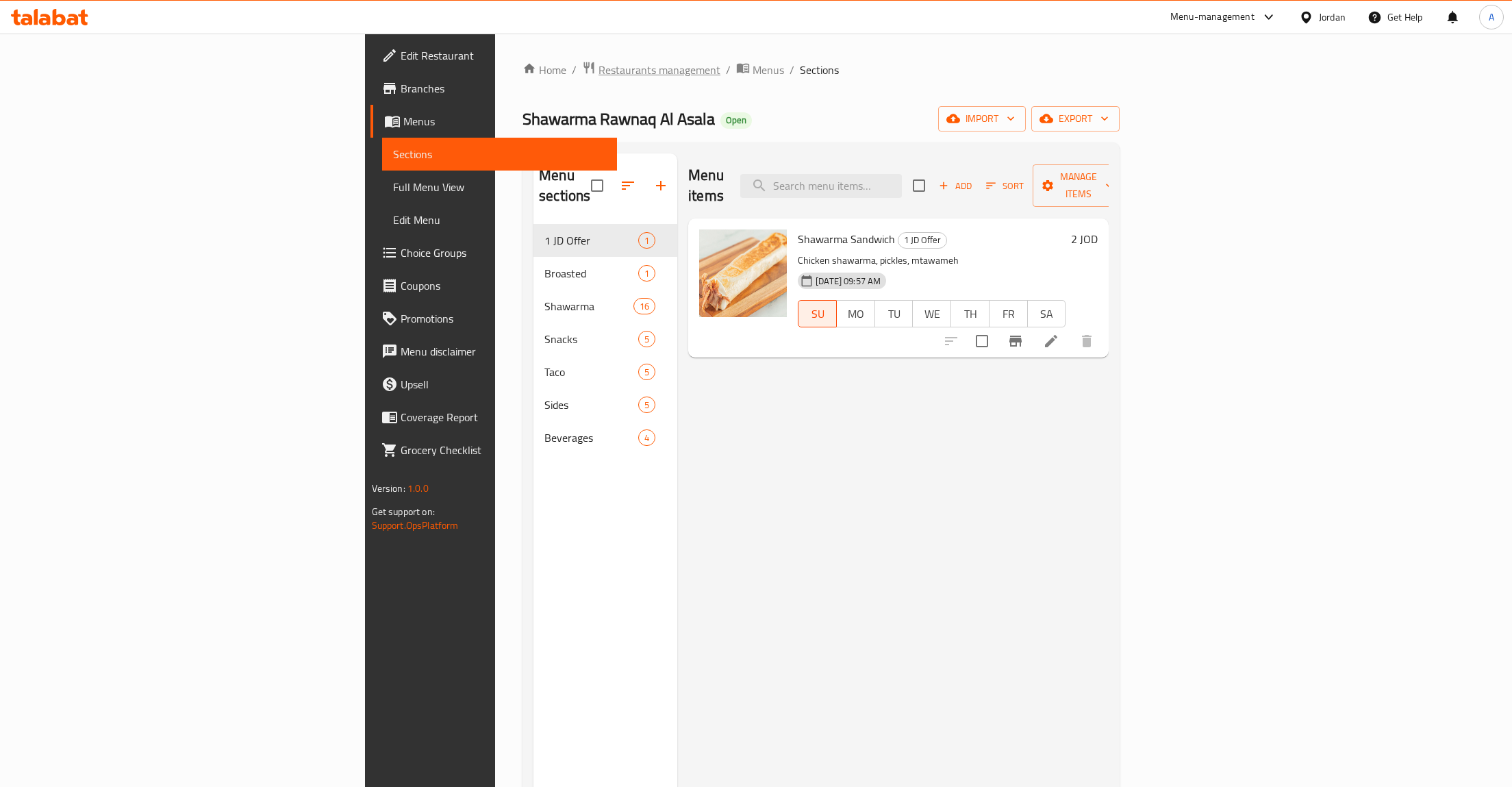
click at [599, 75] on span "Restaurants management" at bounding box center [660, 70] width 122 height 17
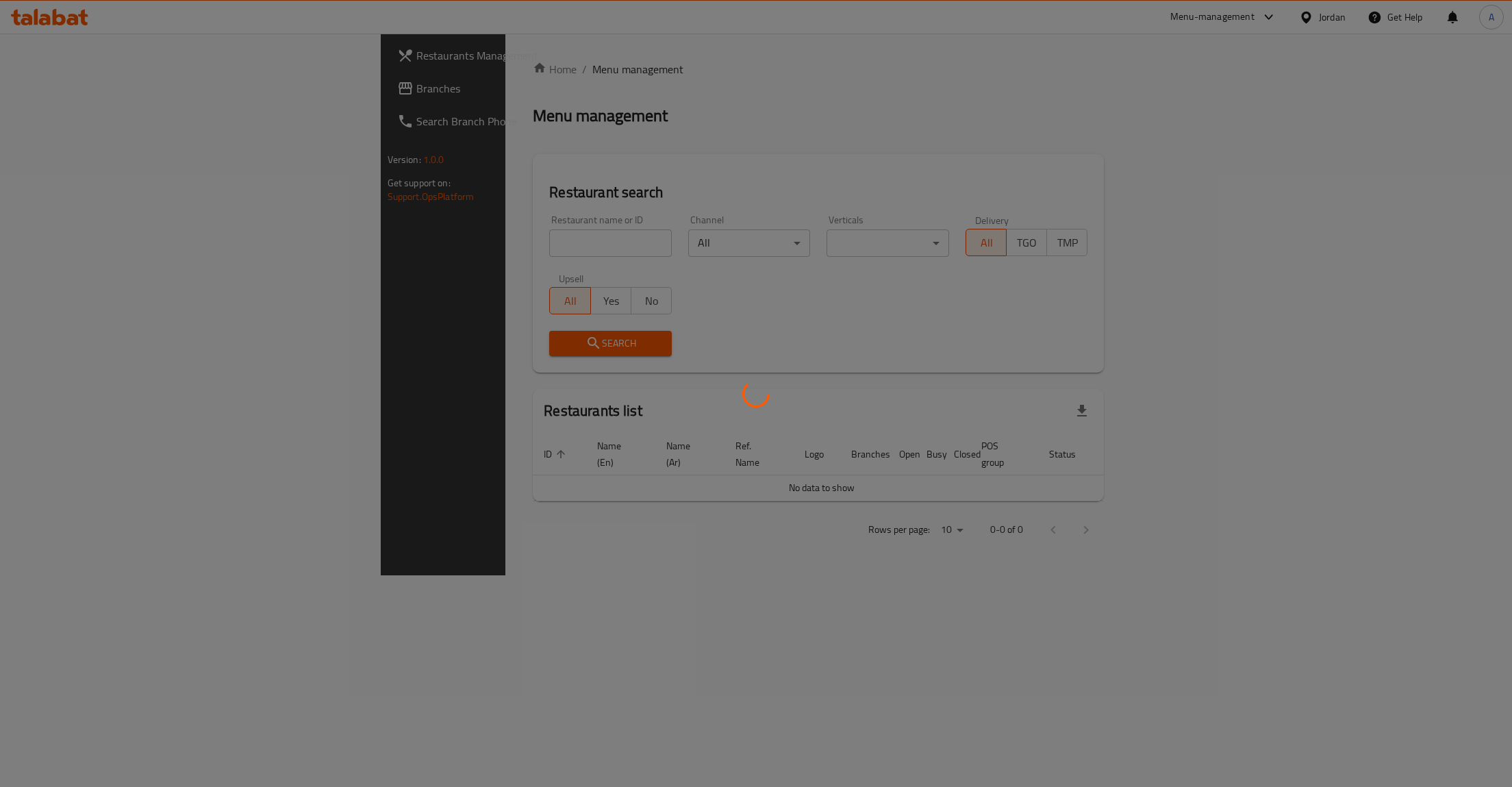
click at [482, 252] on div at bounding box center [756, 394] width 1512 height 787
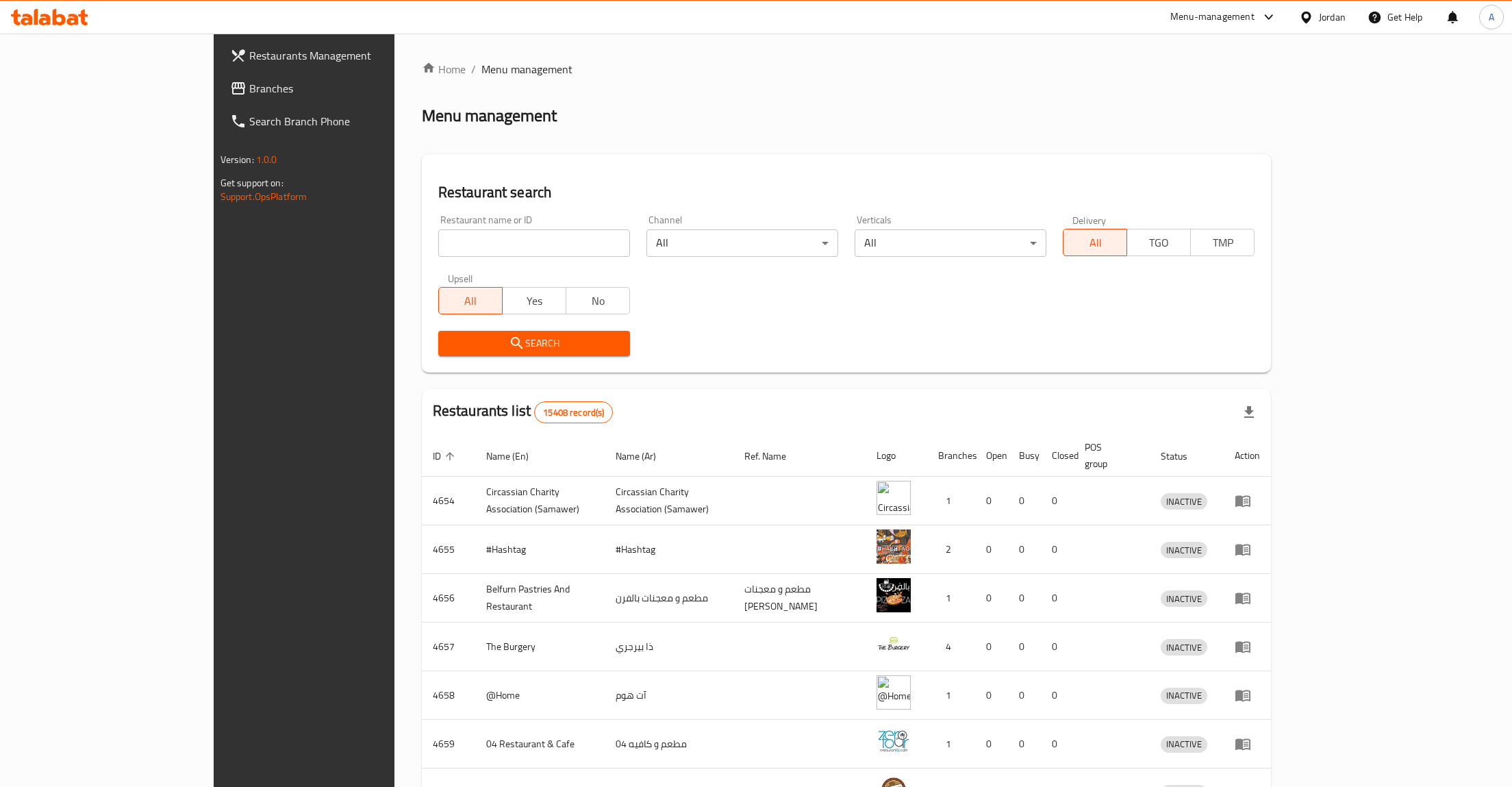
click at [472, 243] on input "search" at bounding box center [534, 243] width 192 height 28
type input "20 minutes"
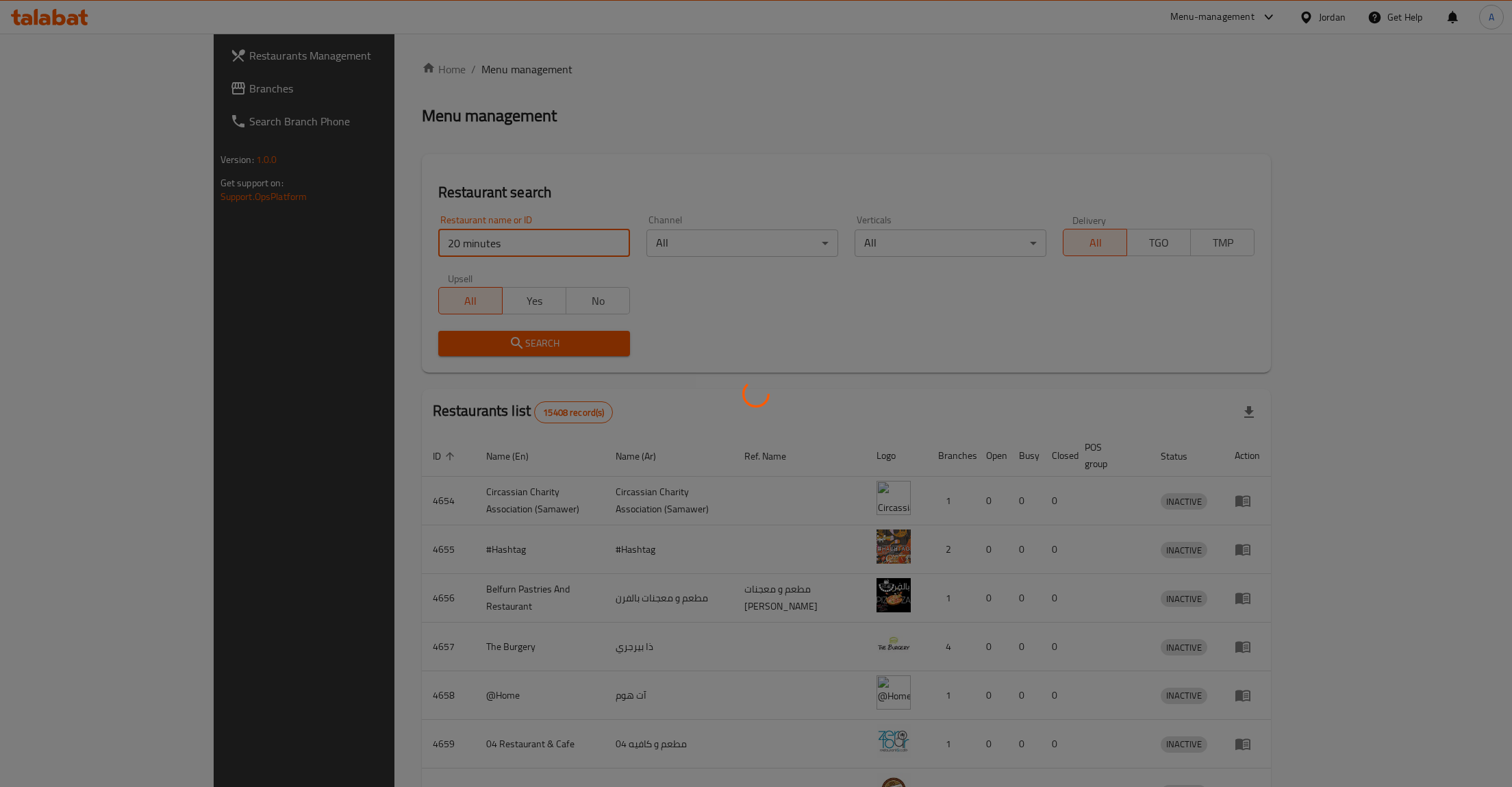
click button "Search" at bounding box center [534, 343] width 192 height 25
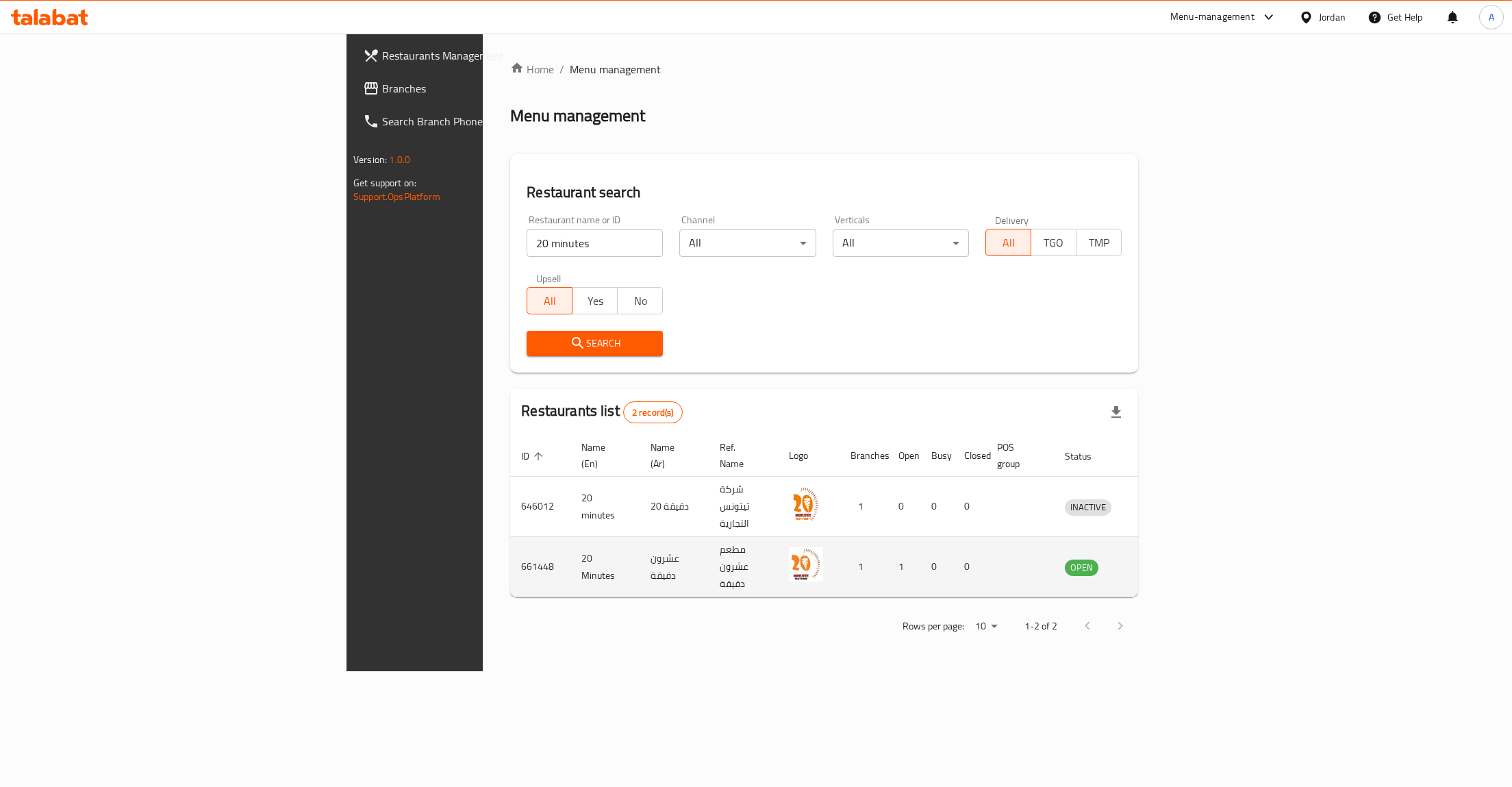
click at [1154, 562] on icon "enhanced table" at bounding box center [1147, 567] width 15 height 12
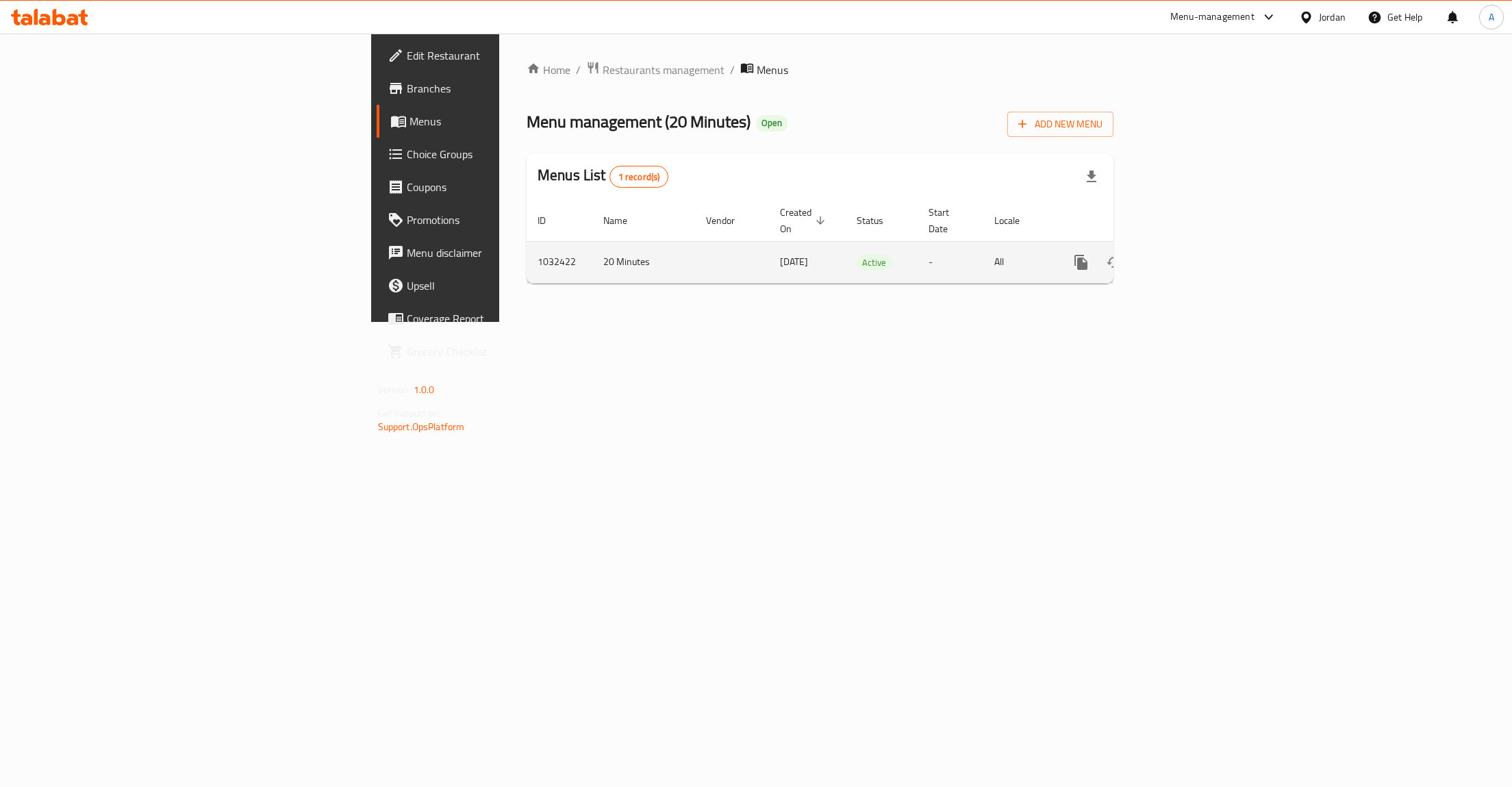
click at [1188, 256] on icon "enhanced table" at bounding box center [1180, 263] width 17 height 17
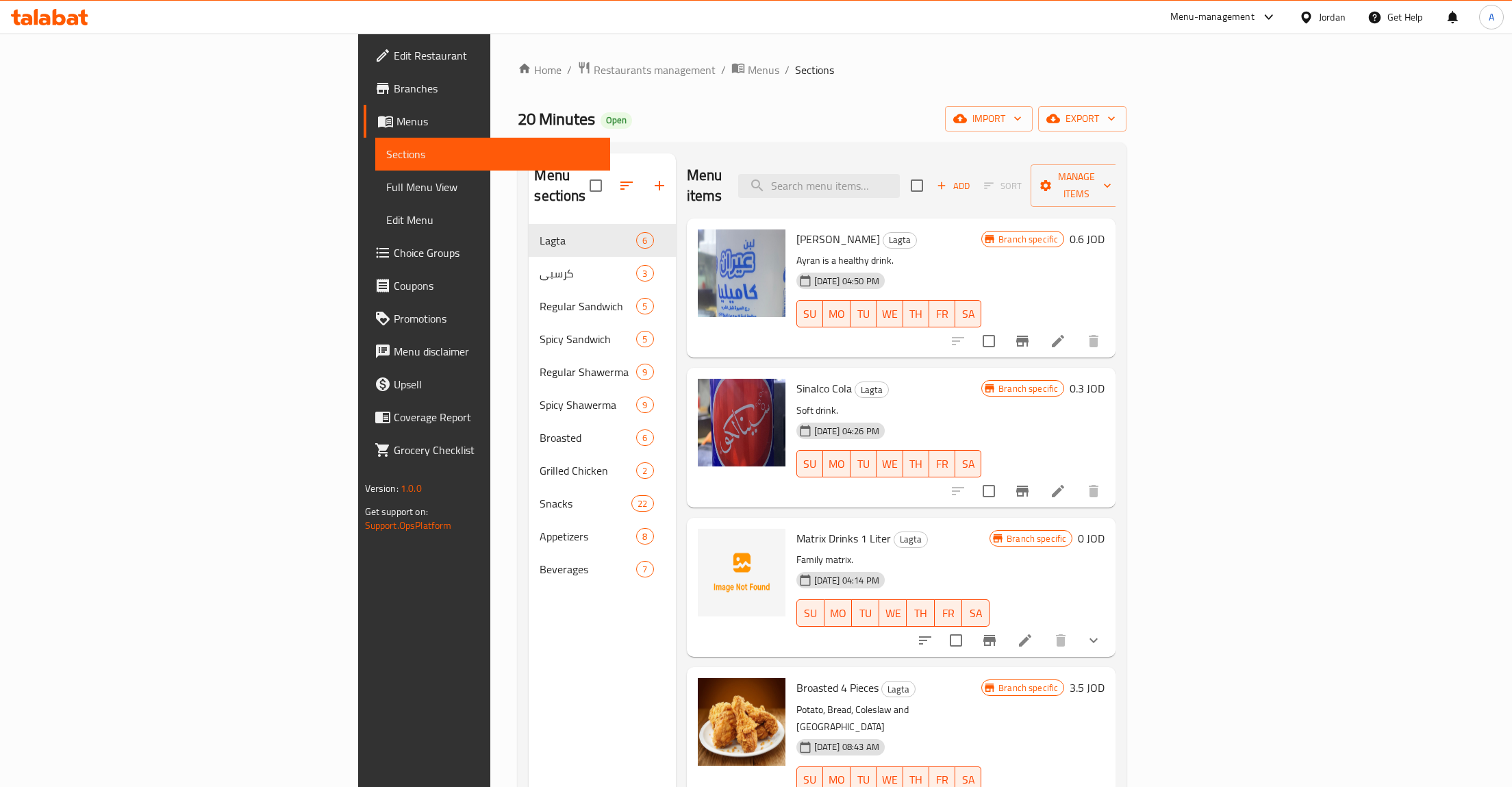
click at [364, 100] on link "Branches" at bounding box center [487, 88] width 247 height 33
